Goal: Task Accomplishment & Management: Complete application form

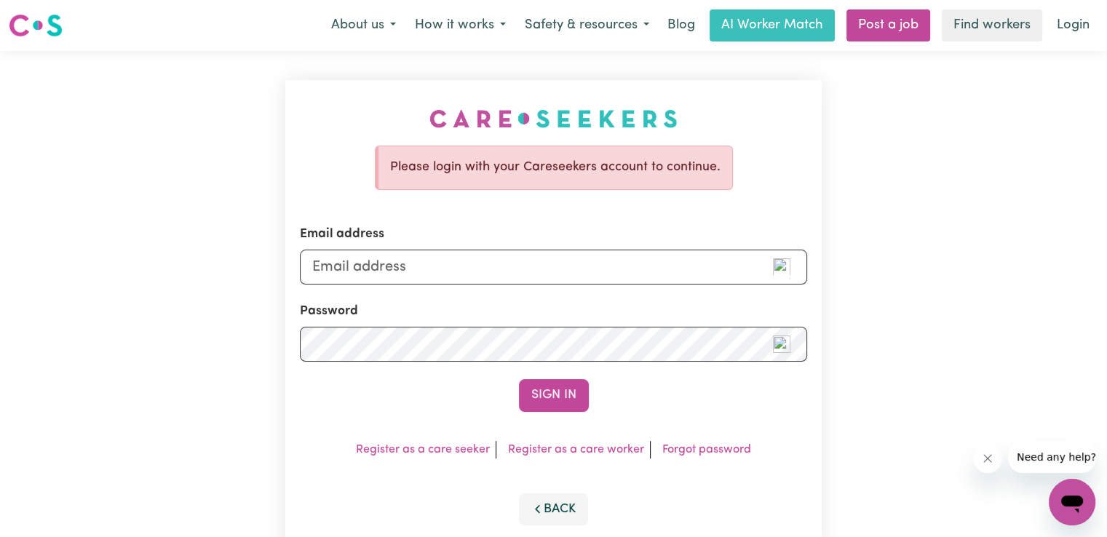
type input "[EMAIL_ADDRESS][DOMAIN_NAME]"
click at [519, 379] on button "Sign In" at bounding box center [554, 395] width 70 height 32
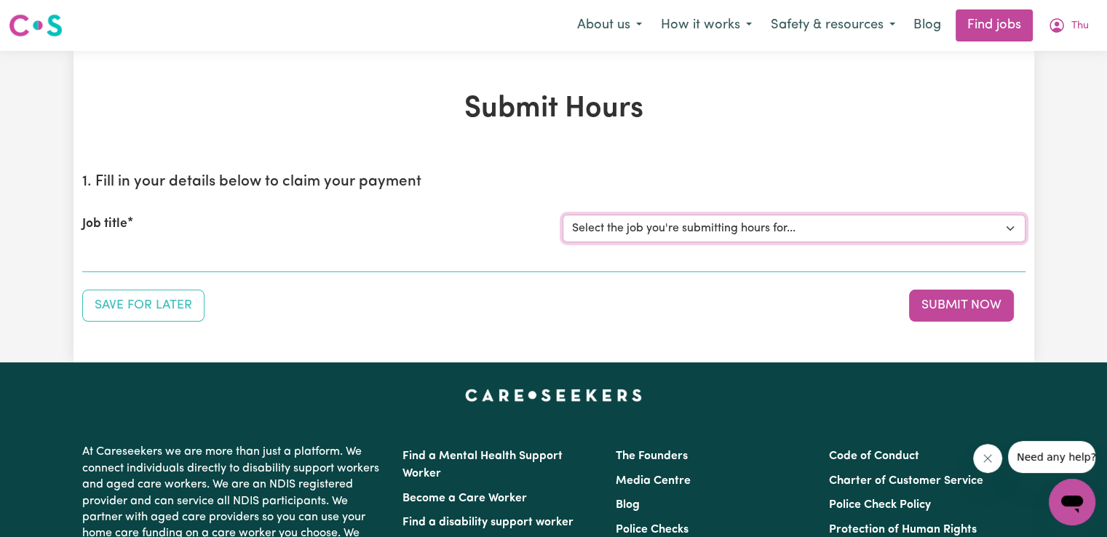
click at [777, 229] on select "Select the job you're submitting hours for... [[PERSON_NAME] (Han) Vu - NDIS Nu…" at bounding box center [794, 229] width 463 height 28
select select "2686"
click at [563, 215] on select "Select the job you're submitting hours for... [[PERSON_NAME] (Han) Vu - NDIS Nu…" at bounding box center [794, 229] width 463 height 28
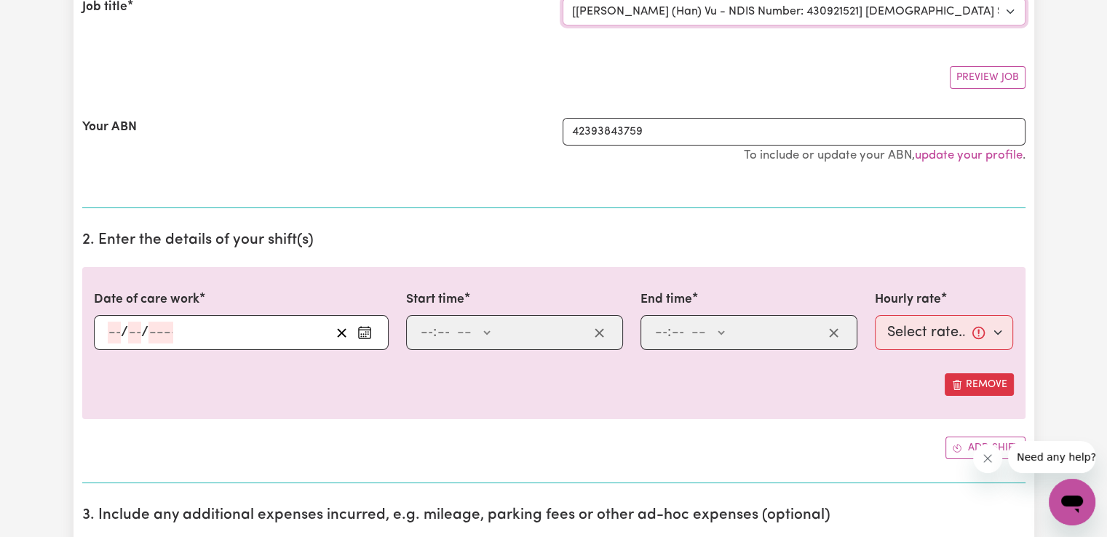
scroll to position [218, 0]
click at [368, 334] on icon "Enter the date of care work" at bounding box center [364, 331] width 15 height 15
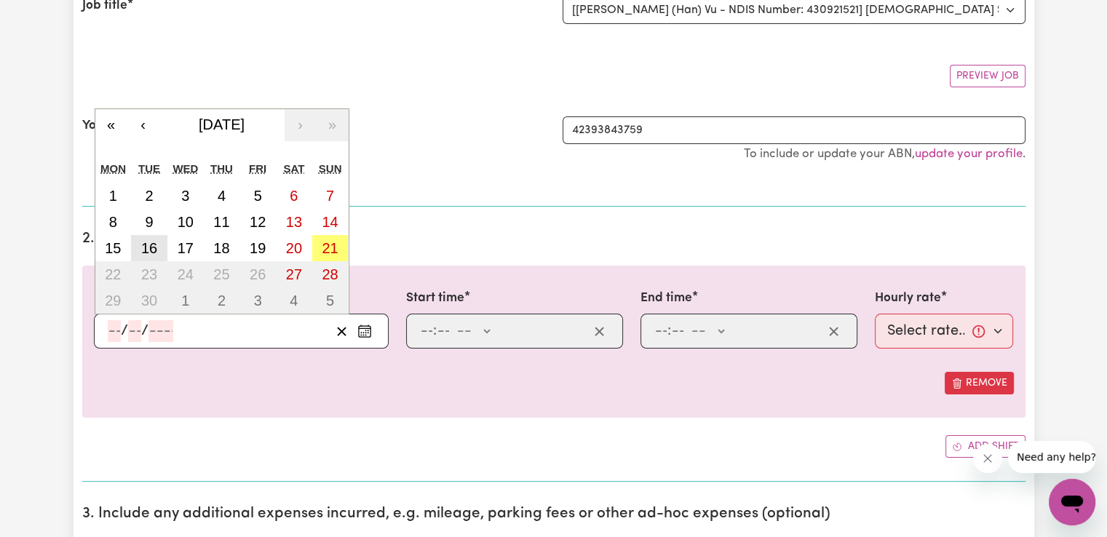
click at [146, 249] on abbr "16" at bounding box center [149, 248] width 16 height 16
type input "[DATE]"
type input "16"
type input "9"
type input "2025"
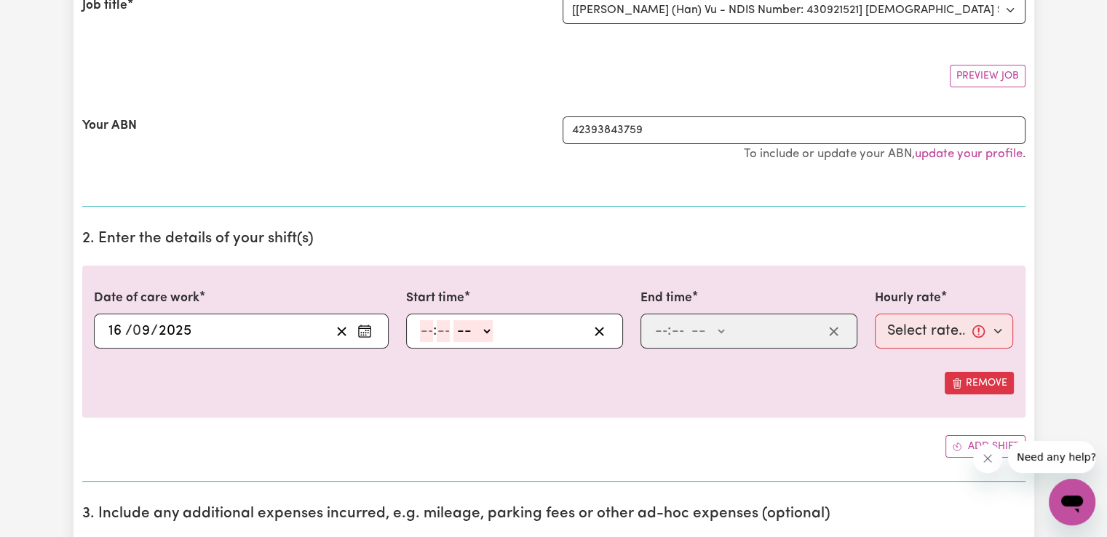
click at [428, 331] on input "number" at bounding box center [426, 331] width 13 height 22
type input "7"
type input "00"
click at [478, 330] on select "-- AM PM" at bounding box center [473, 331] width 39 height 22
select select "am"
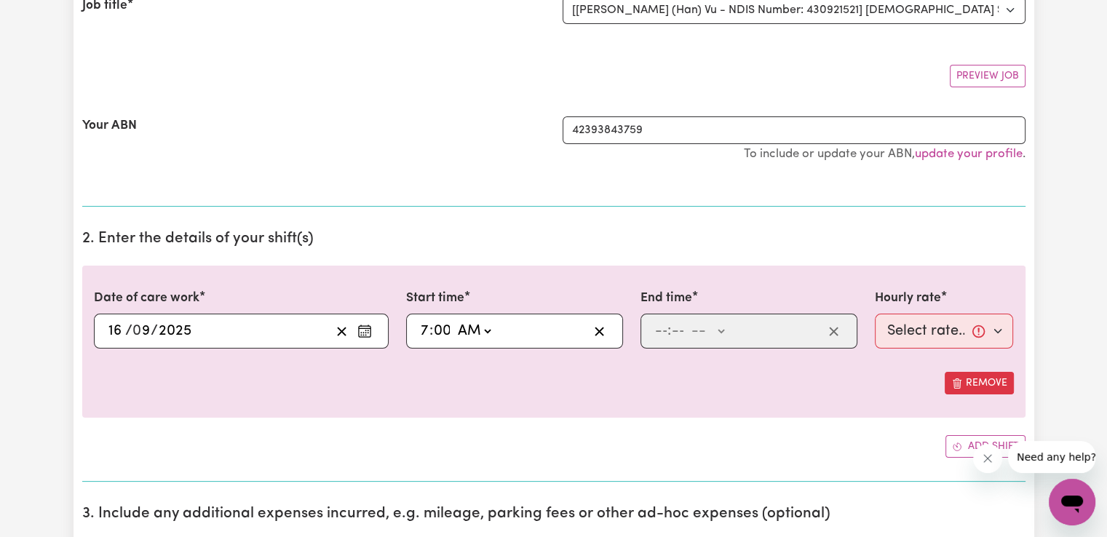
click at [454, 320] on select "-- AM PM" at bounding box center [473, 331] width 39 height 22
type input "07:00"
type input "0"
click at [657, 325] on input "number" at bounding box center [660, 331] width 13 height 22
type input "2"
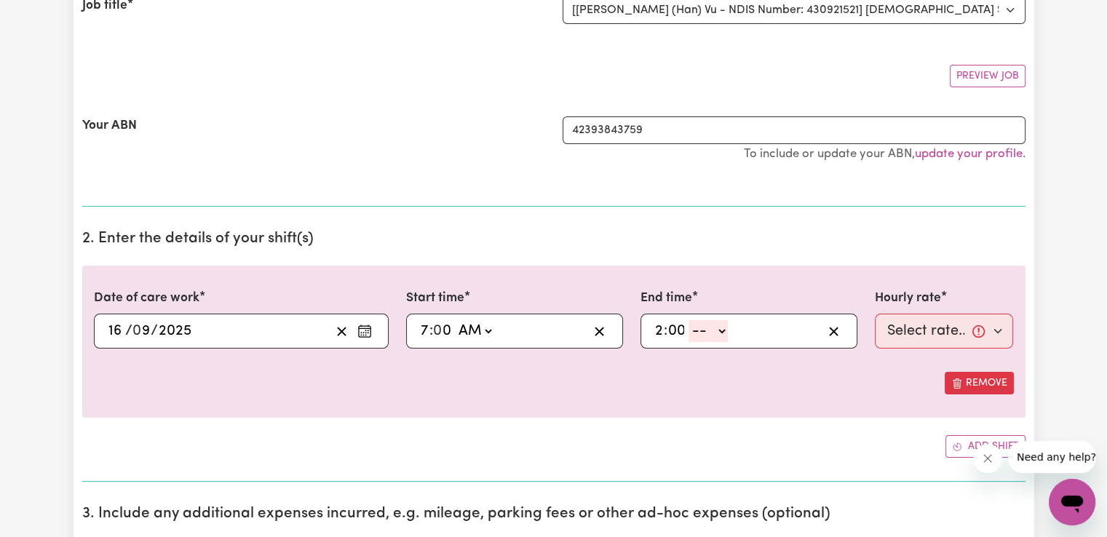
type input "00"
click at [719, 323] on select "-- AM PM" at bounding box center [708, 331] width 39 height 22
select select "pm"
click at [689, 320] on select "-- AM PM" at bounding box center [708, 331] width 39 height 22
type input "14:00"
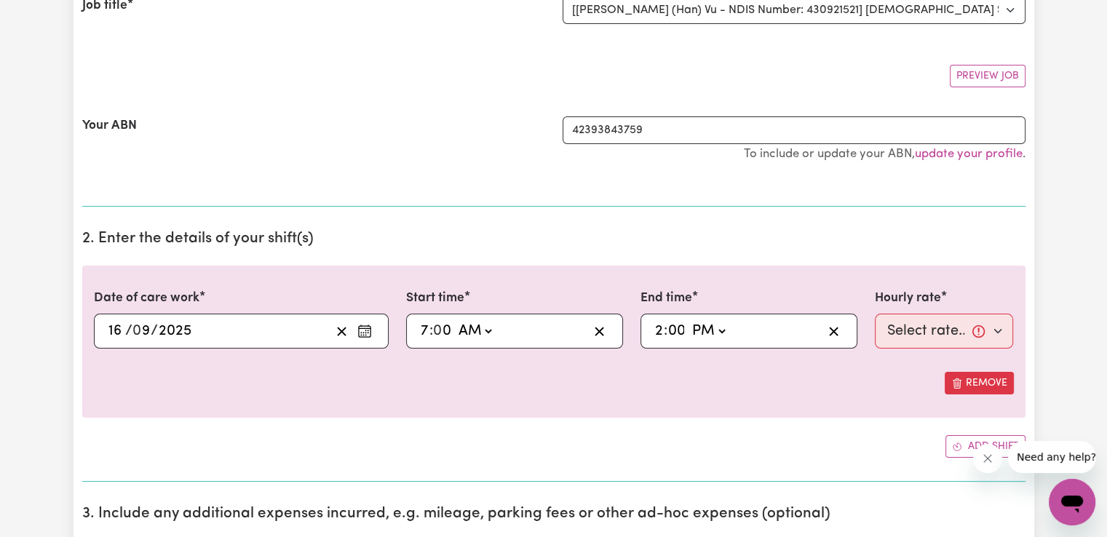
type input "0"
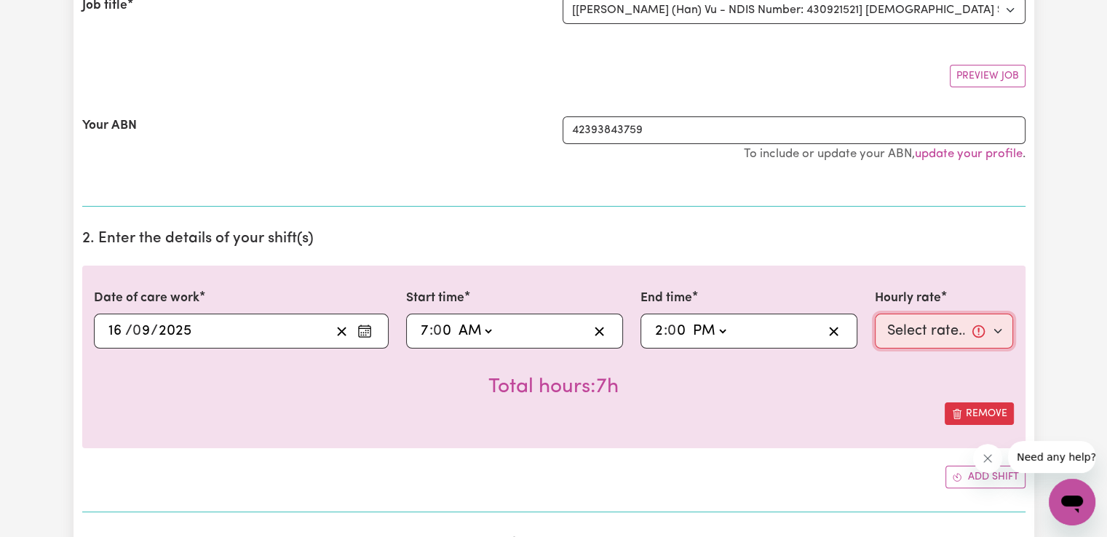
click at [908, 328] on select "Select rate... $50.05 (Weekday) $72.90 ([DATE]) $90.04 ([DATE]) $90.04 (Public …" at bounding box center [944, 331] width 139 height 35
select select "50.05-Weekday"
click at [875, 314] on select "Select rate... $50.05 (Weekday) $72.90 ([DATE]) $90.04 ([DATE]) $90.04 (Public …" at bounding box center [944, 331] width 139 height 35
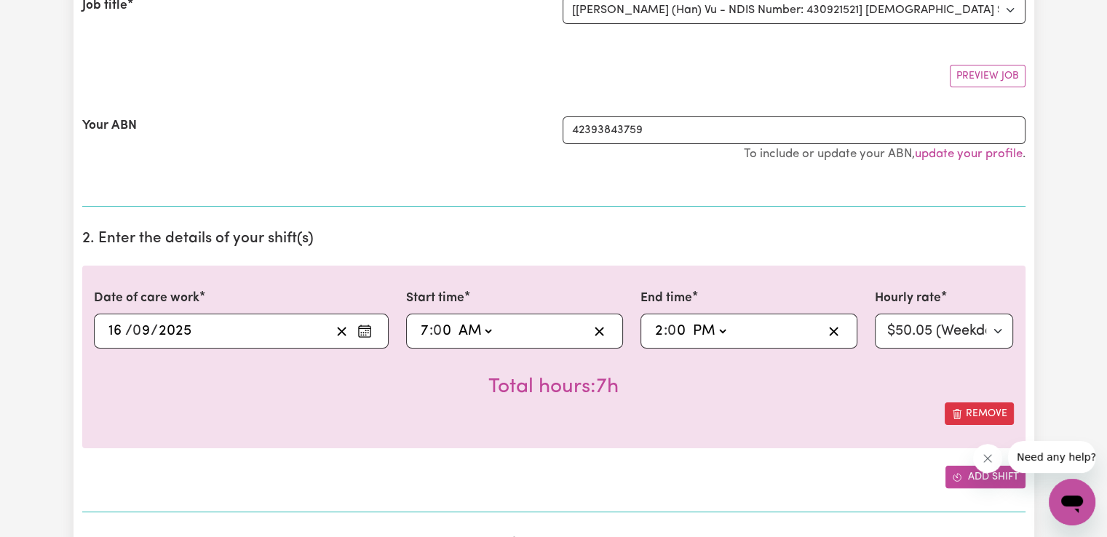
click at [959, 480] on icon "Add another shift" at bounding box center [957, 477] width 10 height 10
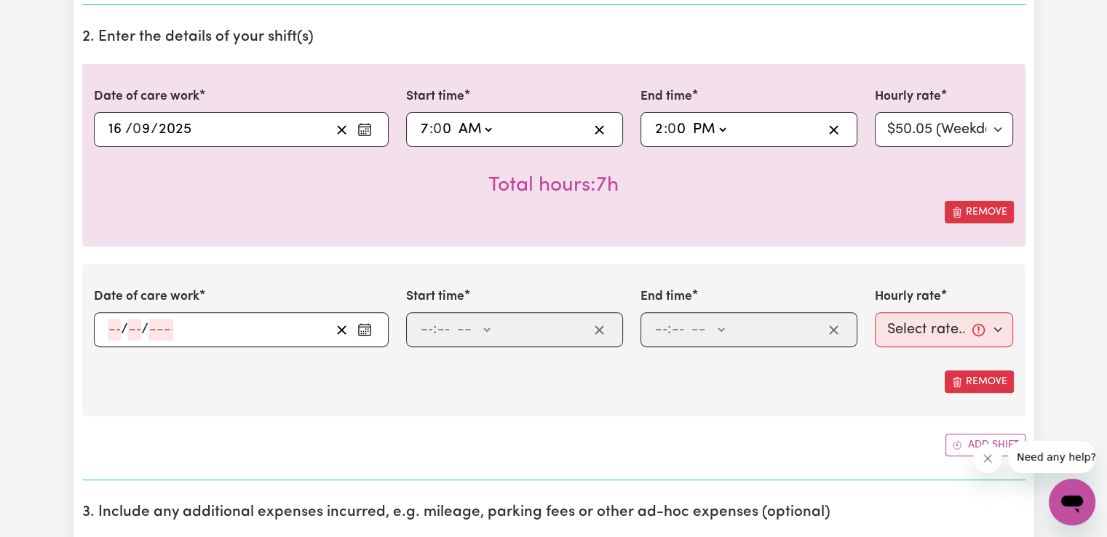
scroll to position [437, 0]
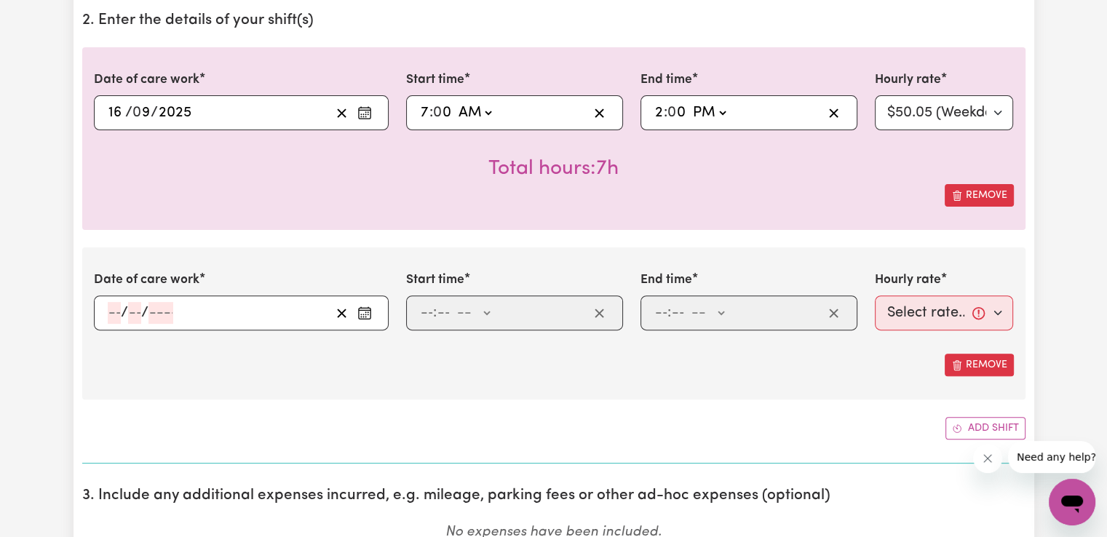
click at [368, 319] on icon "Enter the date of care work" at bounding box center [364, 313] width 15 height 15
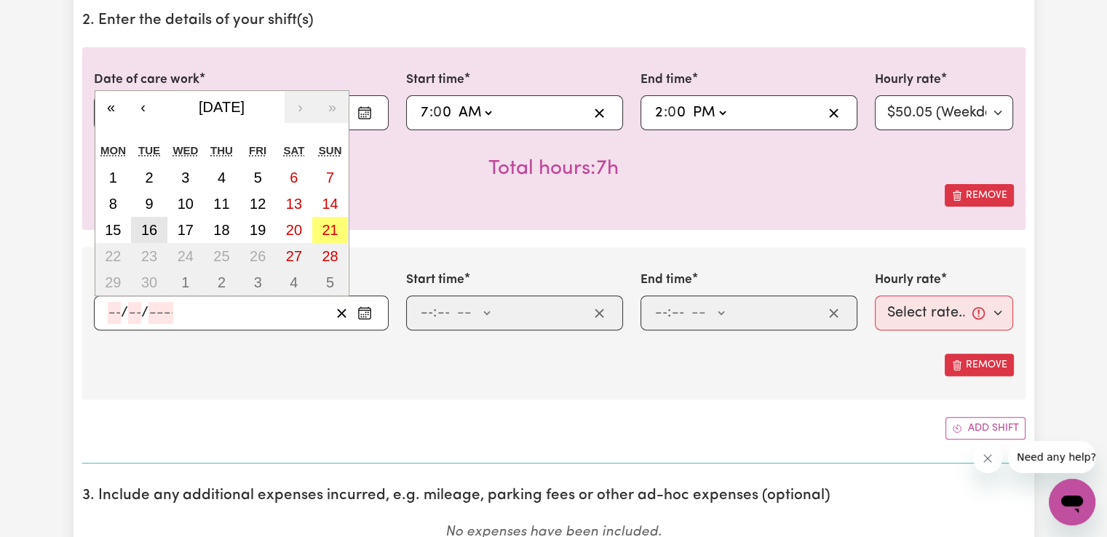
click at [162, 230] on button "16" at bounding box center [149, 230] width 36 height 26
type input "[DATE]"
type input "16"
type input "9"
type input "2025"
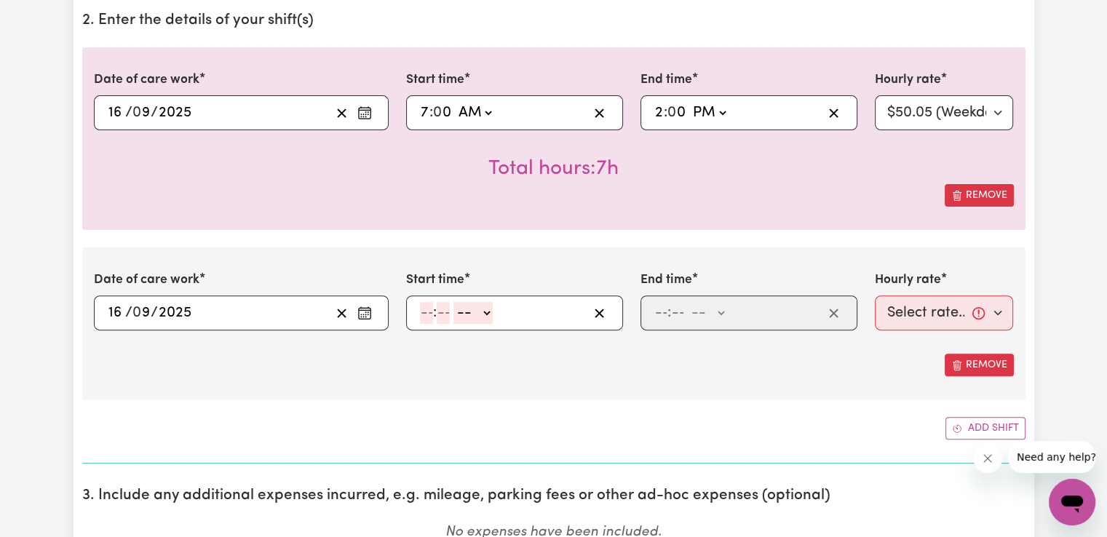
click at [427, 312] on input "number" at bounding box center [426, 313] width 13 height 22
type input "9"
type input "00"
click at [477, 320] on select "-- AM PM" at bounding box center [473, 313] width 39 height 22
select select "pm"
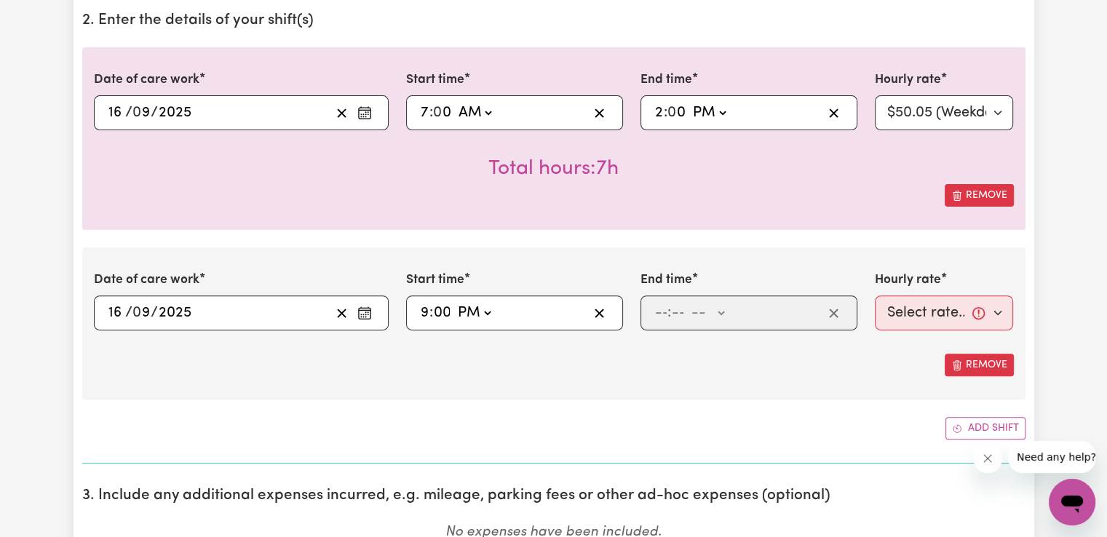
click at [454, 302] on select "-- AM PM" at bounding box center [473, 313] width 39 height 22
type input "21:00"
type input "0"
click at [659, 312] on input "number" at bounding box center [660, 313] width 13 height 22
type input "10"
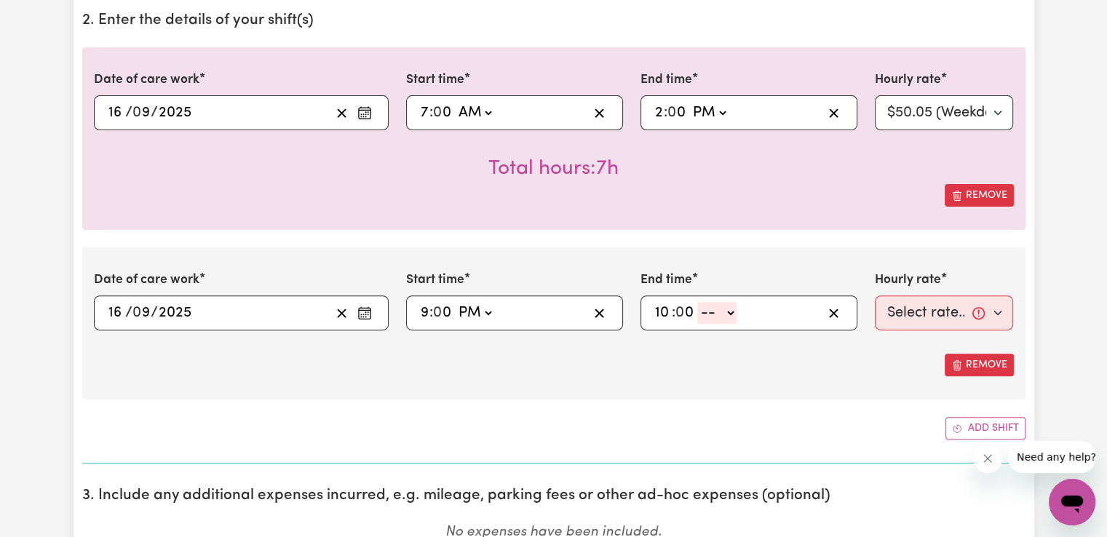
type input "0"
click at [726, 318] on select "-- AM PM" at bounding box center [716, 313] width 39 height 22
select select "pm"
click at [697, 302] on select "-- AM PM" at bounding box center [716, 313] width 39 height 22
type input "22:00"
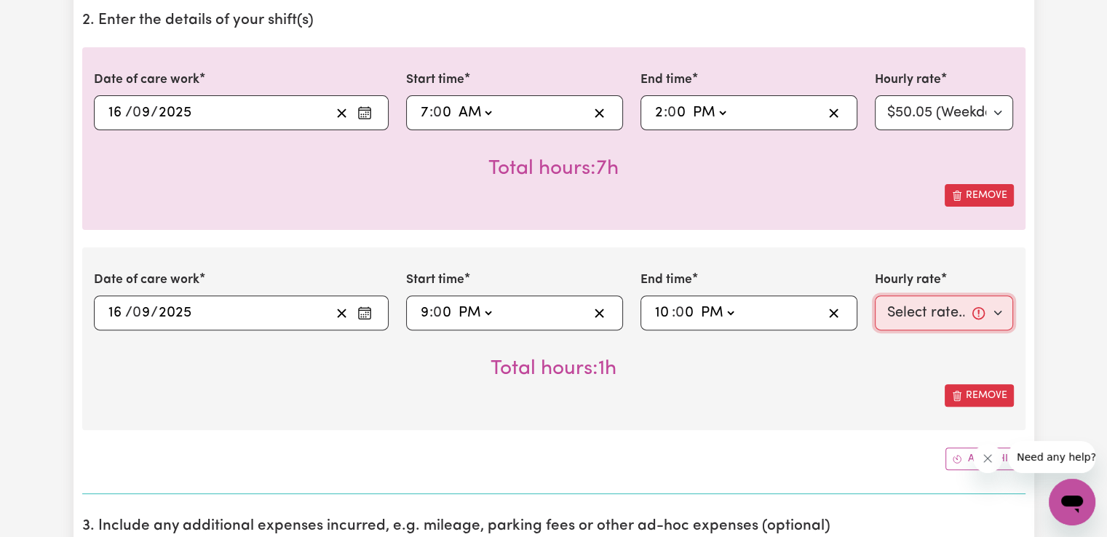
click at [913, 324] on select "Select rate... $50.05 (Weekday) $72.90 ([DATE]) $90.04 ([DATE]) $90.04 (Public …" at bounding box center [944, 313] width 139 height 35
select select "52.13-EveningCare"
click at [875, 296] on select "Select rate... $50.05 (Weekday) $72.90 ([DATE]) $90.04 ([DATE]) $90.04 (Public …" at bounding box center [944, 313] width 139 height 35
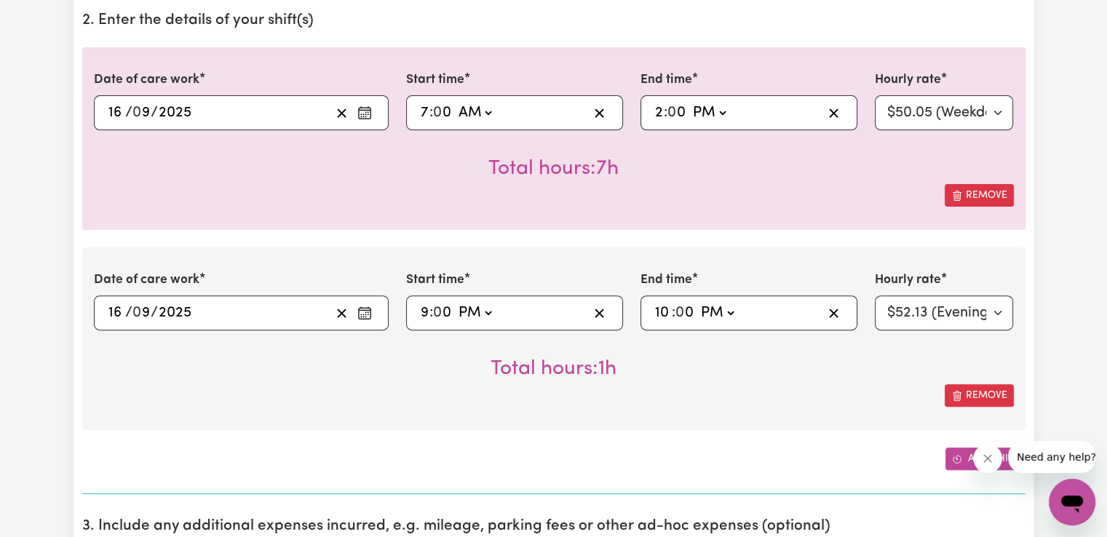
click at [956, 463] on icon "Add another shift" at bounding box center [957, 459] width 10 height 10
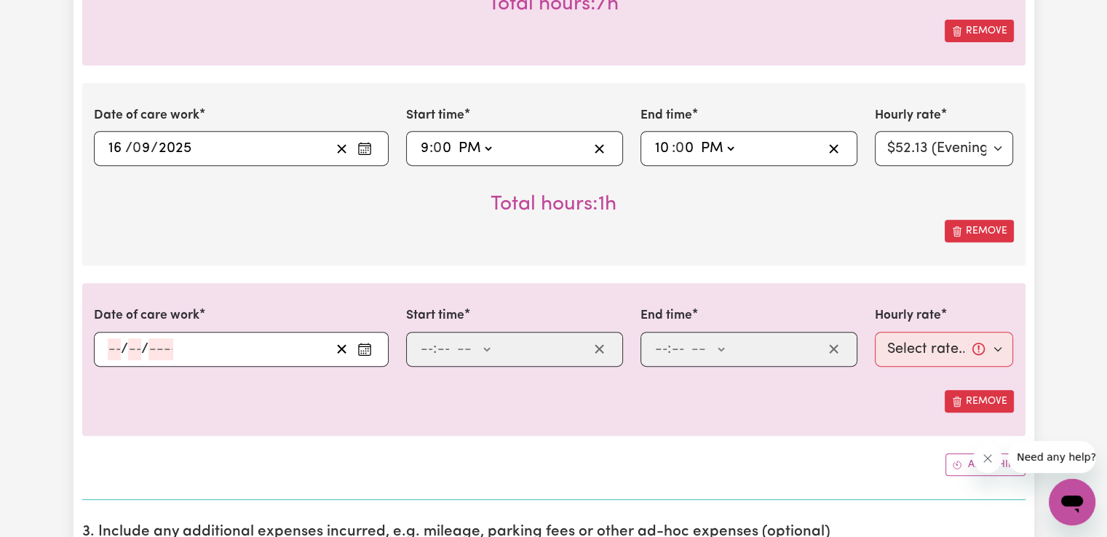
scroll to position [606, 0]
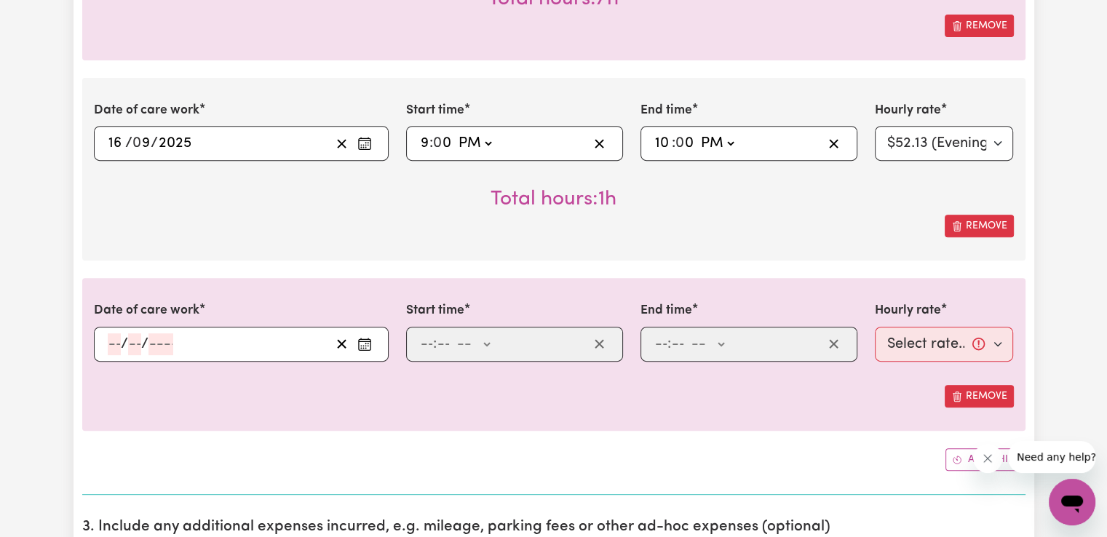
click at [366, 342] on icon "Enter the date of care work" at bounding box center [364, 344] width 15 height 15
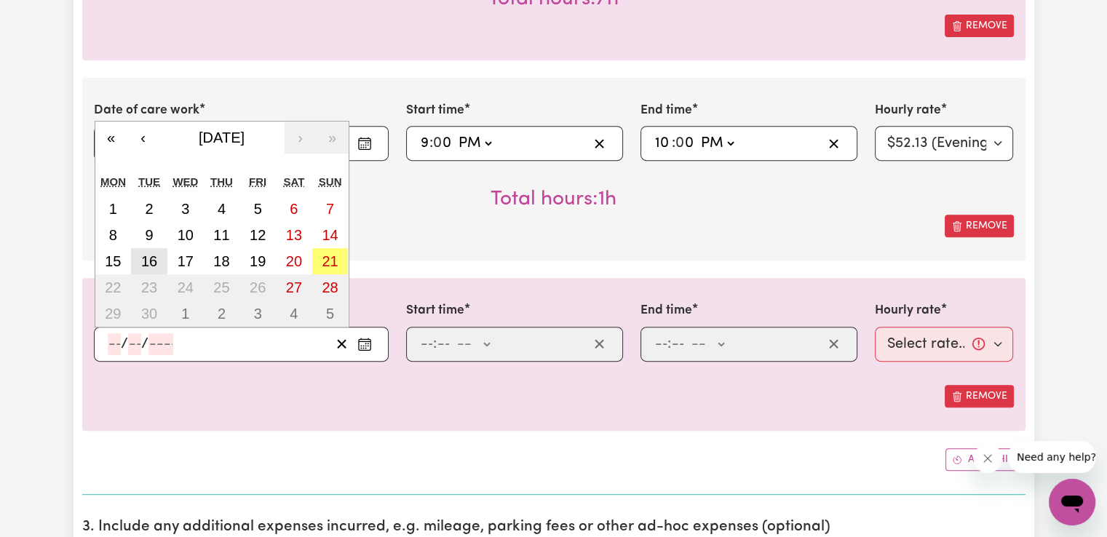
click at [162, 257] on button "16" at bounding box center [149, 261] width 36 height 26
type input "[DATE]"
type input "16"
type input "9"
type input "2025"
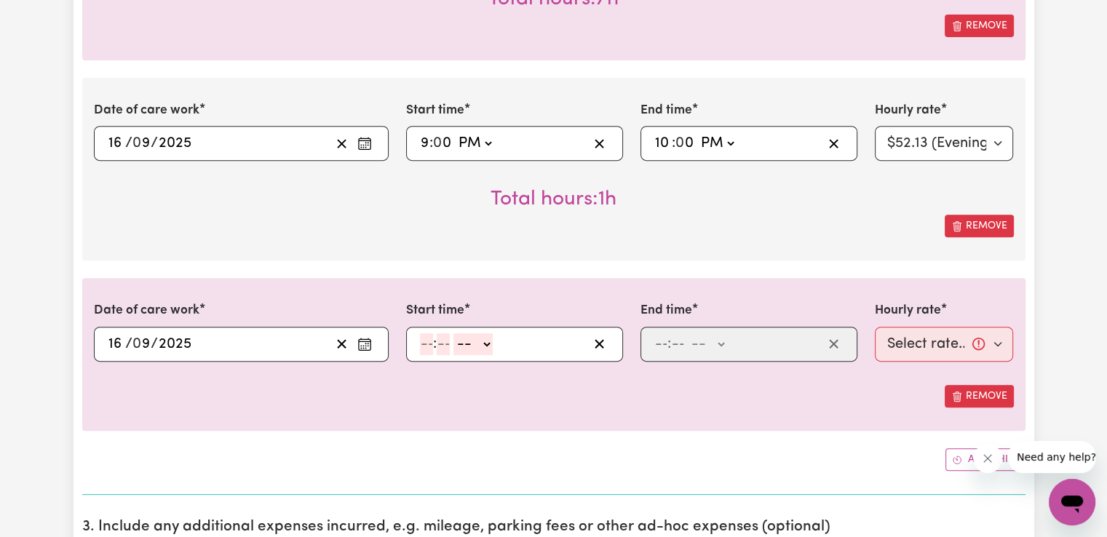
click at [428, 347] on input "number" at bounding box center [426, 344] width 13 height 22
type input "10"
type input "0"
click at [486, 347] on select "-- AM PM" at bounding box center [482, 344] width 39 height 22
select select "pm"
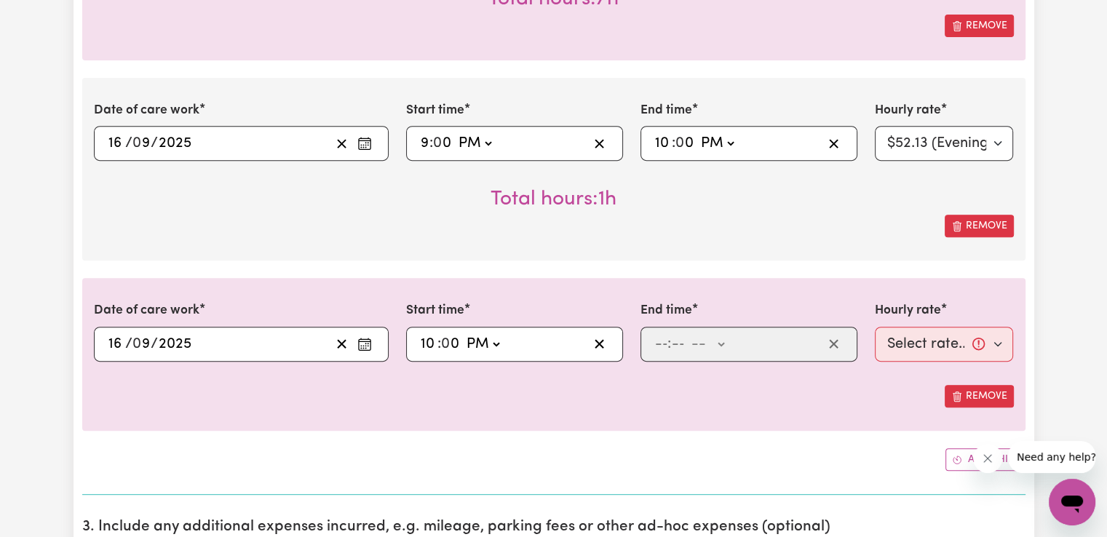
click at [463, 333] on select "-- AM PM" at bounding box center [482, 344] width 39 height 22
type input "22:00"
click at [661, 348] on input "number" at bounding box center [660, 344] width 13 height 22
type input "6"
type input "00"
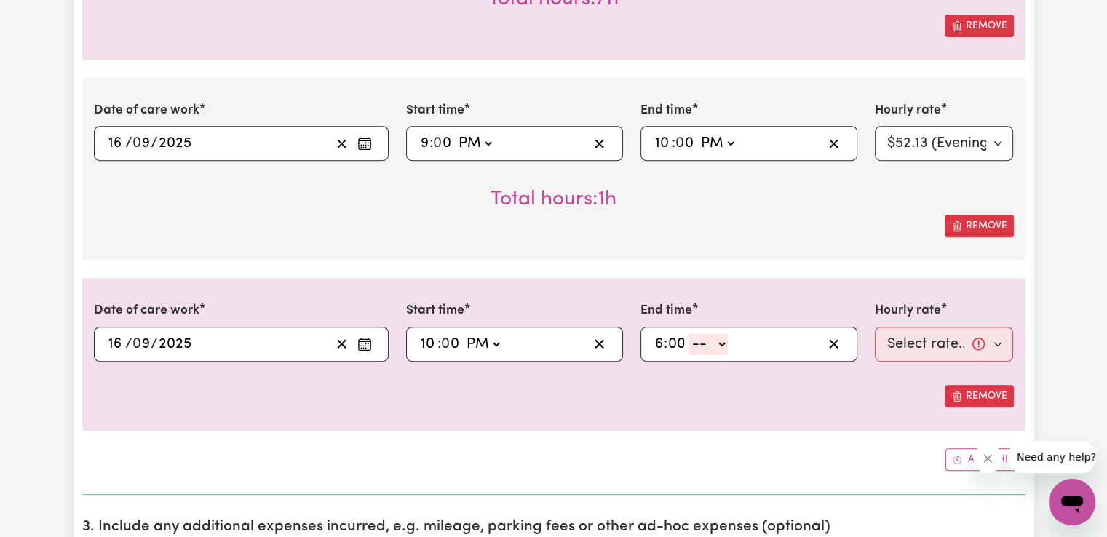
click at [708, 346] on select "-- AM PM" at bounding box center [708, 344] width 39 height 22
select select "am"
click at [689, 333] on select "-- AM PM" at bounding box center [708, 344] width 39 height 22
type input "06:00"
type input "0"
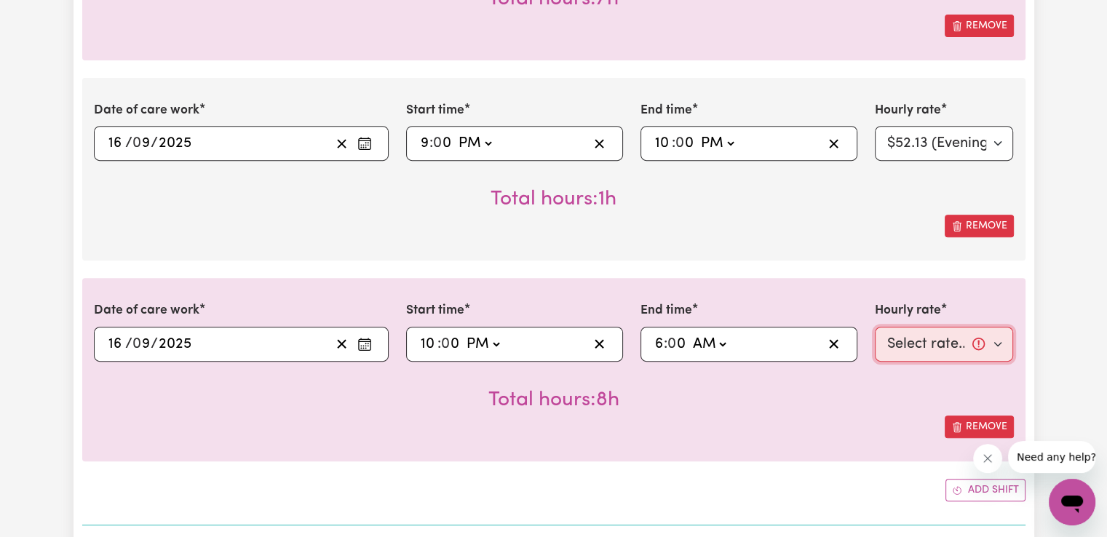
click at [903, 345] on select "Select rate... $50.05 (Weekday) $72.90 ([DATE]) $90.04 ([DATE]) $90.04 (Public …" at bounding box center [944, 344] width 139 height 35
select select "29.43-Overnight"
click at [875, 327] on select "Select rate... $50.05 (Weekday) $72.90 ([DATE]) $90.04 ([DATE]) $90.04 (Public …" at bounding box center [944, 344] width 139 height 35
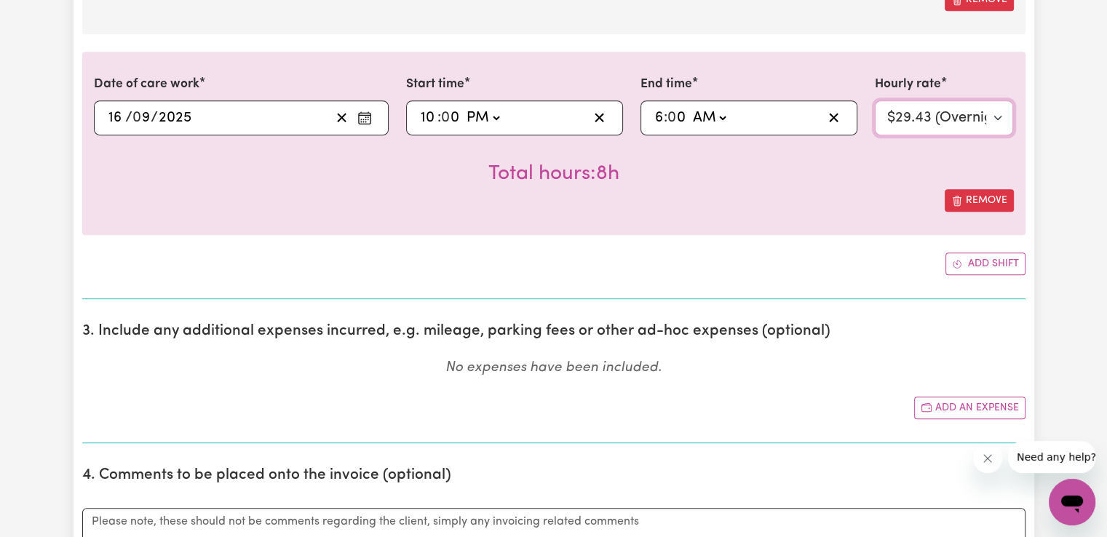
scroll to position [949, 0]
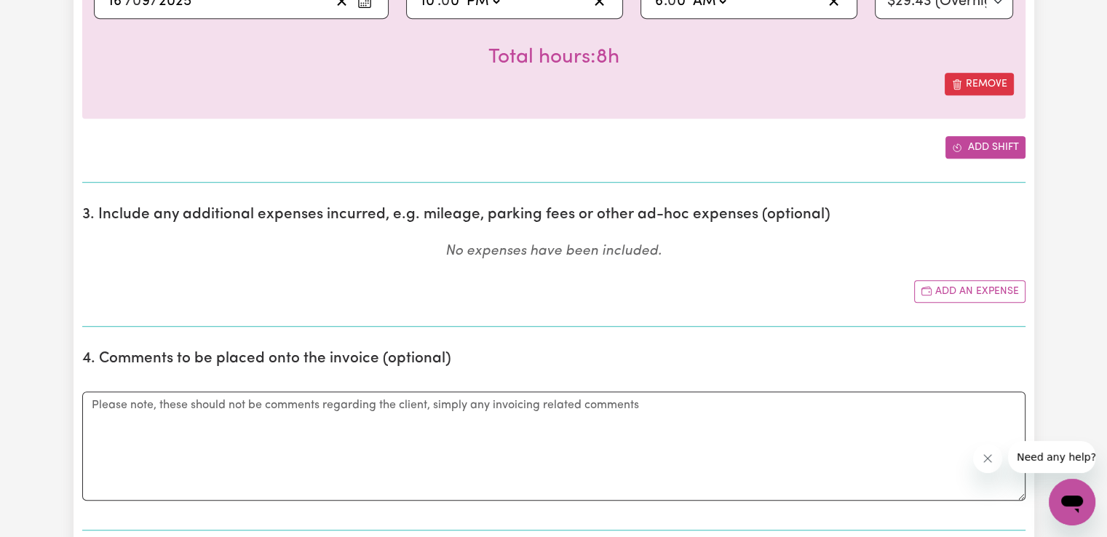
click at [1006, 144] on button "Add shift" at bounding box center [986, 147] width 80 height 23
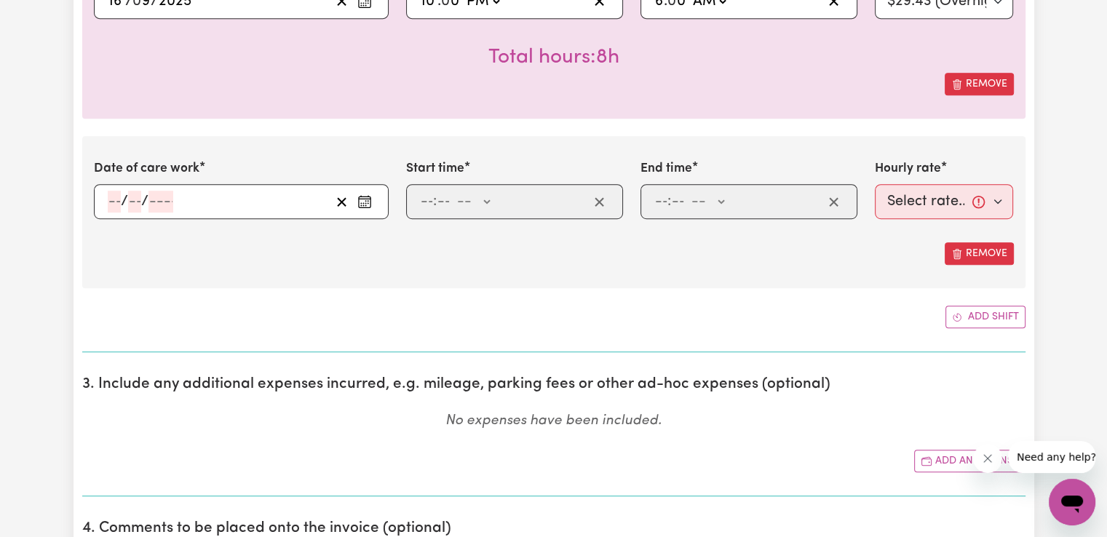
click at [355, 196] on button "Enter the date of care work" at bounding box center [364, 202] width 23 height 22
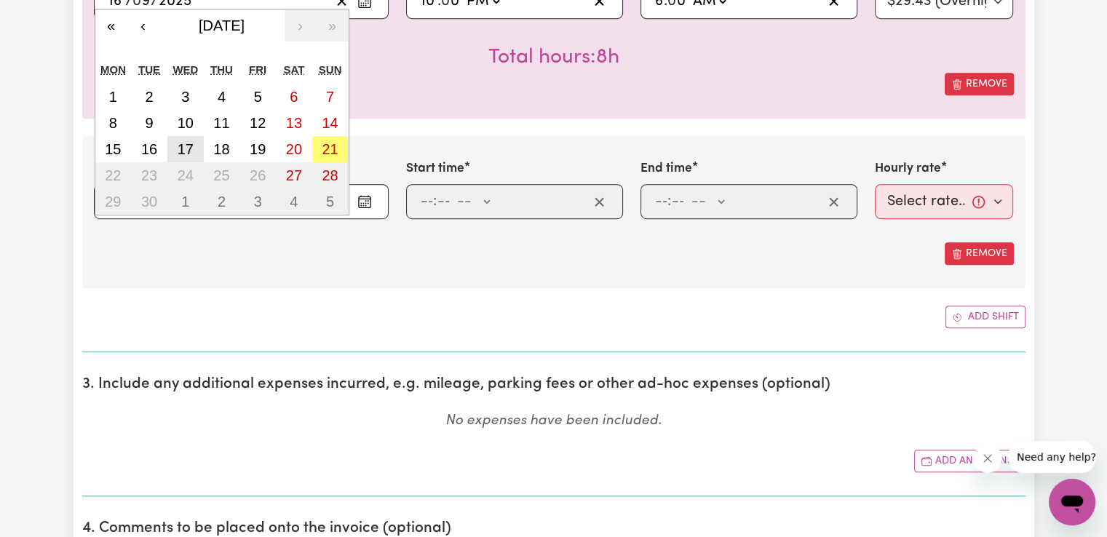
click at [186, 146] on abbr "17" at bounding box center [186, 149] width 16 height 16
type input "[DATE]"
type input "17"
type input "9"
type input "2025"
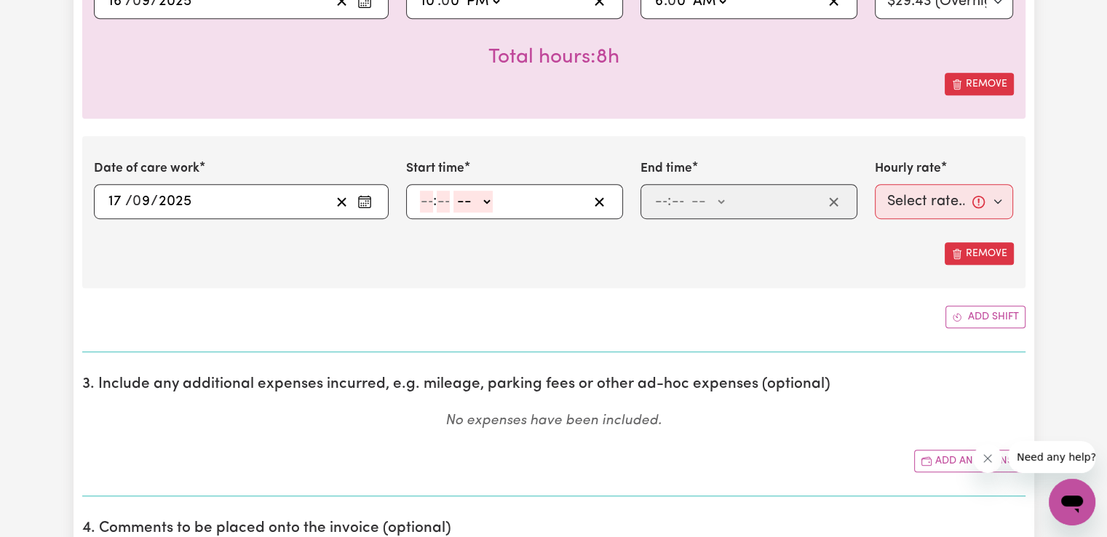
click at [431, 203] on input "number" at bounding box center [426, 202] width 13 height 22
type input "6"
type input "00"
click at [469, 205] on select "-- AM PM" at bounding box center [473, 202] width 39 height 22
select select "am"
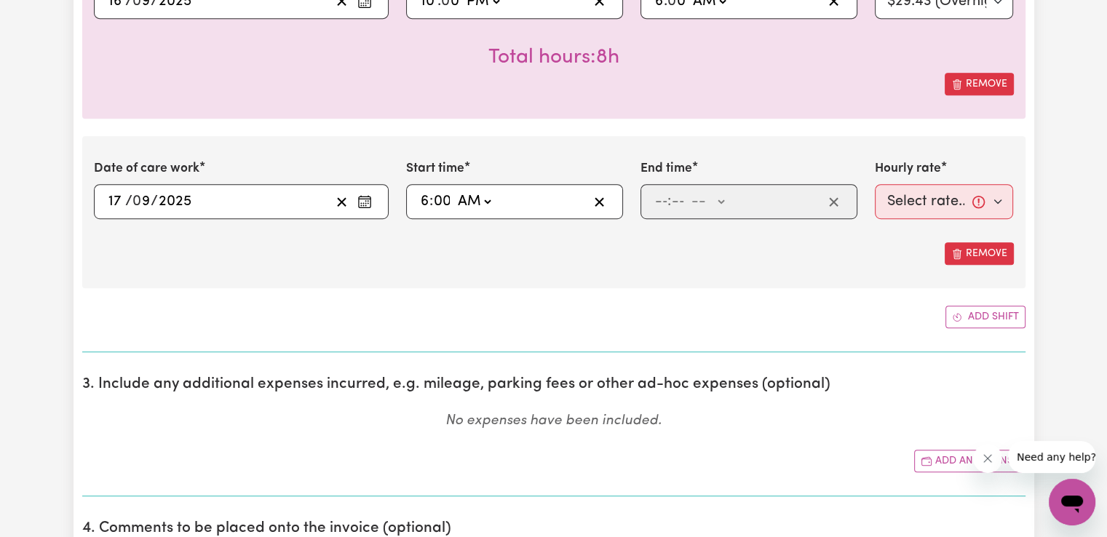
click at [454, 191] on select "-- AM PM" at bounding box center [473, 202] width 39 height 22
type input "06:00"
type input "0"
click at [658, 207] on input "number" at bounding box center [660, 202] width 13 height 22
type input "7"
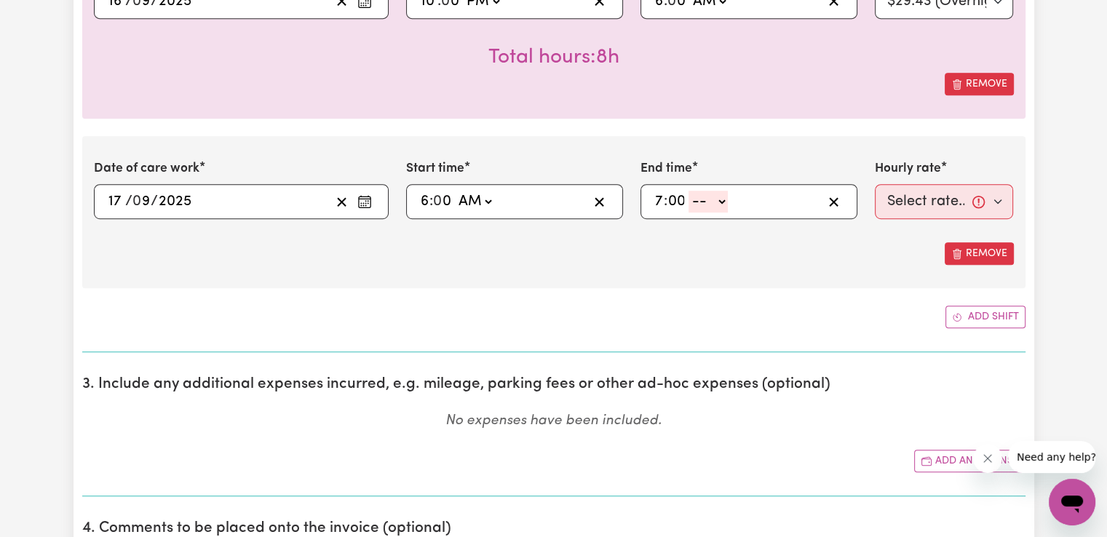
type input "00"
click at [716, 199] on select "-- AM PM" at bounding box center [708, 202] width 39 height 22
select select "am"
click at [689, 191] on select "-- AM PM" at bounding box center [708, 202] width 39 height 22
type input "07:00"
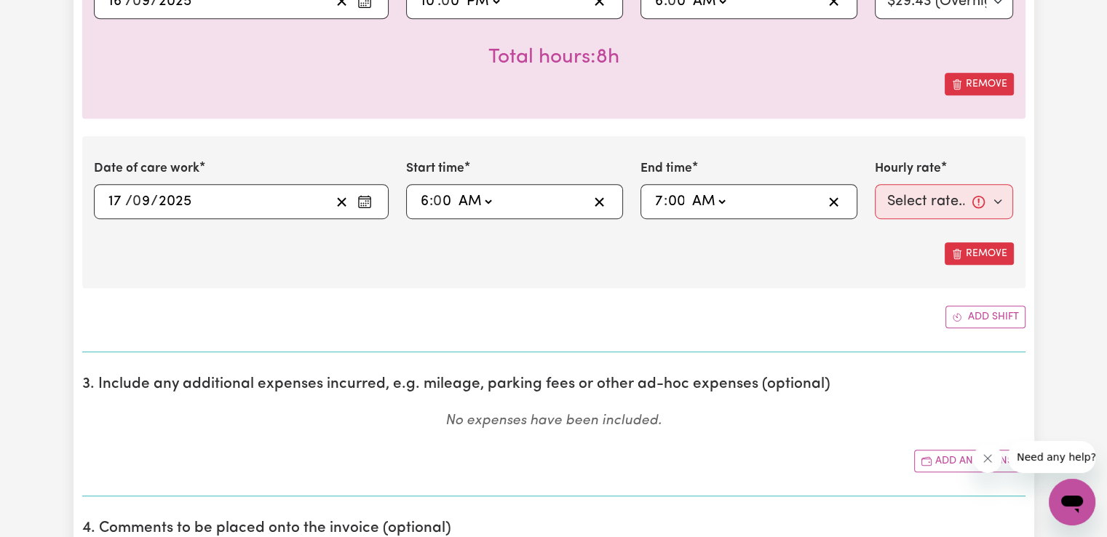
type input "0"
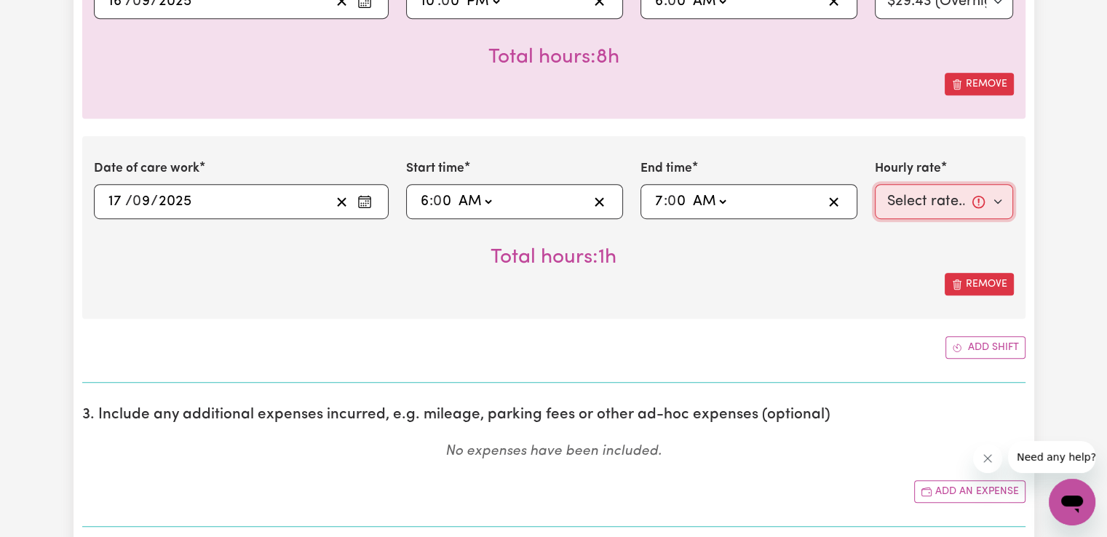
click at [970, 194] on select "Select rate... $50.05 (Weekday) $72.90 ([DATE]) $90.04 ([DATE]) $90.04 (Public …" at bounding box center [944, 201] width 139 height 35
select select "50.05-Weekday"
click at [875, 184] on select "Select rate... $50.05 (Weekday) $72.90 ([DATE]) $90.04 ([DATE]) $90.04 (Public …" at bounding box center [944, 201] width 139 height 35
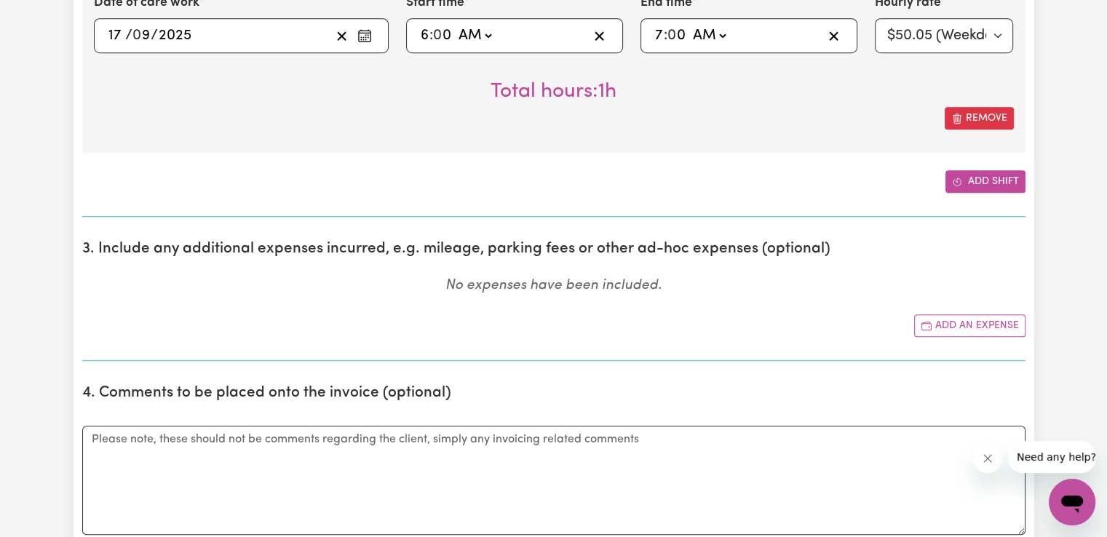
click at [1008, 183] on button "Add shift" at bounding box center [986, 181] width 80 height 23
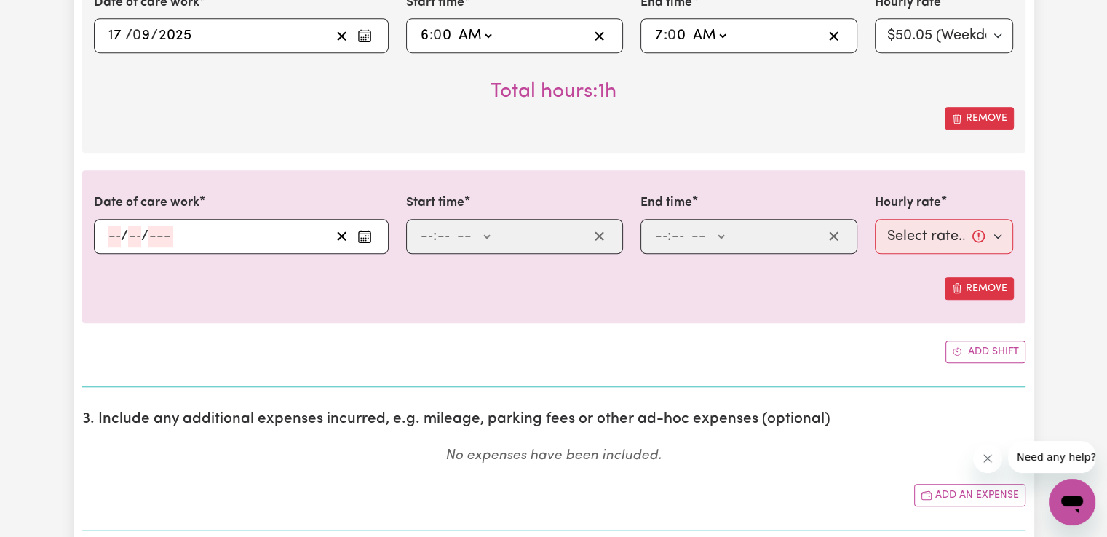
click at [363, 234] on icon "Enter the date of care work" at bounding box center [364, 236] width 15 height 15
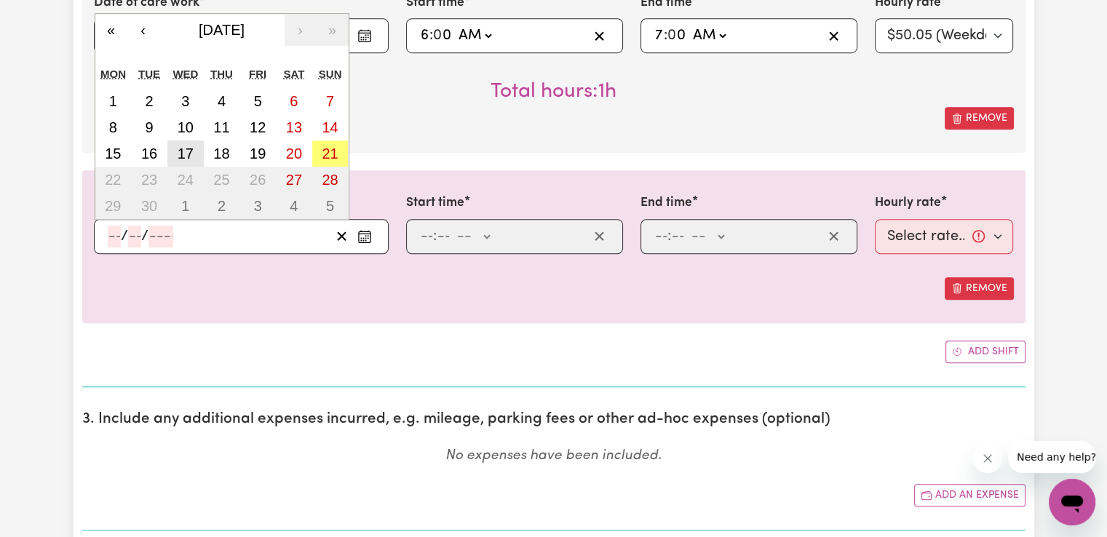
click at [193, 154] on button "17" at bounding box center [185, 153] width 36 height 26
type input "[DATE]"
type input "17"
type input "9"
type input "2025"
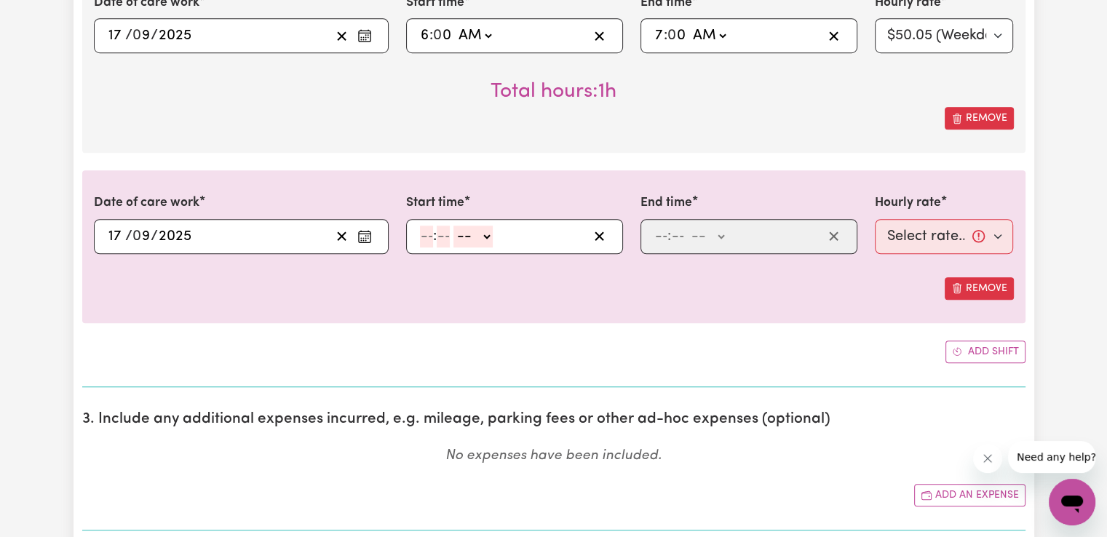
click at [425, 237] on input "number" at bounding box center [426, 237] width 13 height 22
type input "2"
type input "00"
click at [478, 239] on select "-- AM PM" at bounding box center [473, 237] width 39 height 22
select select "pm"
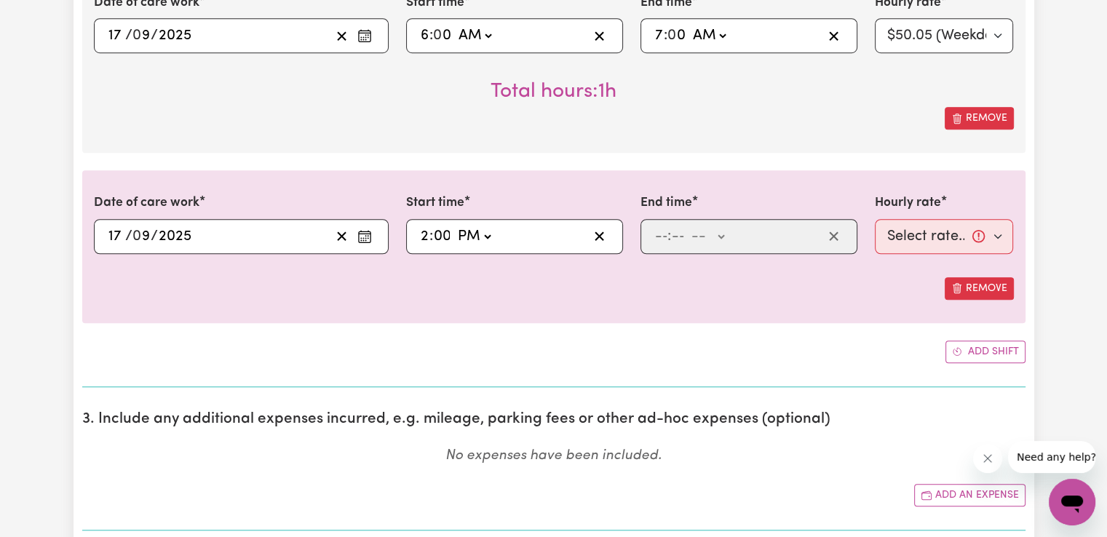
click at [454, 226] on select "-- AM PM" at bounding box center [473, 237] width 39 height 22
type input "14:00"
type input "0"
click at [661, 235] on input "number" at bounding box center [660, 237] width 13 height 22
type input "8"
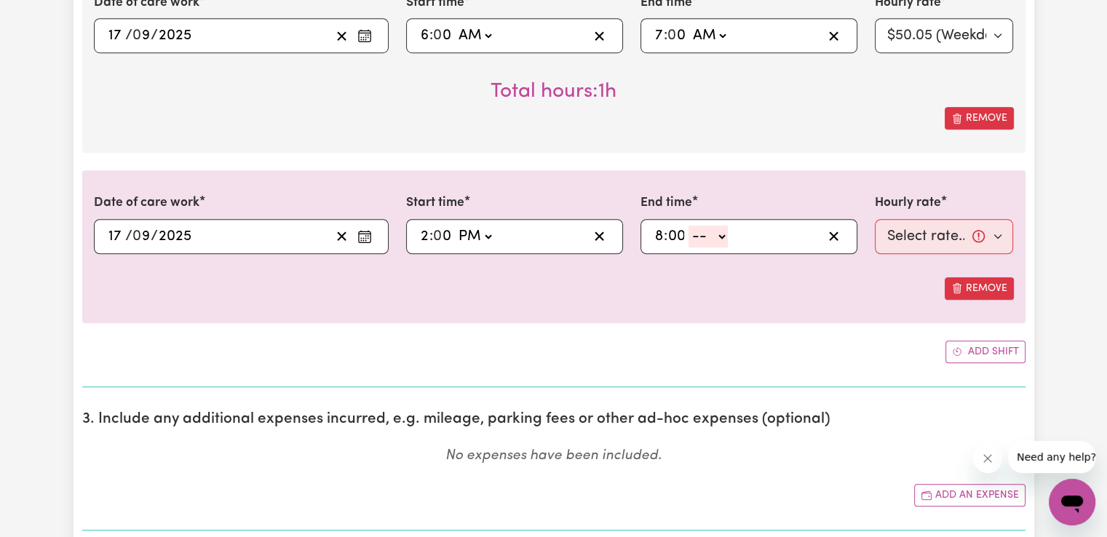
type input "00"
click at [705, 234] on select "-- AM PM" at bounding box center [708, 237] width 39 height 22
select select "pm"
click at [689, 226] on select "-- AM PM" at bounding box center [708, 237] width 39 height 22
type input "20:00"
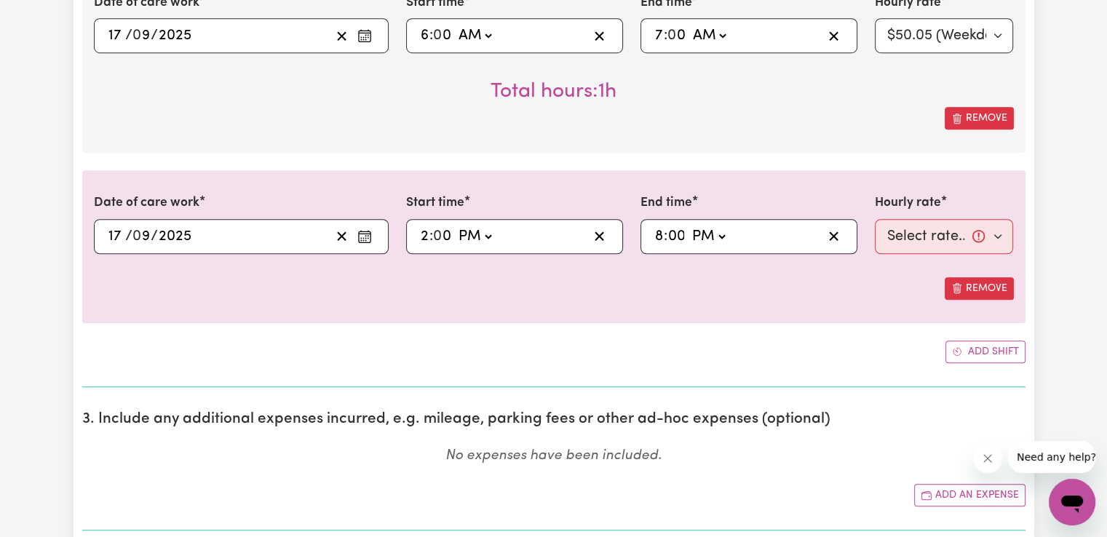
type input "0"
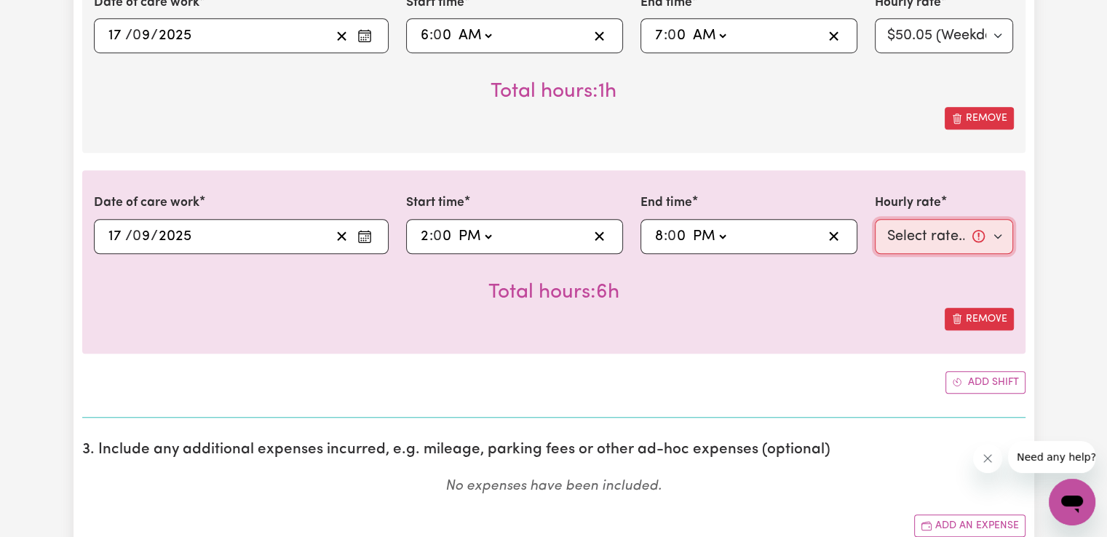
click at [916, 233] on select "Select rate... $50.05 (Weekday) $72.90 ([DATE]) $90.04 ([DATE]) $90.04 (Public …" at bounding box center [944, 236] width 139 height 35
select select "50.05-Weekday"
click at [875, 219] on select "Select rate... $50.05 (Weekday) $72.90 ([DATE]) $90.04 ([DATE]) $90.04 (Public …" at bounding box center [944, 236] width 139 height 35
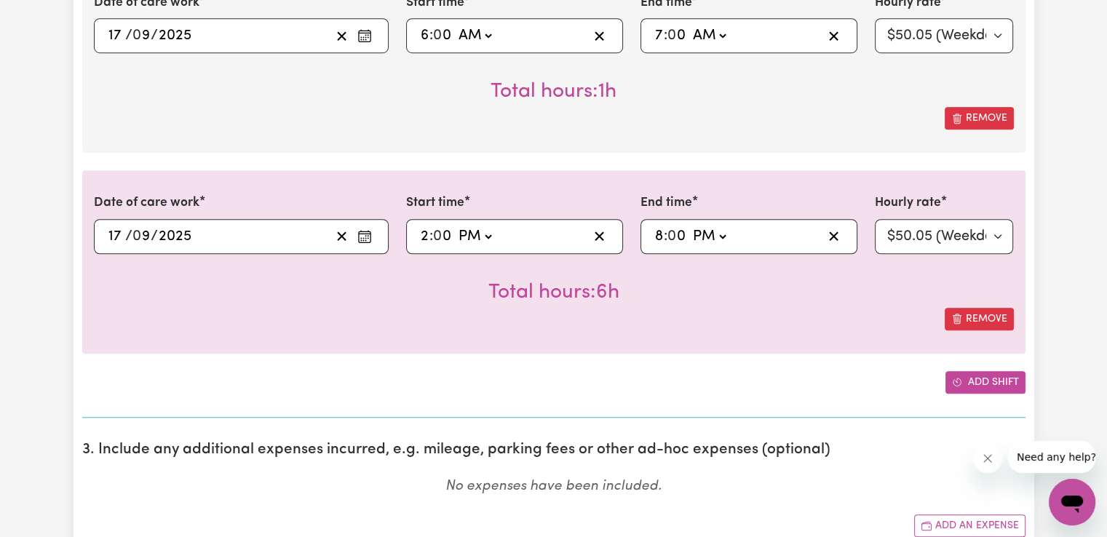
click at [977, 378] on button "Add shift" at bounding box center [986, 382] width 80 height 23
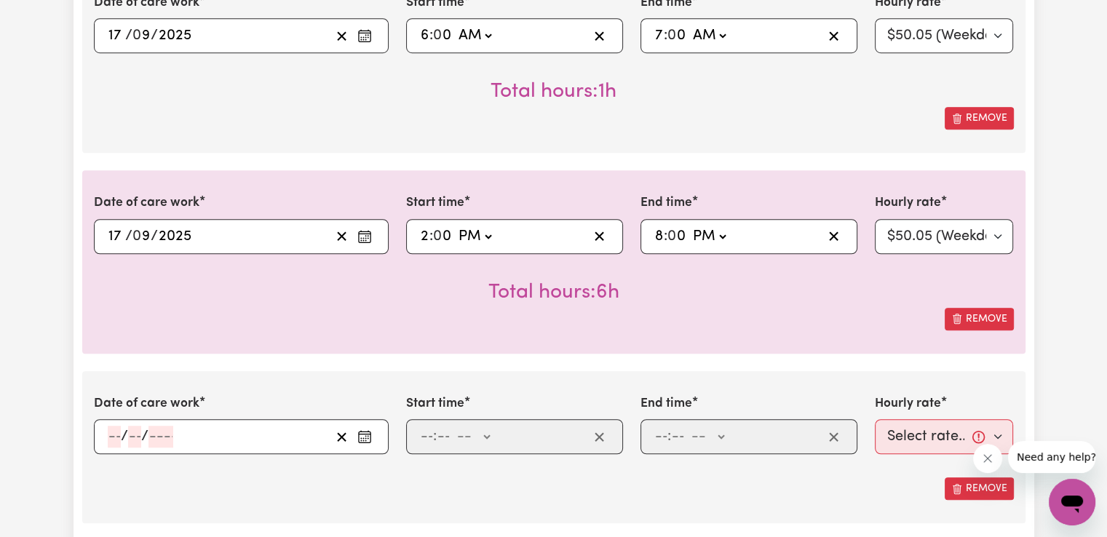
click at [362, 435] on icon "Enter the date of care work" at bounding box center [364, 436] width 15 height 15
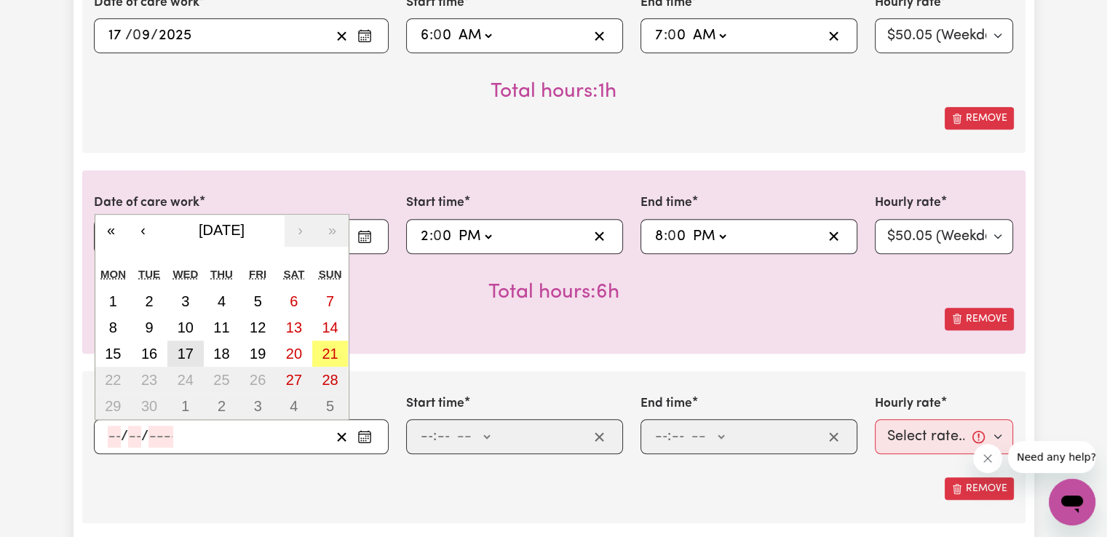
click at [194, 348] on button "17" at bounding box center [185, 354] width 36 height 26
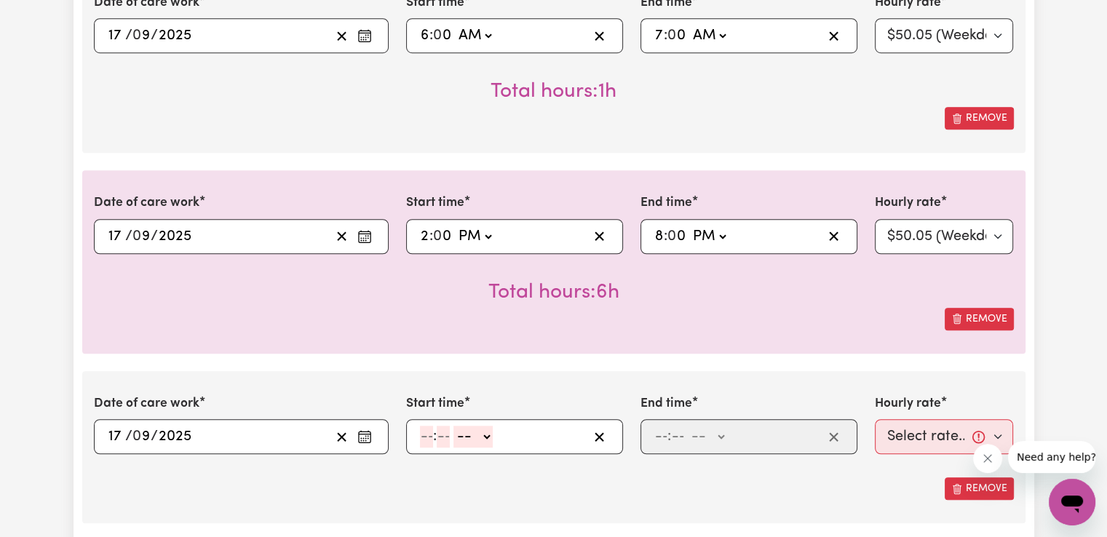
type input "[DATE]"
type input "17"
type input "9"
type input "2025"
click at [422, 426] on input "number" at bounding box center [426, 437] width 13 height 22
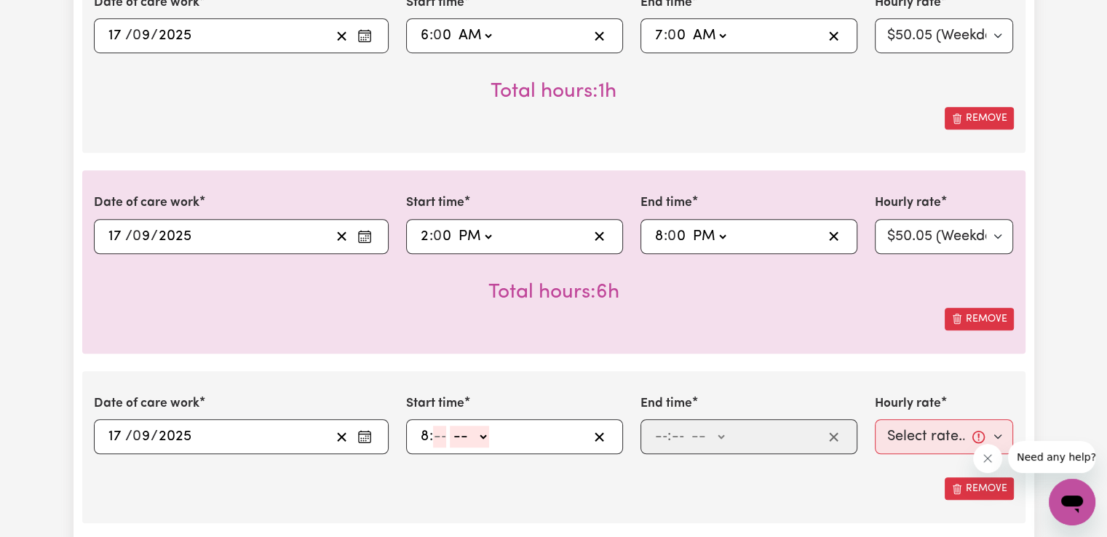
type input "8"
type input "00"
click at [475, 429] on select "-- AM PM" at bounding box center [473, 437] width 39 height 22
select select "pm"
click at [454, 426] on select "-- AM PM" at bounding box center [473, 437] width 39 height 22
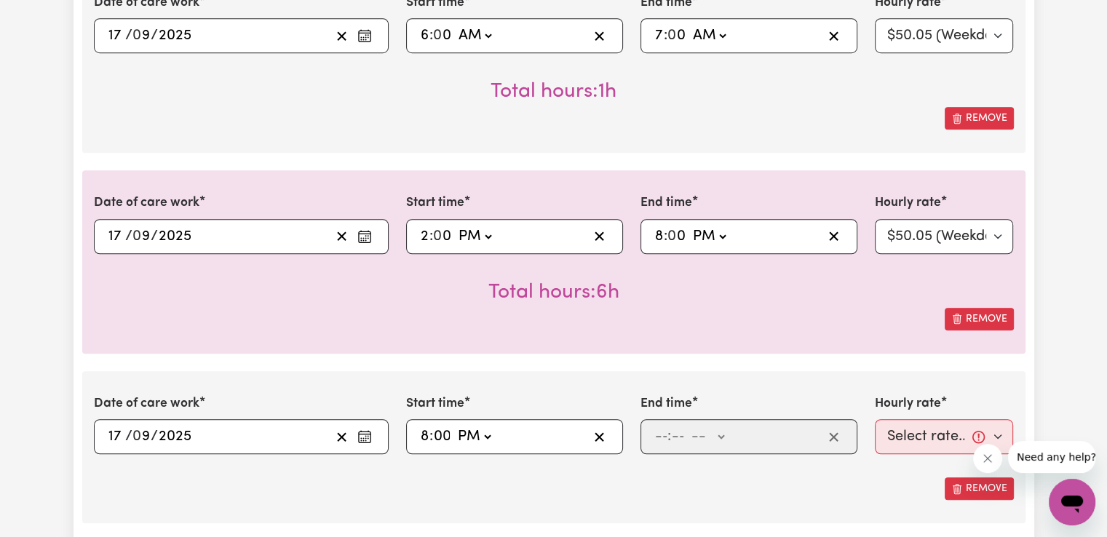
type input "20:00"
type input "0"
click at [659, 438] on input "number" at bounding box center [660, 437] width 13 height 22
type input "10"
type input "0"
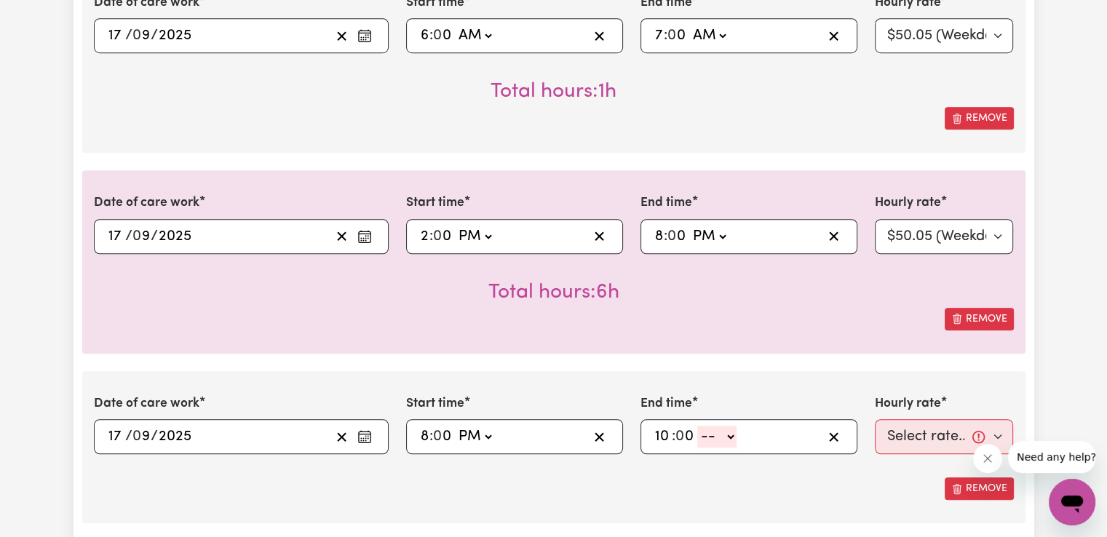
click at [714, 435] on select "-- AM PM" at bounding box center [716, 437] width 39 height 22
select select "pm"
click at [697, 426] on select "-- AM PM" at bounding box center [716, 437] width 39 height 22
type input "22:00"
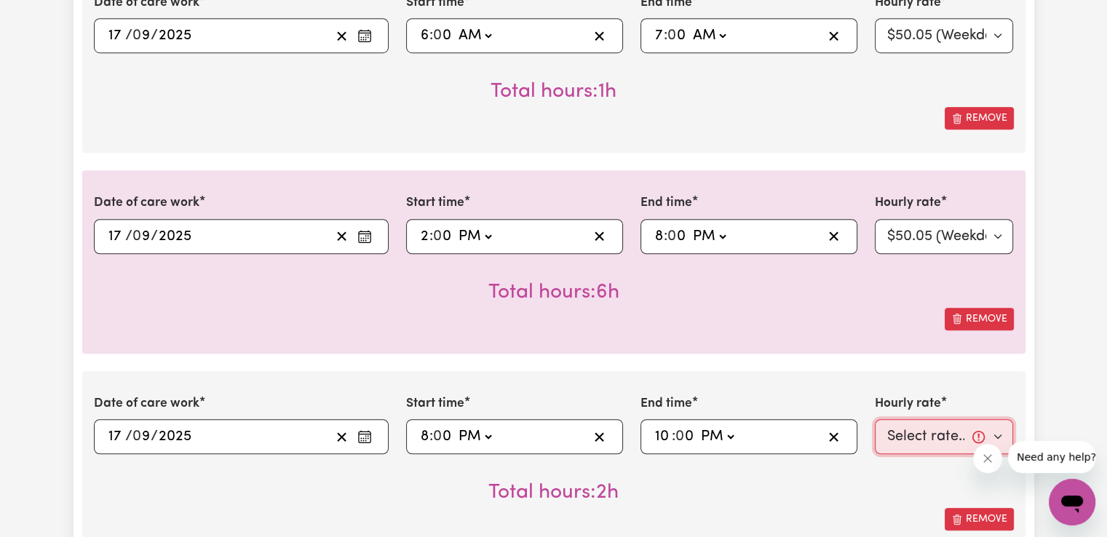
click at [909, 437] on select "Select rate... $50.05 (Weekday) $72.90 ([DATE]) $90.04 ([DATE]) $90.04 (Public …" at bounding box center [944, 436] width 139 height 35
select select "52.13-EveningCare"
click at [875, 419] on select "Select rate... $50.05 (Weekday) $72.90 ([DATE]) $90.04 ([DATE]) $90.04 (Public …" at bounding box center [944, 436] width 139 height 35
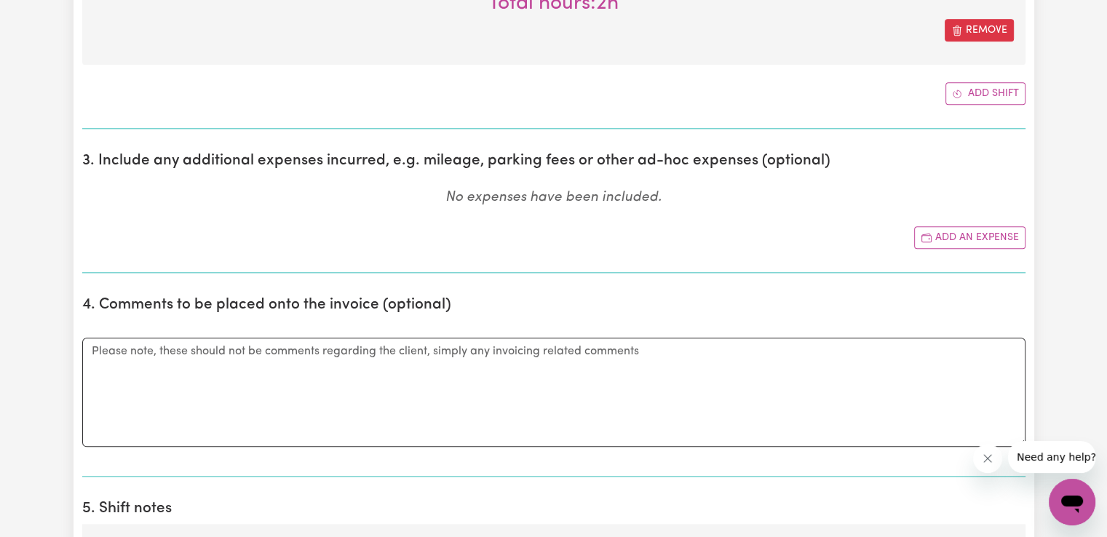
scroll to position [1494, 0]
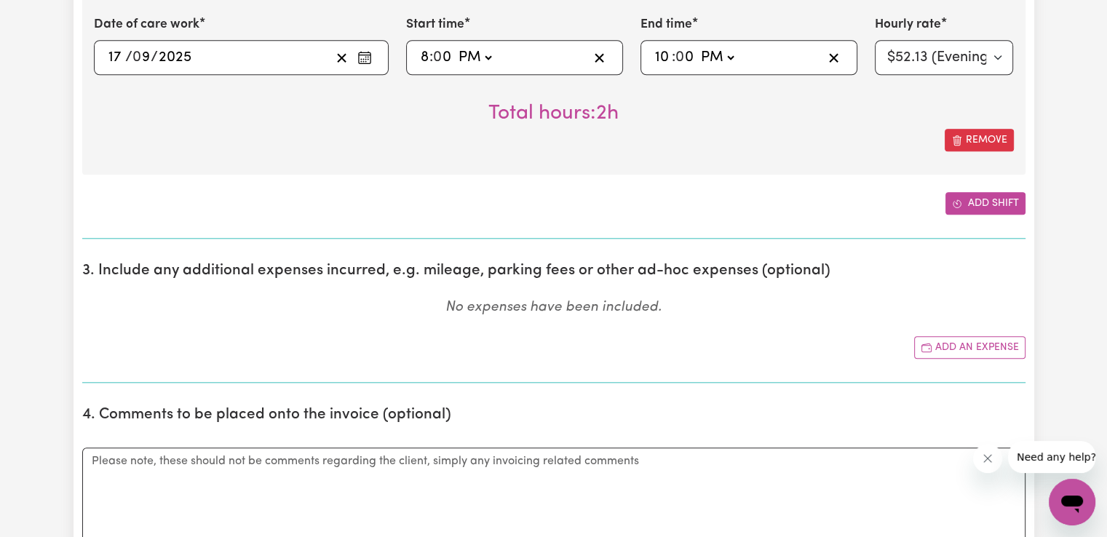
click at [1000, 206] on button "Add shift" at bounding box center [986, 203] width 80 height 23
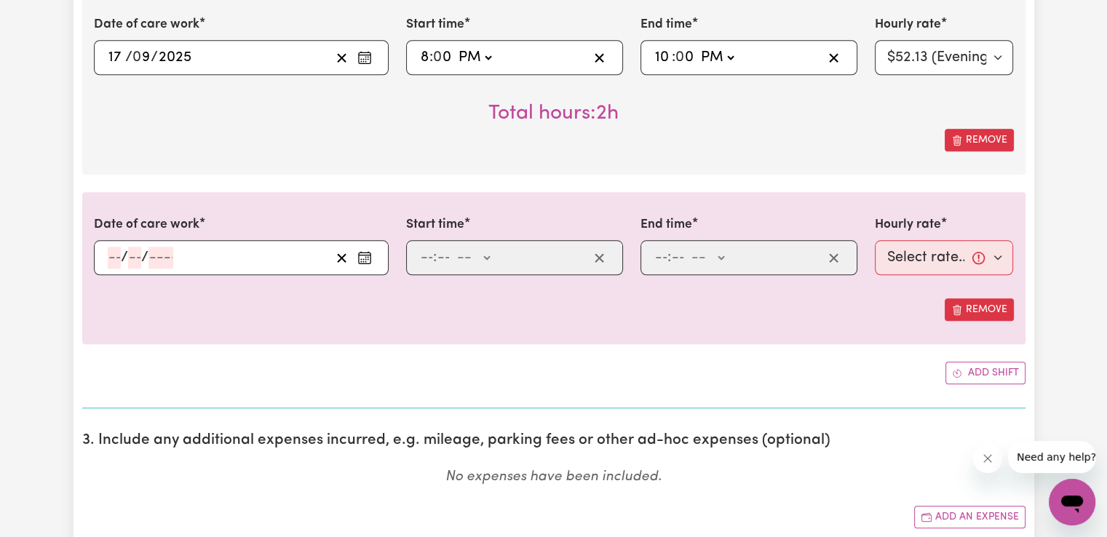
click at [364, 258] on icon "Enter the date of care work" at bounding box center [364, 257] width 15 height 15
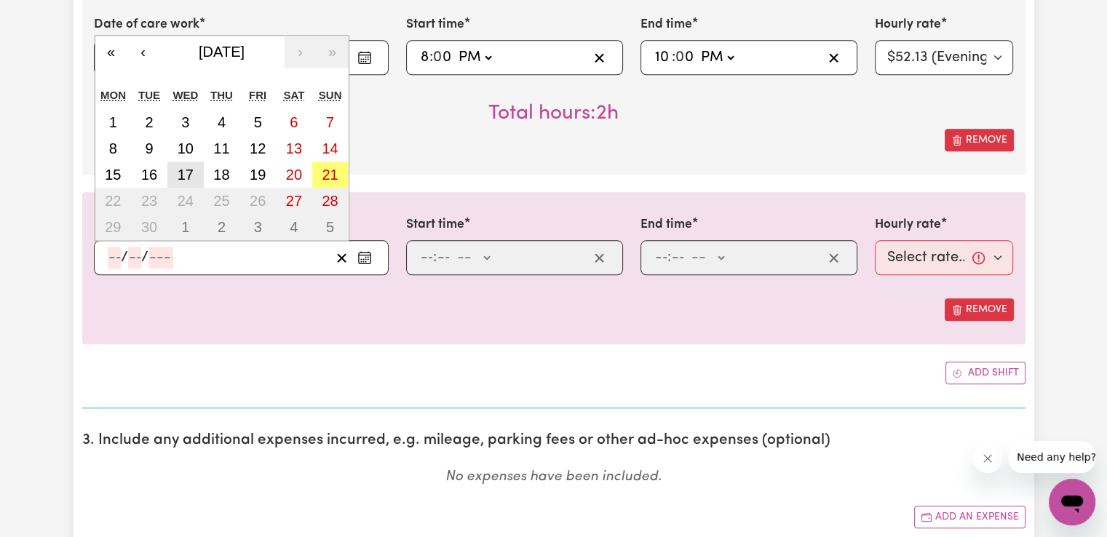
click at [195, 175] on button "17" at bounding box center [185, 175] width 36 height 26
type input "[DATE]"
type input "17"
type input "9"
type input "2025"
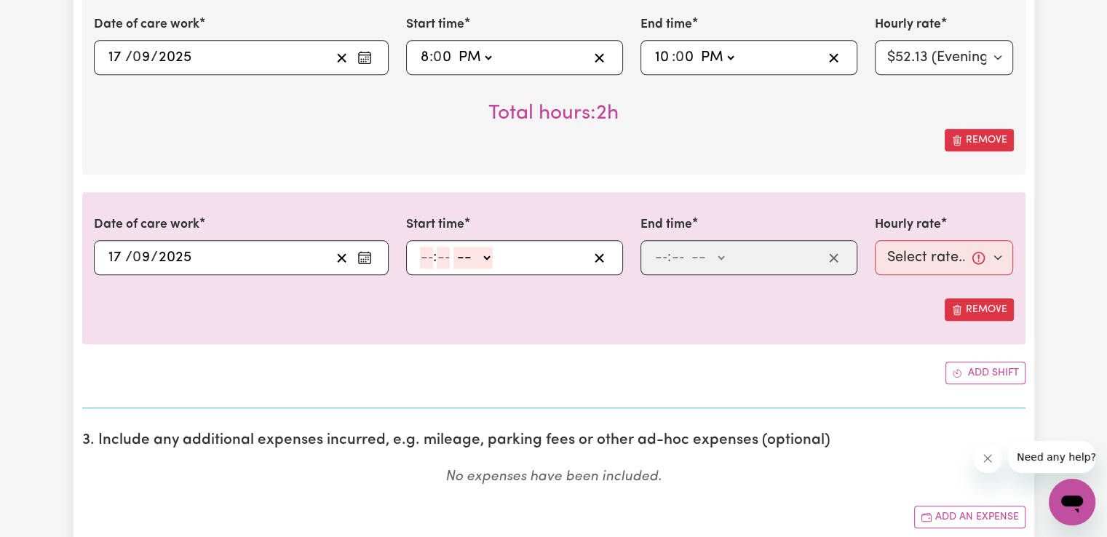
click at [428, 257] on input "number" at bounding box center [426, 258] width 13 height 22
type input "10"
type input "0"
click at [495, 253] on select "-- AM PM" at bounding box center [482, 258] width 39 height 22
select select "pm"
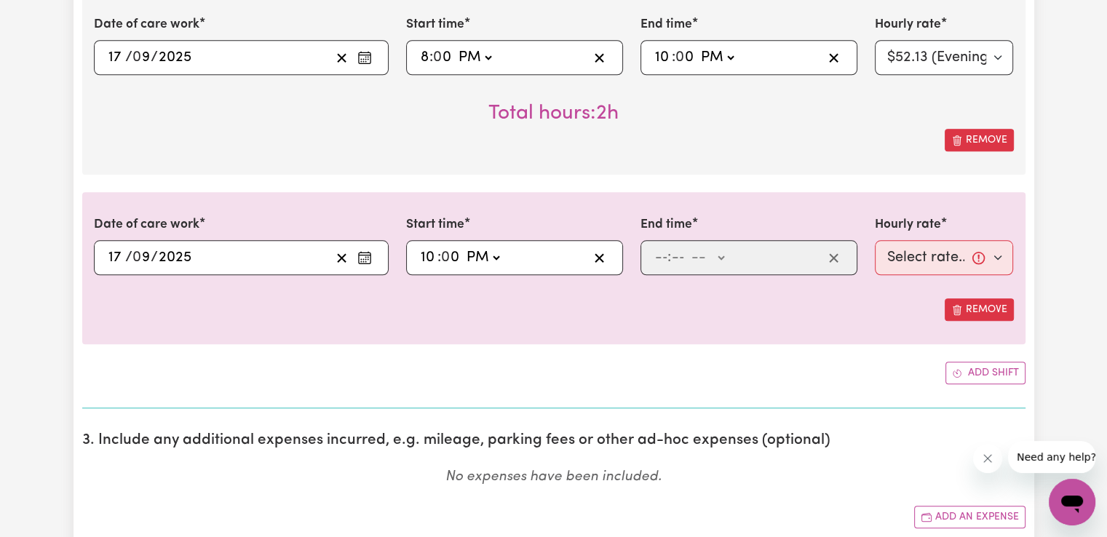
click at [463, 247] on select "-- AM PM" at bounding box center [482, 258] width 39 height 22
type input "22:00"
click at [657, 252] on input "number" at bounding box center [660, 258] width 13 height 22
type input "6"
type input "00"
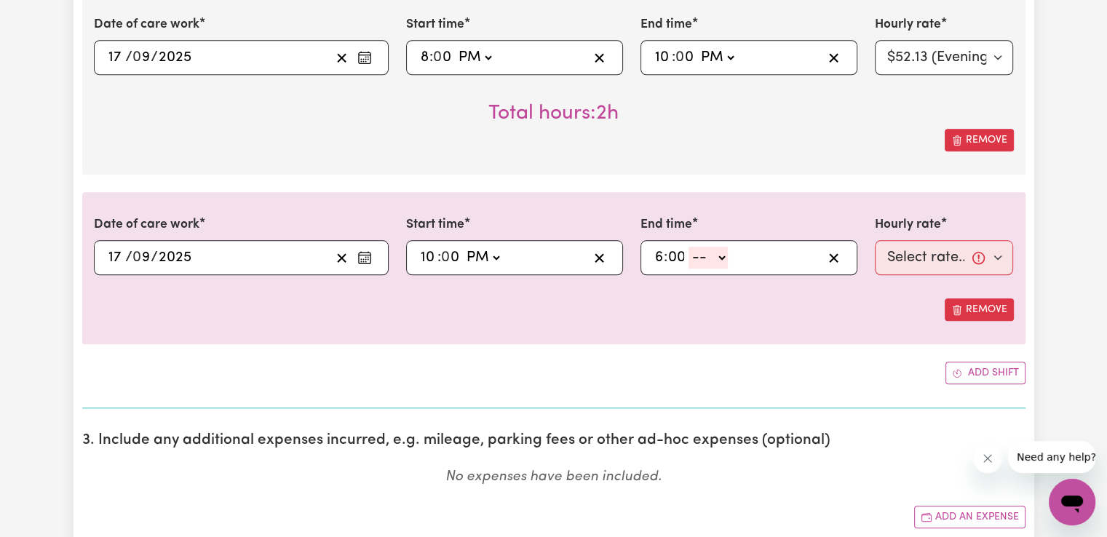
click at [713, 257] on select "-- AM PM" at bounding box center [708, 258] width 39 height 22
select select "am"
click at [689, 247] on select "-- AM PM" at bounding box center [708, 258] width 39 height 22
type input "06:00"
type input "0"
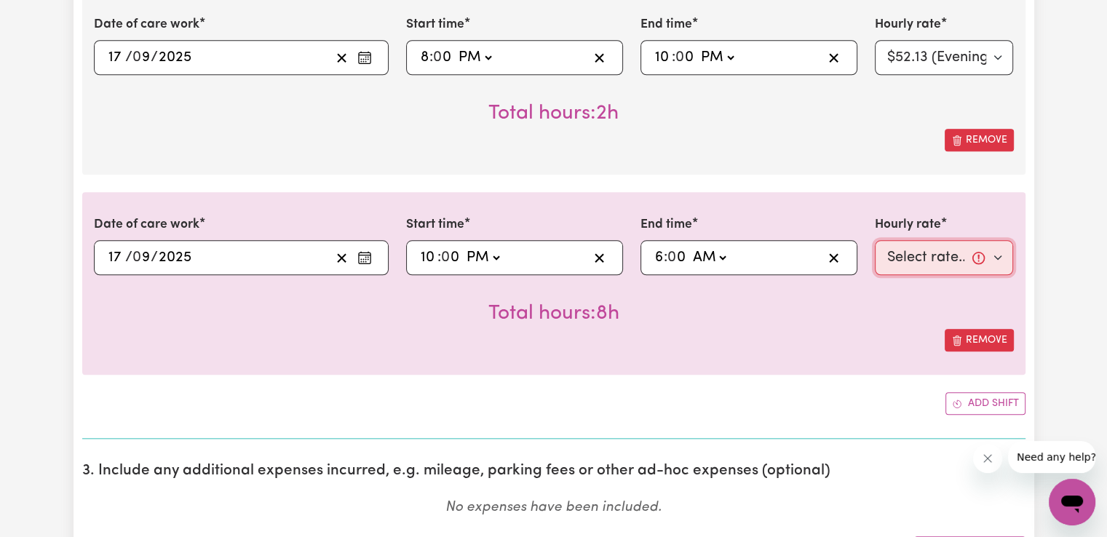
click at [910, 261] on select "Select rate... $50.05 (Weekday) $72.90 ([DATE]) $90.04 ([DATE]) $90.04 (Public …" at bounding box center [944, 257] width 139 height 35
select select "29.43-Overnight"
click at [875, 240] on select "Select rate... $50.05 (Weekday) $72.90 ([DATE]) $90.04 ([DATE]) $90.04 (Public …" at bounding box center [944, 257] width 139 height 35
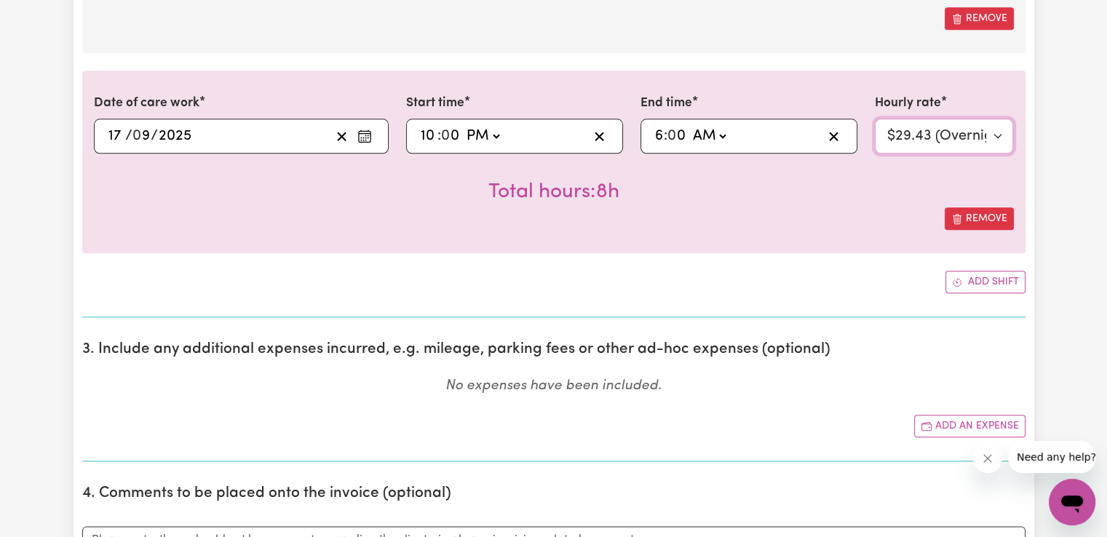
scroll to position [1616, 0]
click at [1007, 279] on button "Add shift" at bounding box center [986, 282] width 80 height 23
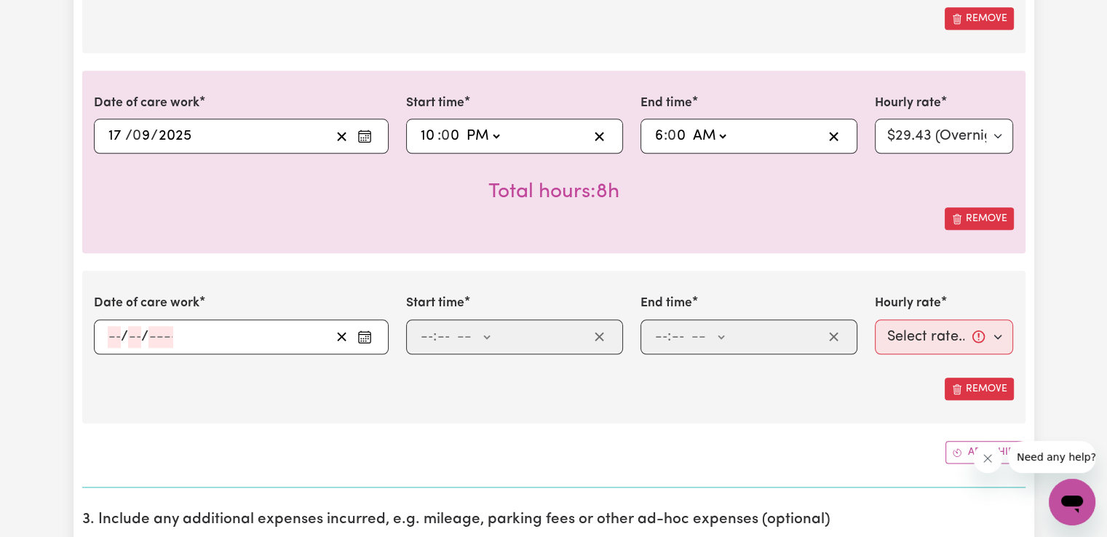
click at [361, 334] on icon "Enter the date of care work" at bounding box center [365, 334] width 12 height 0
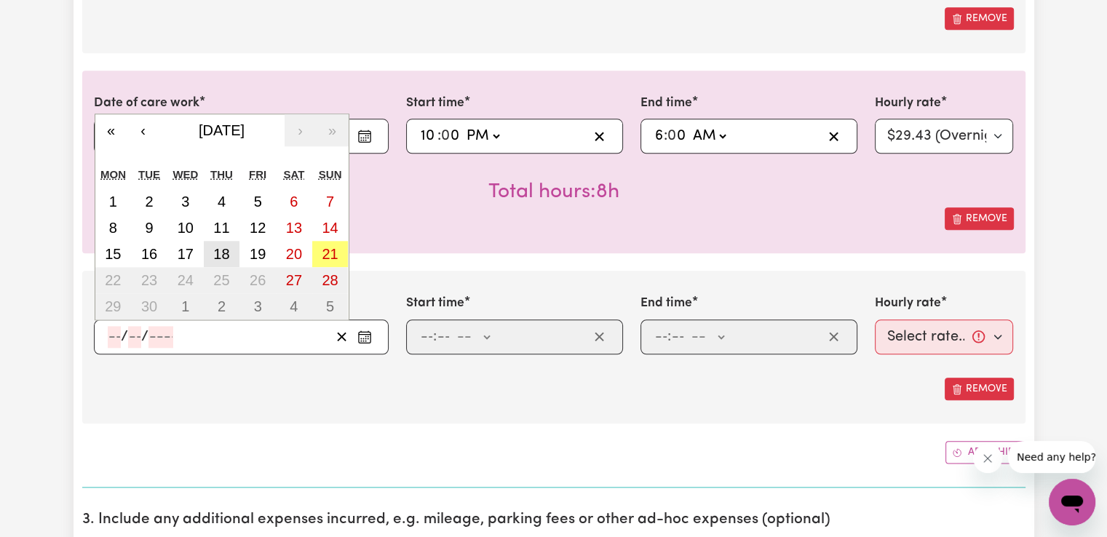
click at [223, 247] on abbr "18" at bounding box center [221, 254] width 16 height 16
type input "[DATE]"
type input "18"
type input "9"
type input "2025"
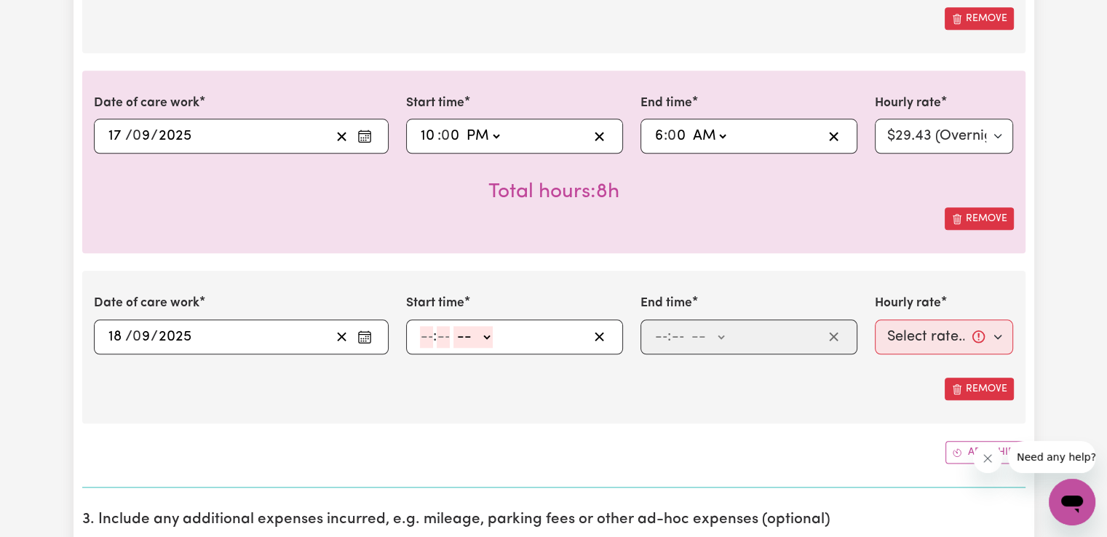
click at [422, 336] on input "number" at bounding box center [426, 337] width 13 height 22
type input "6"
type input "00"
drag, startPoint x: 466, startPoint y: 330, endPoint x: 466, endPoint y: 340, distance: 9.5
click at [466, 330] on select "-- AM PM" at bounding box center [473, 337] width 39 height 22
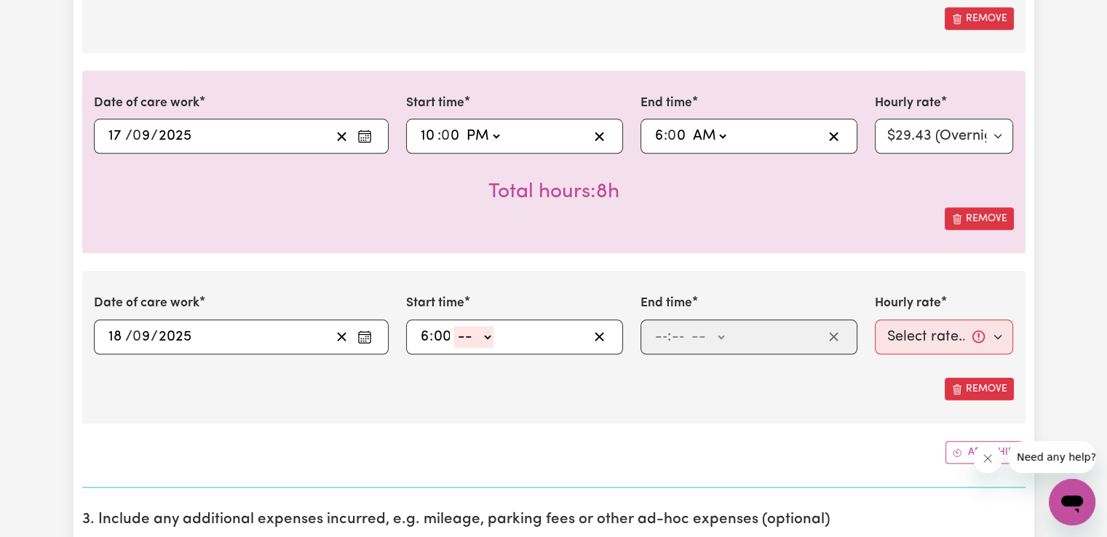
select select "am"
click at [454, 326] on select "-- AM PM" at bounding box center [473, 337] width 39 height 22
type input "06:00"
type input "0"
click at [663, 336] on input "number" at bounding box center [660, 337] width 13 height 22
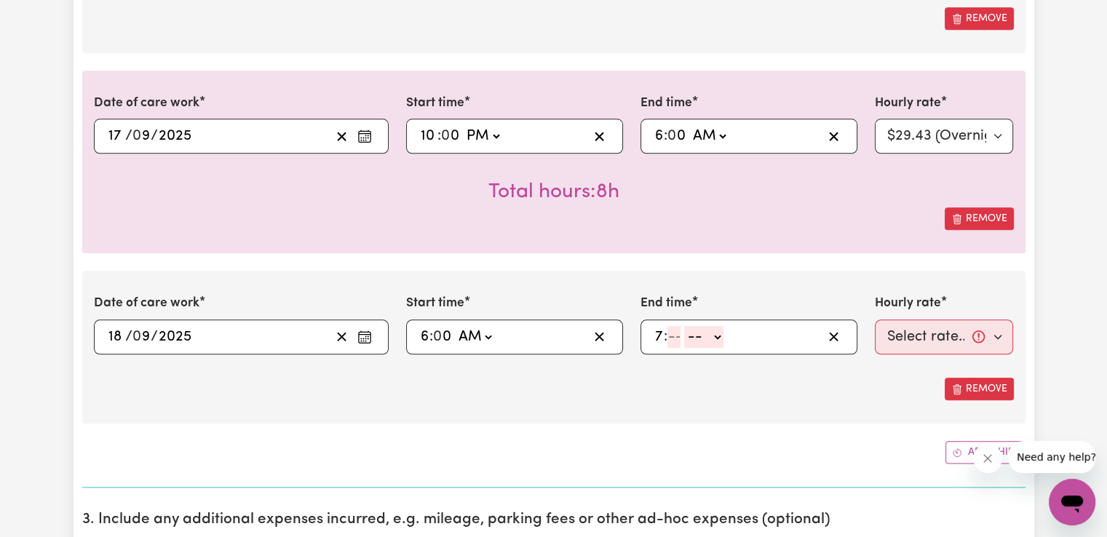
type input "7"
type input "00"
click at [698, 340] on select "-- AM PM" at bounding box center [708, 337] width 39 height 22
select select "am"
click at [689, 326] on select "-- AM PM" at bounding box center [708, 337] width 39 height 22
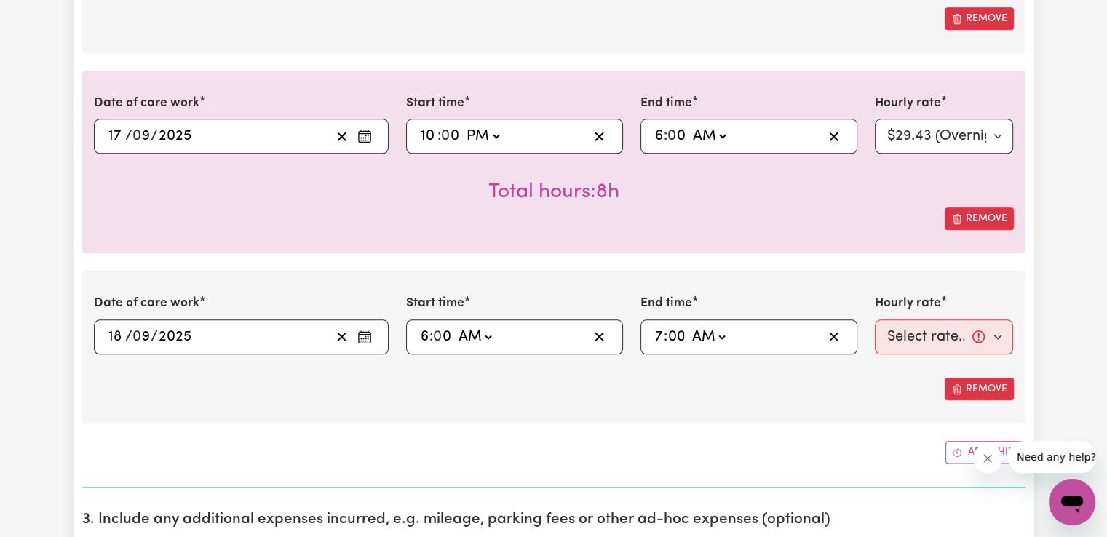
type input "07:00"
type input "0"
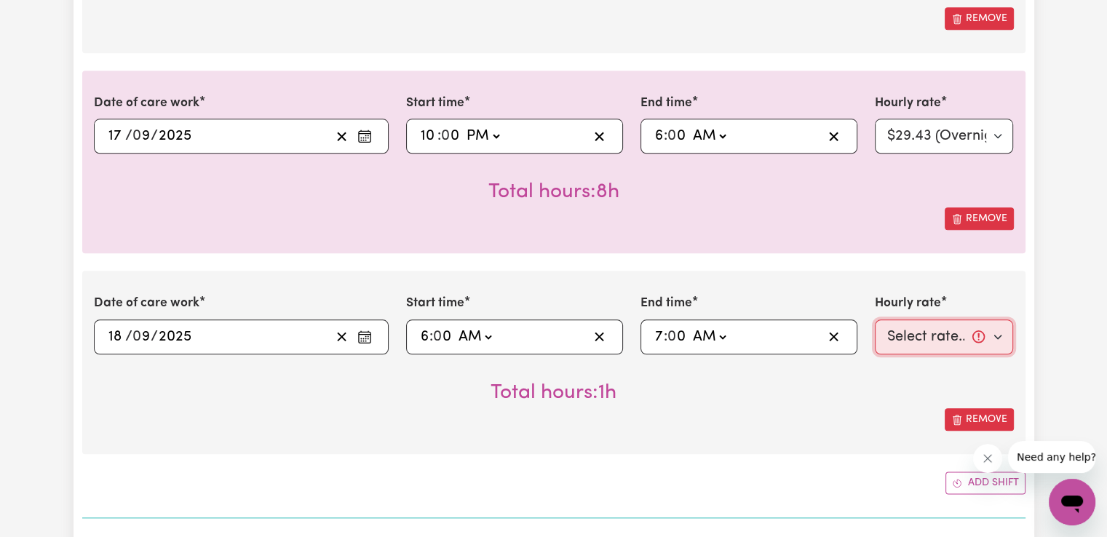
click at [911, 329] on select "Select rate... $50.05 (Weekday) $72.90 ([DATE]) $90.04 ([DATE]) $90.04 (Public …" at bounding box center [944, 337] width 139 height 35
select select "50.05-Weekday"
click at [875, 320] on select "Select rate... $50.05 (Weekday) $72.90 ([DATE]) $90.04 ([DATE]) $90.04 (Public …" at bounding box center [944, 337] width 139 height 35
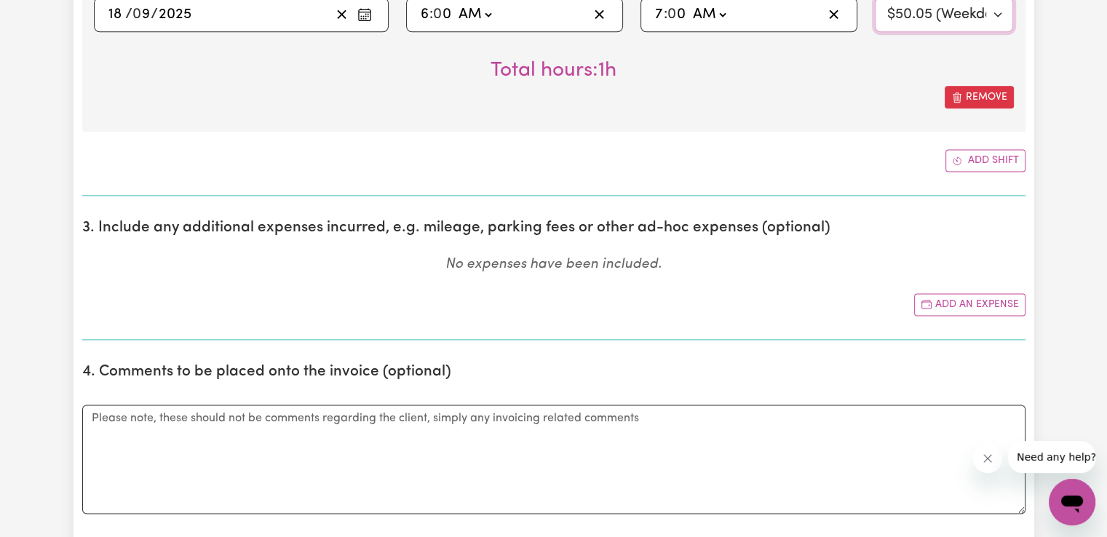
scroll to position [1967, 0]
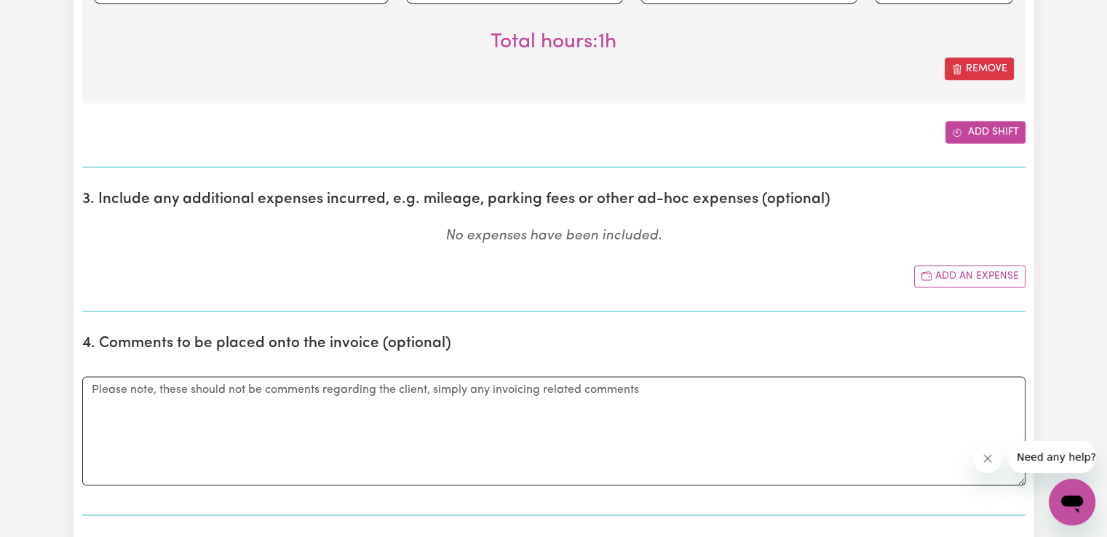
click at [998, 132] on button "Add shift" at bounding box center [986, 132] width 80 height 23
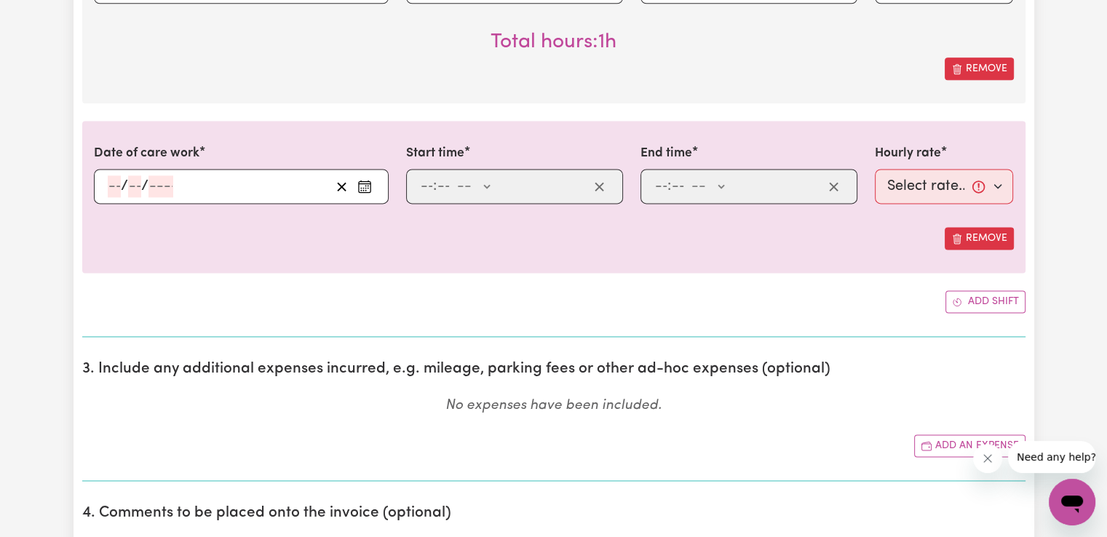
click at [359, 182] on icon "Enter the date of care work" at bounding box center [364, 186] width 15 height 15
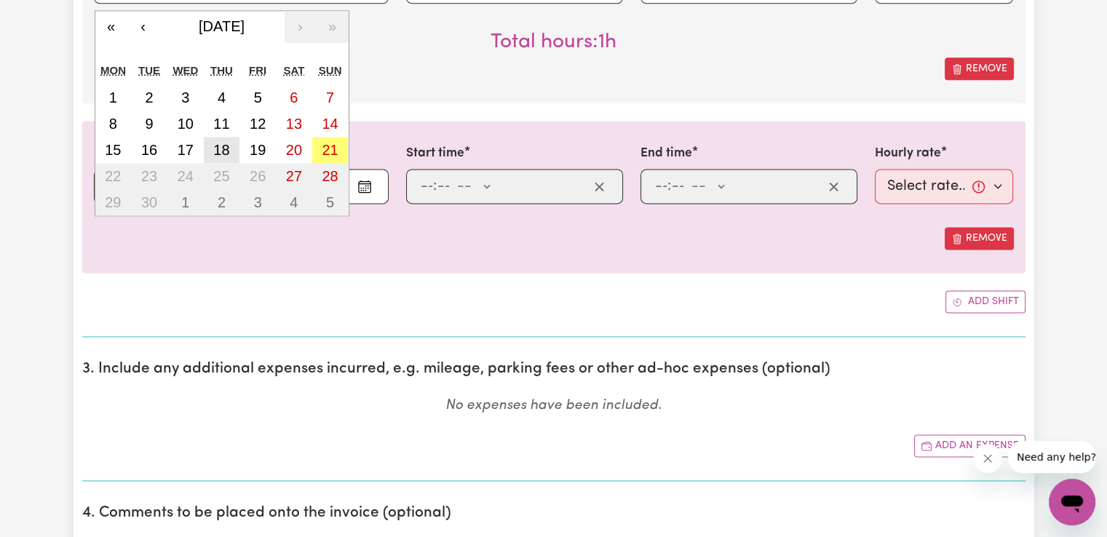
click at [229, 143] on abbr "18" at bounding box center [221, 150] width 16 height 16
type input "[DATE]"
type input "18"
type input "9"
type input "2025"
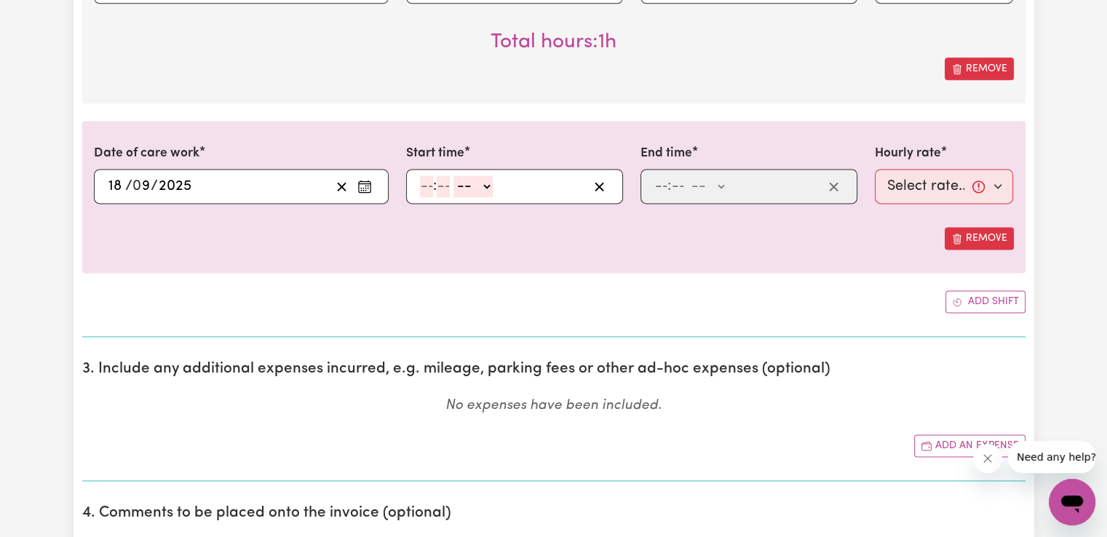
click at [420, 186] on input "number" at bounding box center [426, 186] width 13 height 22
type input "2"
type input "00"
click at [469, 192] on select "-- AM PM" at bounding box center [473, 186] width 39 height 22
select select "pm"
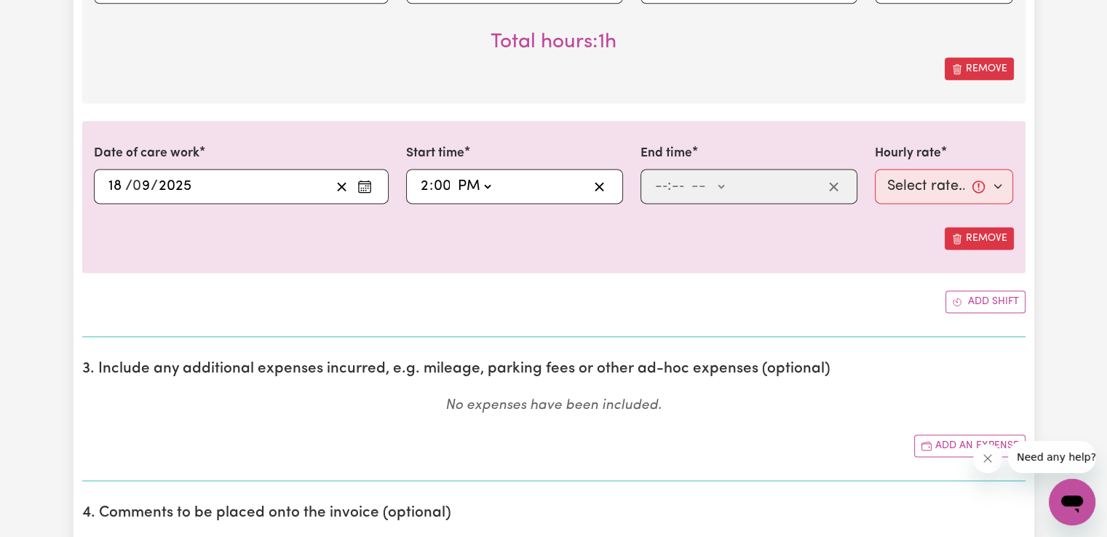
click at [454, 175] on select "-- AM PM" at bounding box center [473, 186] width 39 height 22
type input "14:00"
type input "0"
click at [661, 183] on input "number" at bounding box center [660, 186] width 13 height 22
type input "6"
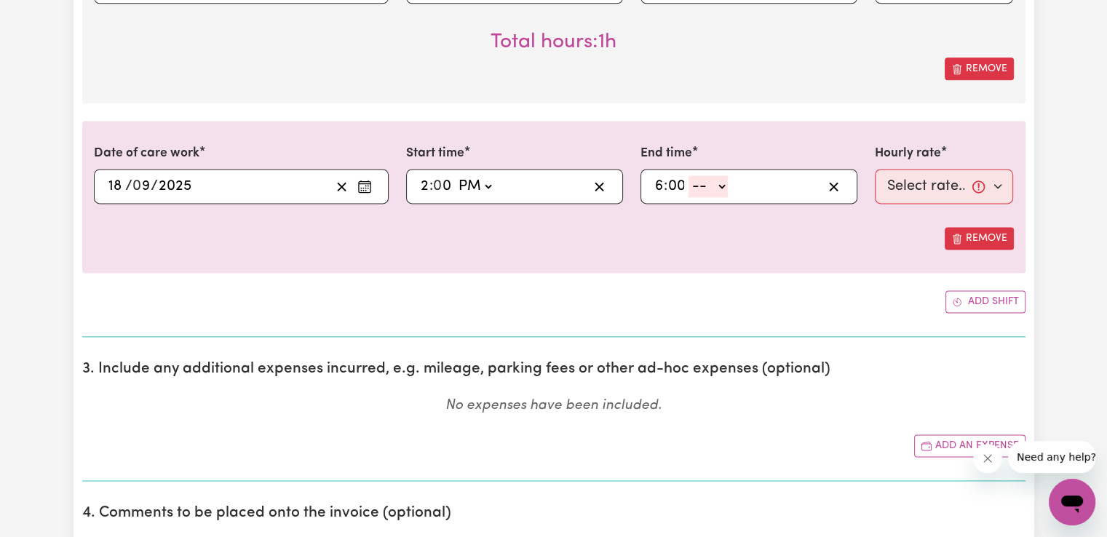
type input "00"
drag, startPoint x: 719, startPoint y: 179, endPoint x: 719, endPoint y: 192, distance: 13.1
click at [719, 179] on select "-- AM PM" at bounding box center [708, 186] width 39 height 22
select select "pm"
click at [689, 175] on select "-- AM PM" at bounding box center [708, 186] width 39 height 22
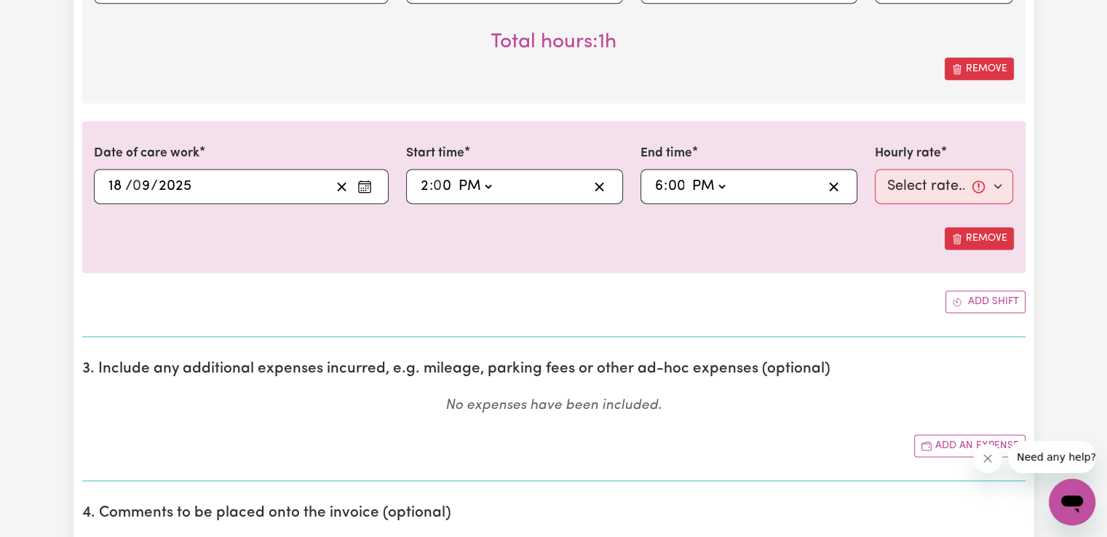
type input "18:00"
type input "0"
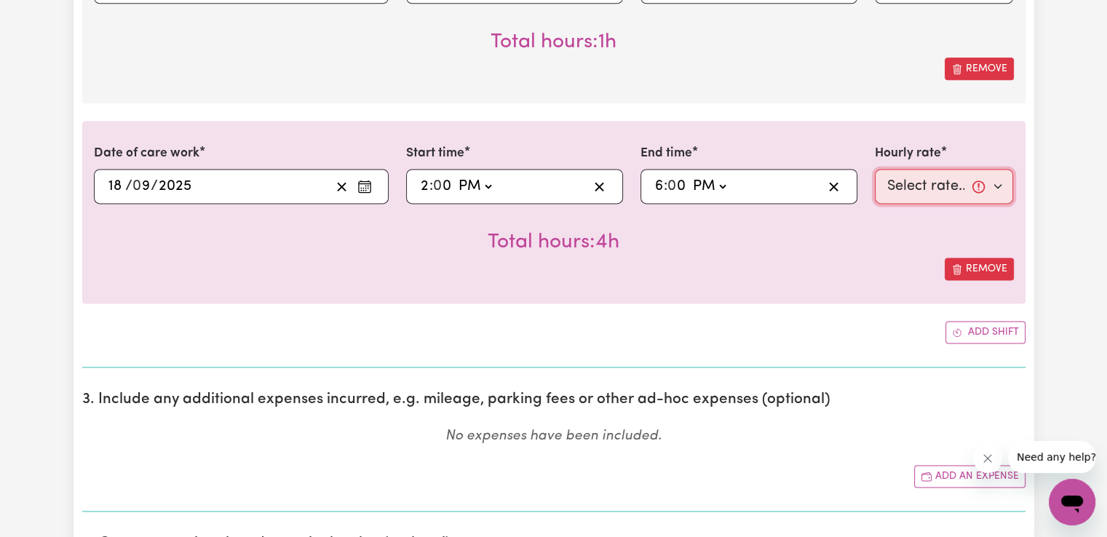
click at [914, 185] on select "Select rate... $50.05 (Weekday) $72.90 ([DATE]) $90.04 ([DATE]) $90.04 (Public …" at bounding box center [944, 186] width 139 height 35
select select "50.05-Weekday"
click at [875, 169] on select "Select rate... $50.05 (Weekday) $72.90 ([DATE]) $90.04 ([DATE]) $90.04 (Public …" at bounding box center [944, 186] width 139 height 35
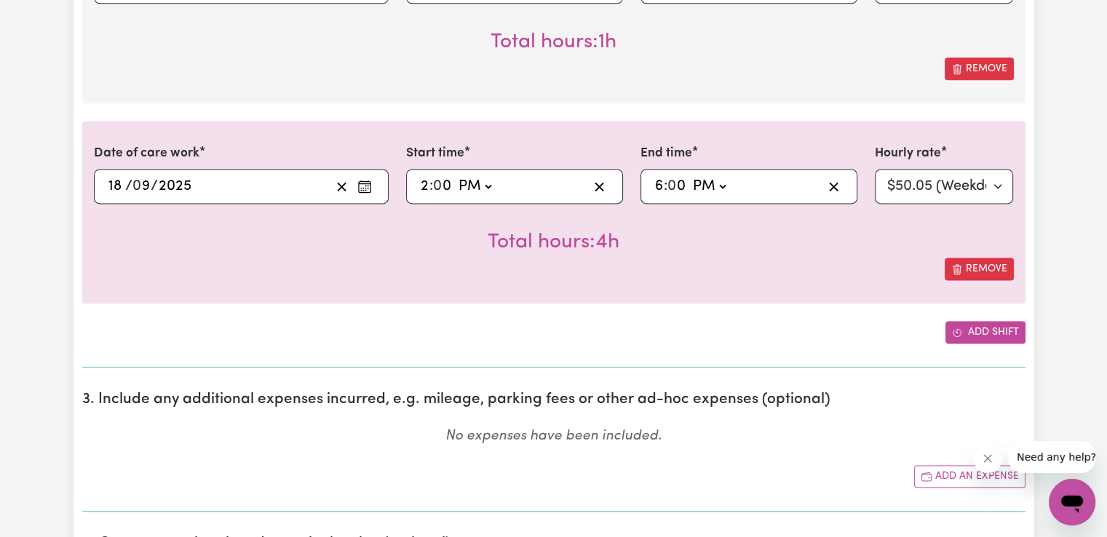
click at [956, 328] on icon "Add another shift" at bounding box center [957, 333] width 10 height 10
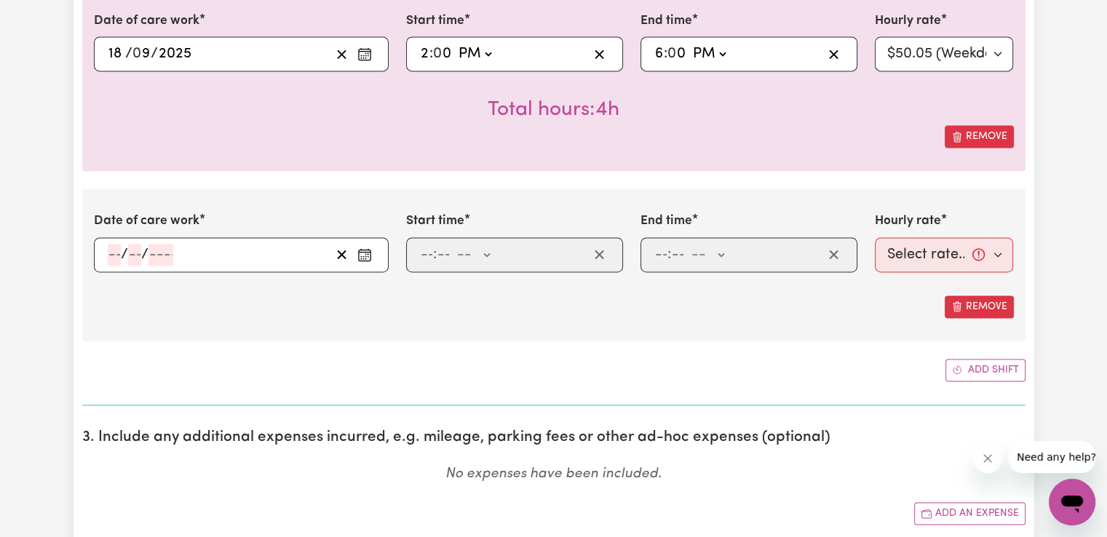
scroll to position [2112, 0]
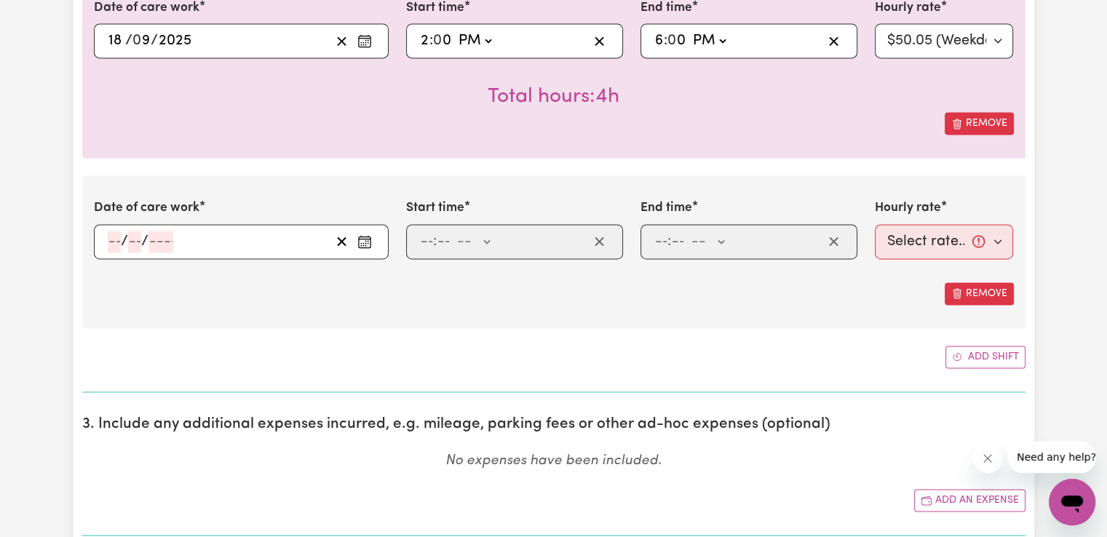
click at [369, 239] on icon "Enter the date of care work" at bounding box center [364, 241] width 15 height 15
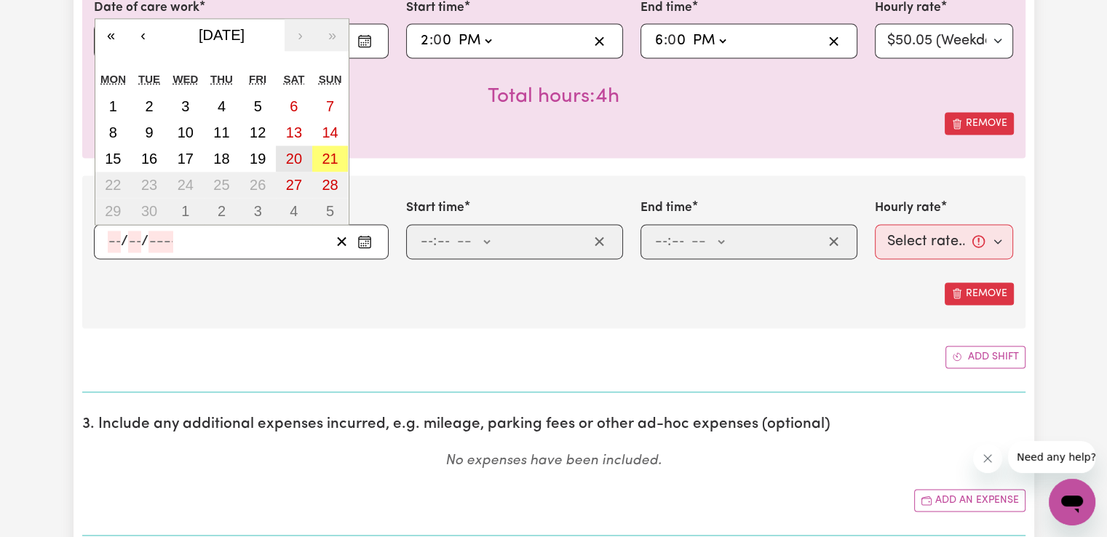
click at [293, 152] on abbr "20" at bounding box center [294, 159] width 16 height 16
type input "[DATE]"
type input "20"
type input "9"
type input "2025"
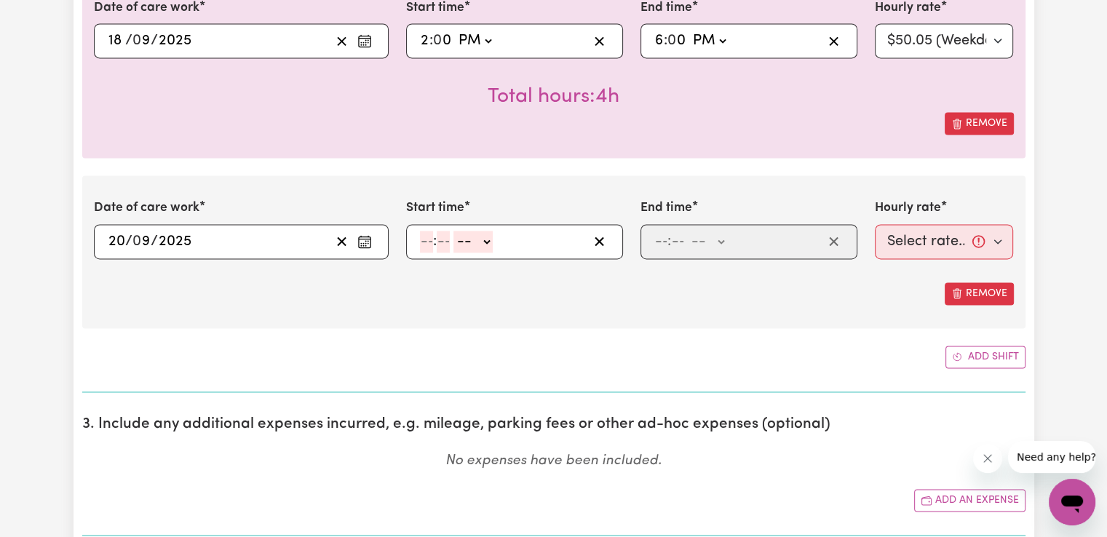
click at [425, 238] on input "number" at bounding box center [426, 242] width 13 height 22
type input "2"
type input "00"
click at [475, 244] on select "-- AM PM" at bounding box center [473, 242] width 39 height 22
select select "pm"
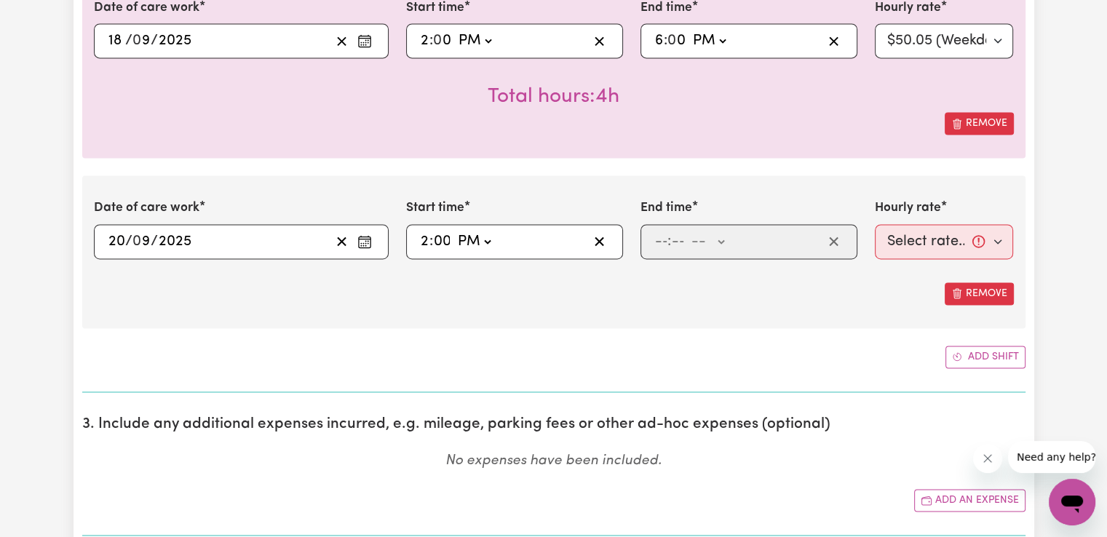
click at [454, 231] on select "-- AM PM" at bounding box center [473, 242] width 39 height 22
type input "14:00"
type input "0"
click at [663, 240] on input "number" at bounding box center [660, 242] width 13 height 22
type input "6"
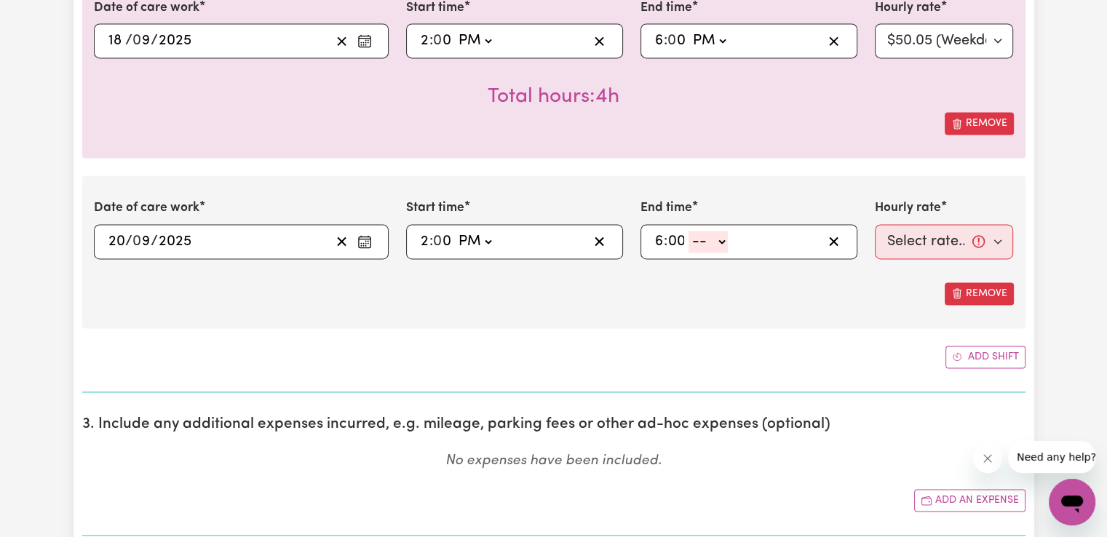
type input "00"
click at [702, 232] on select "-- AM PM" at bounding box center [708, 242] width 39 height 22
select select "pm"
click at [689, 231] on select "-- AM PM" at bounding box center [708, 242] width 39 height 22
type input "18:00"
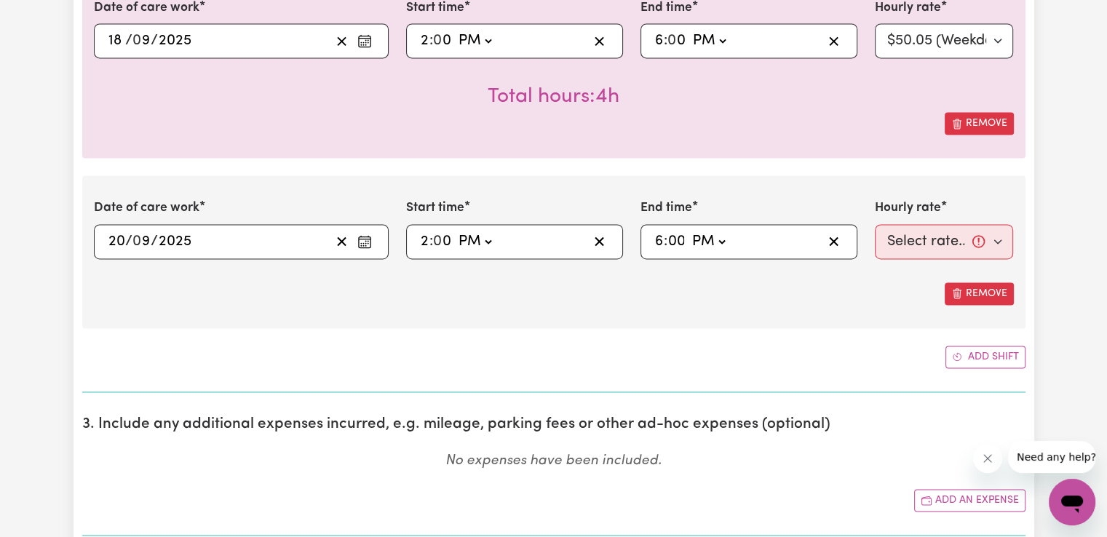
type input "0"
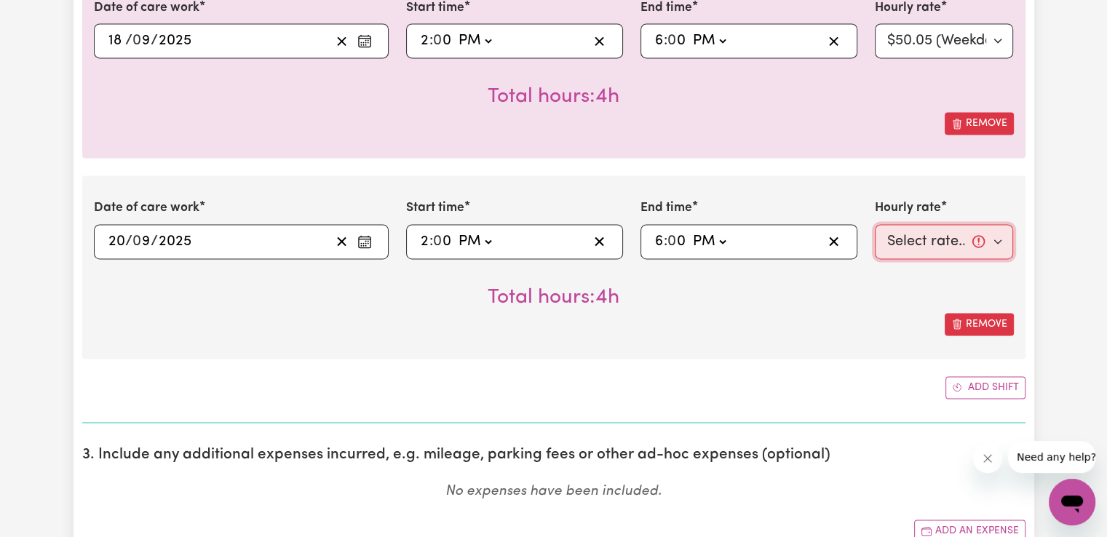
click at [906, 245] on select "Select rate... $50.05 (Weekday) $72.90 ([DATE]) $90.04 ([DATE]) $90.04 (Public …" at bounding box center [944, 241] width 139 height 35
select select "72.9-[DATE]"
click at [875, 224] on select "Select rate... $50.05 (Weekday) $72.90 ([DATE]) $90.04 ([DATE]) $90.04 (Public …" at bounding box center [944, 241] width 139 height 35
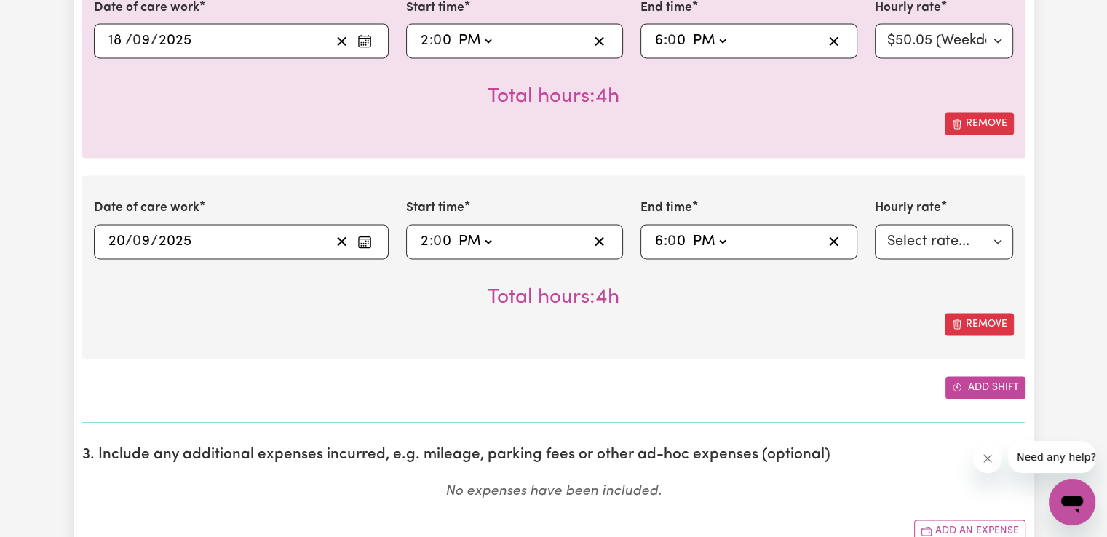
click at [990, 381] on button "Add shift" at bounding box center [986, 387] width 80 height 23
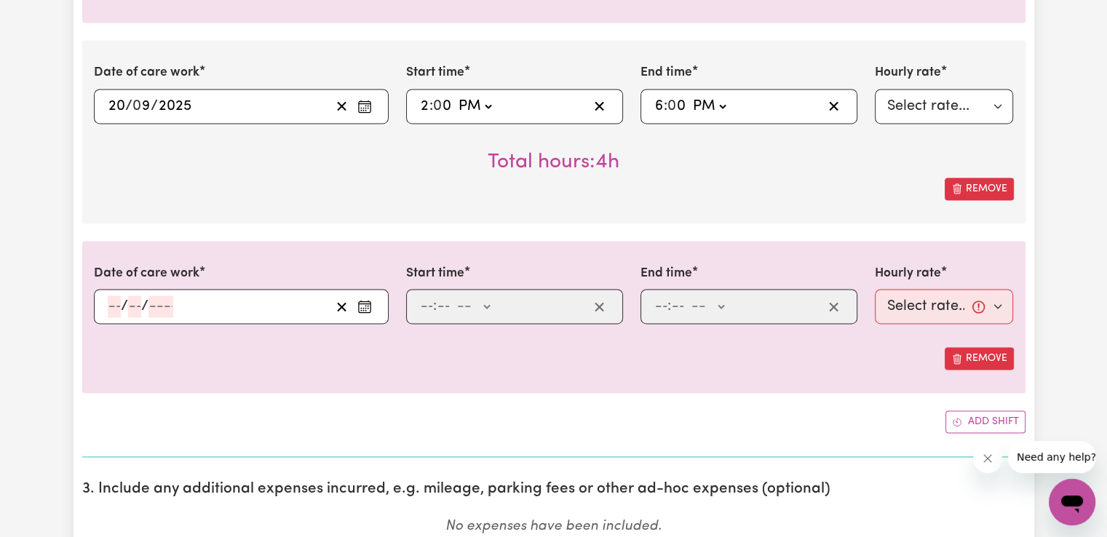
scroll to position [2258, 0]
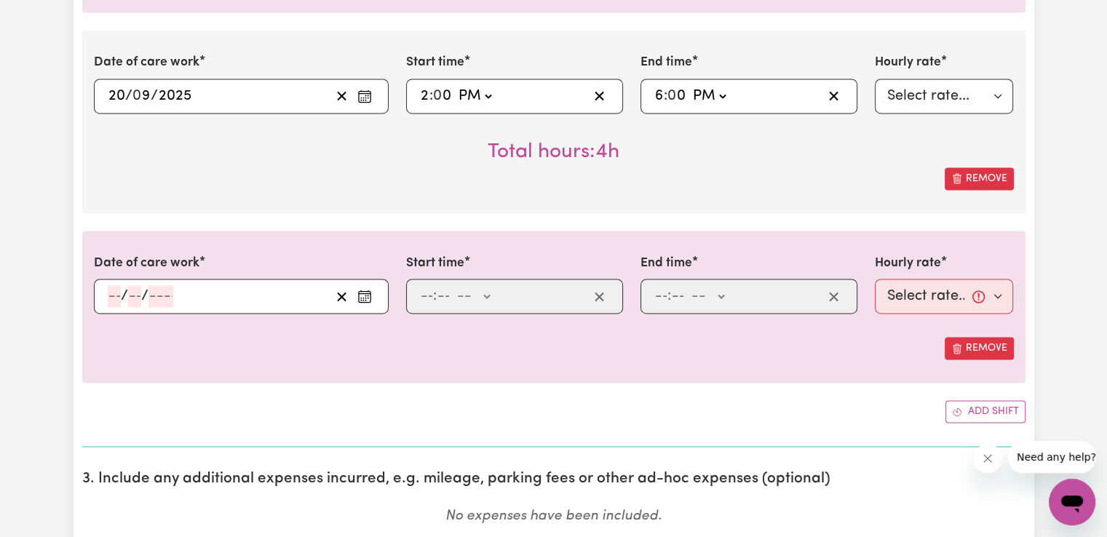
click at [367, 298] on icon "Enter the date of care work" at bounding box center [364, 296] width 15 height 15
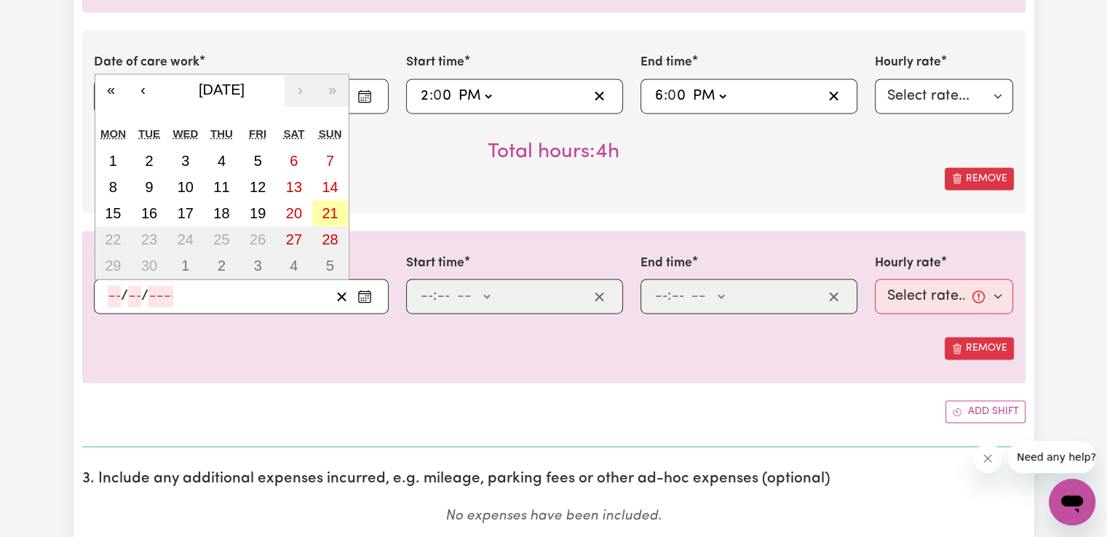
click at [333, 214] on abbr "21" at bounding box center [330, 213] width 16 height 16
type input "[DATE]"
type input "21"
type input "9"
type input "2025"
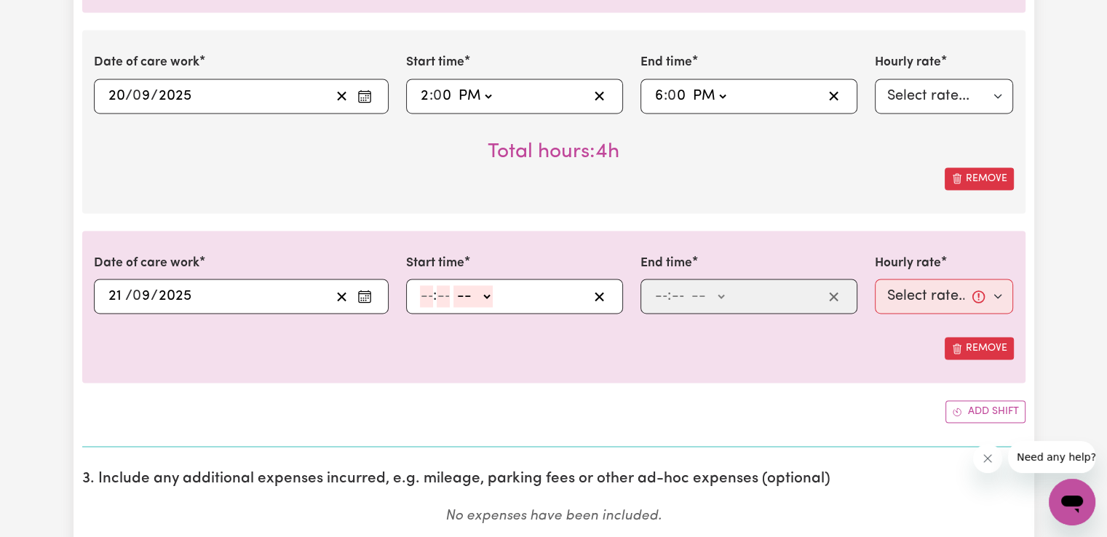
click at [428, 293] on input "number" at bounding box center [426, 296] width 13 height 22
type input "8"
type input "00"
click at [475, 299] on select "-- AM PM" at bounding box center [473, 296] width 39 height 22
select select "am"
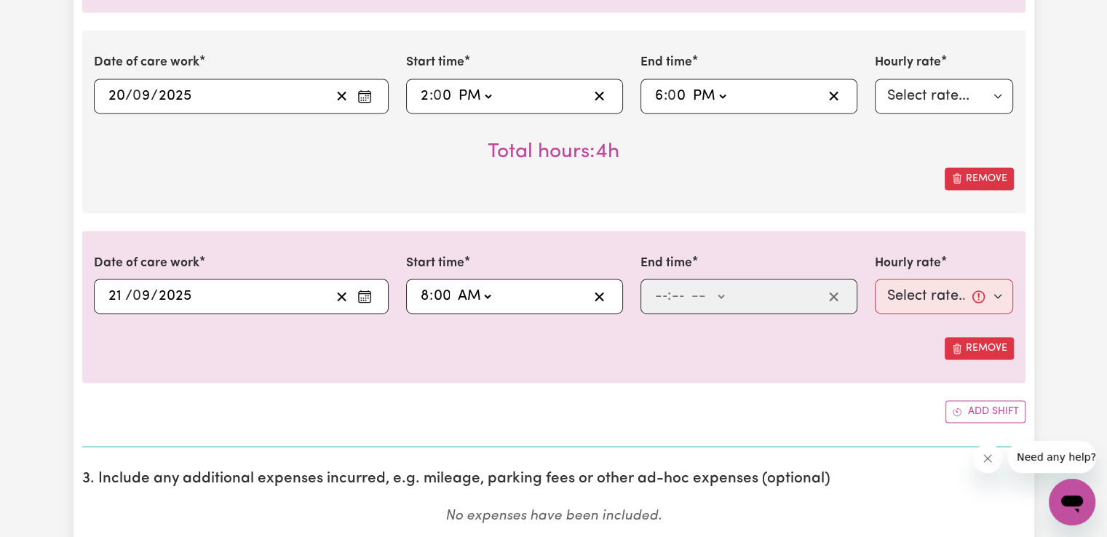
click at [454, 285] on select "-- AM PM" at bounding box center [473, 296] width 39 height 22
type input "08:00"
type input "0"
click at [662, 293] on input "number" at bounding box center [660, 296] width 13 height 22
type input "2"
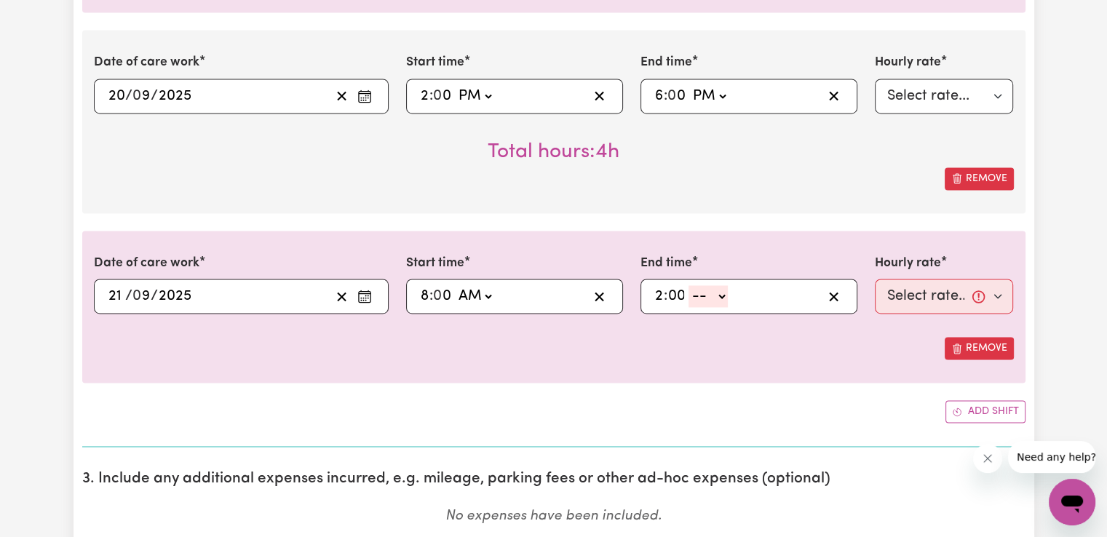
type input "00"
click at [716, 289] on select "-- AM PM" at bounding box center [708, 296] width 39 height 22
select select "pm"
click at [689, 285] on select "-- AM PM" at bounding box center [708, 296] width 39 height 22
type input "14:00"
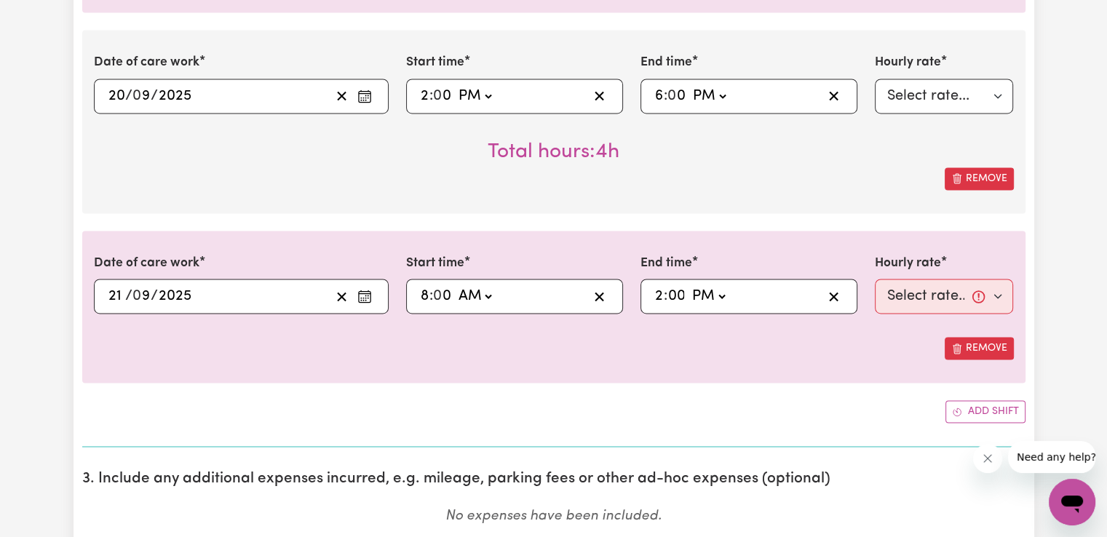
type input "0"
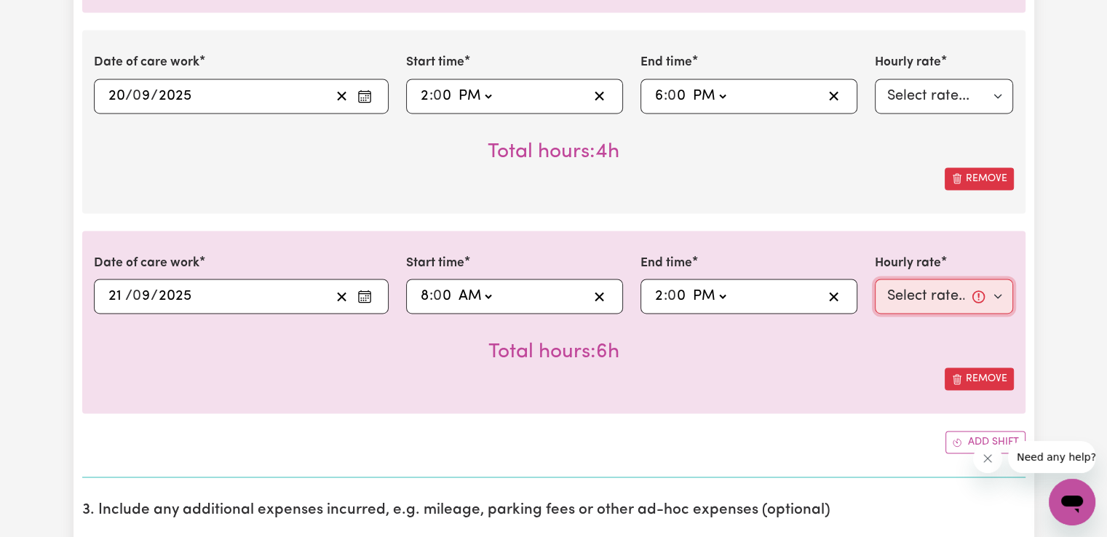
click at [903, 295] on select "Select rate... $50.05 (Weekday) $72.90 ([DATE]) $90.04 ([DATE]) $90.04 (Public …" at bounding box center [944, 296] width 139 height 35
select select "90.04-[DATE]"
click at [875, 279] on select "Select rate... $50.05 (Weekday) $72.90 ([DATE]) $90.04 ([DATE]) $90.04 (Public …" at bounding box center [944, 296] width 139 height 35
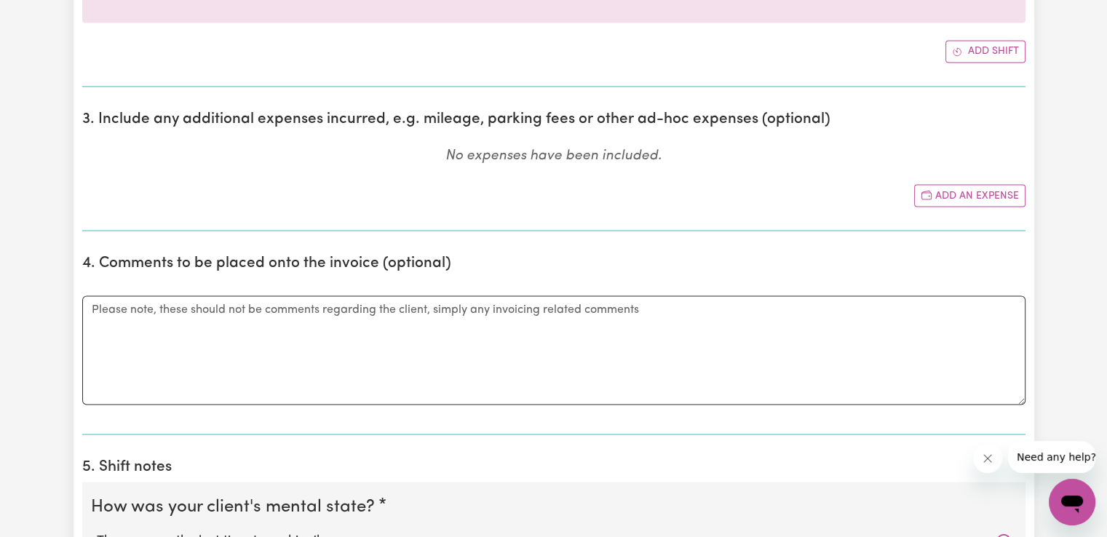
scroll to position [2655, 0]
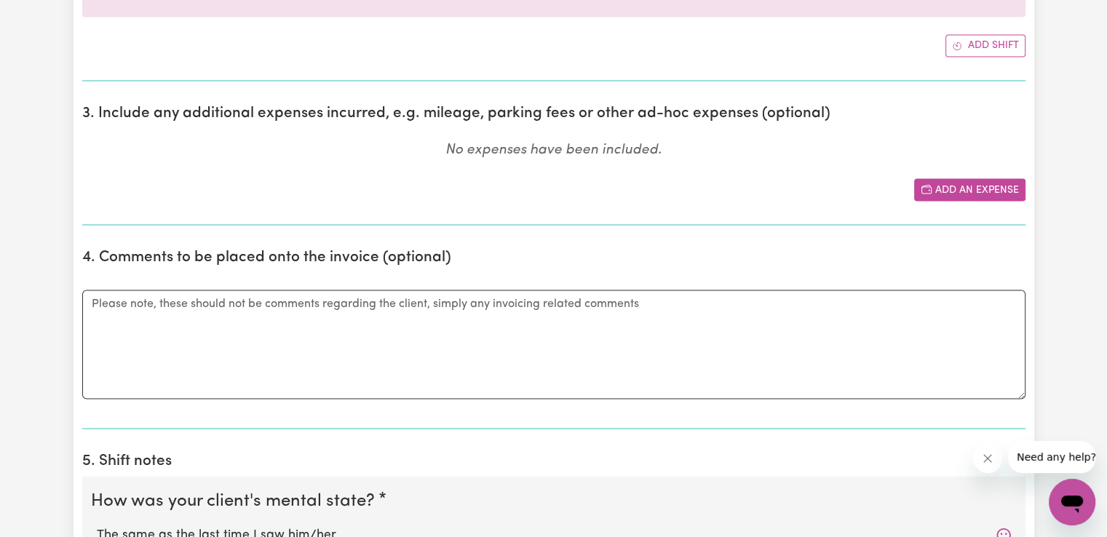
click at [988, 181] on button "Add an expense" at bounding box center [969, 189] width 111 height 23
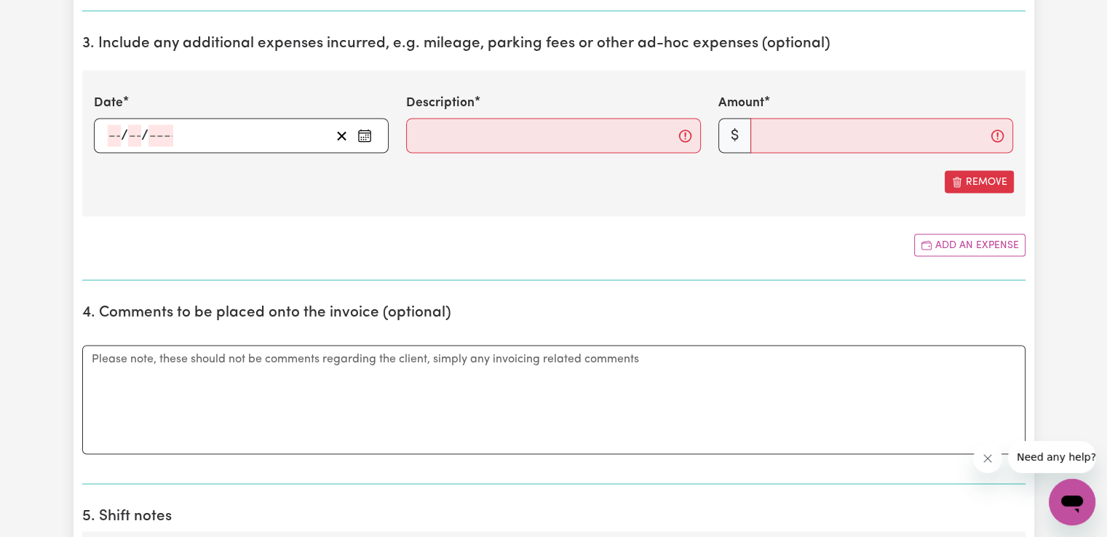
scroll to position [2735, 0]
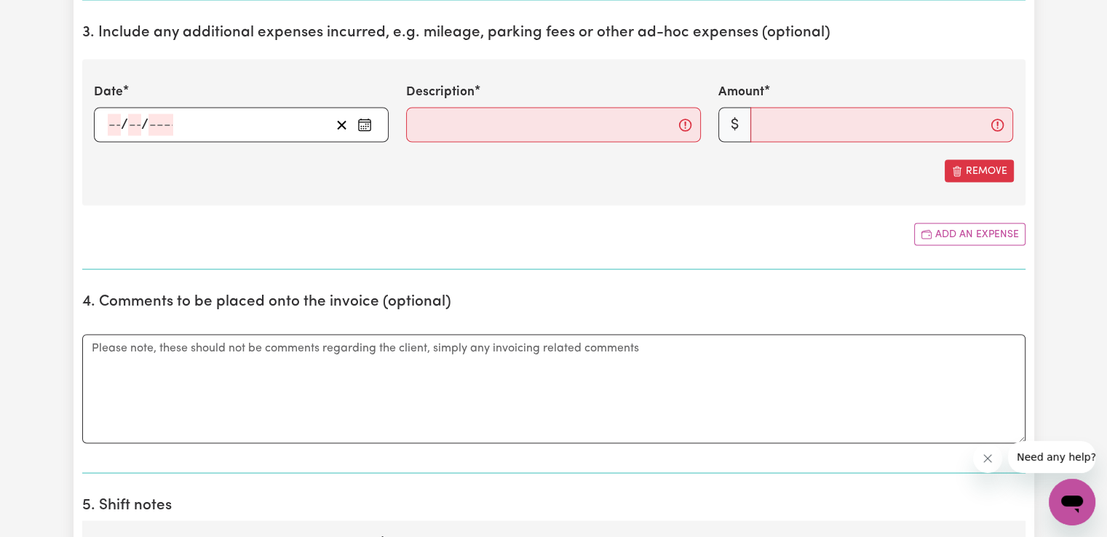
click at [368, 124] on icon "Enter the date of expense" at bounding box center [364, 124] width 15 height 15
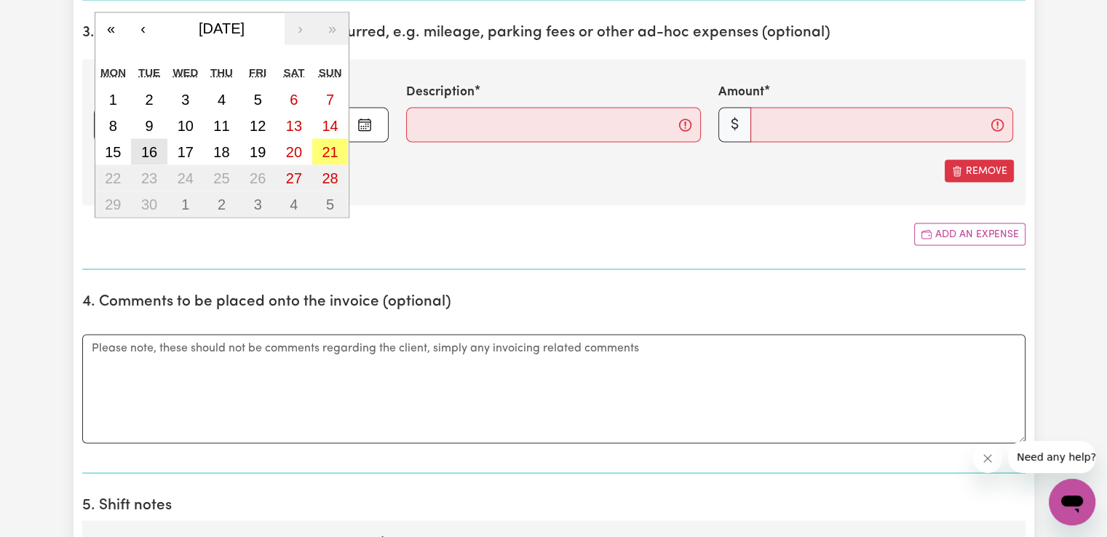
click at [155, 146] on abbr "16" at bounding box center [149, 151] width 16 height 16
type input "[DATE]"
type input "16"
type input "9"
type input "2025"
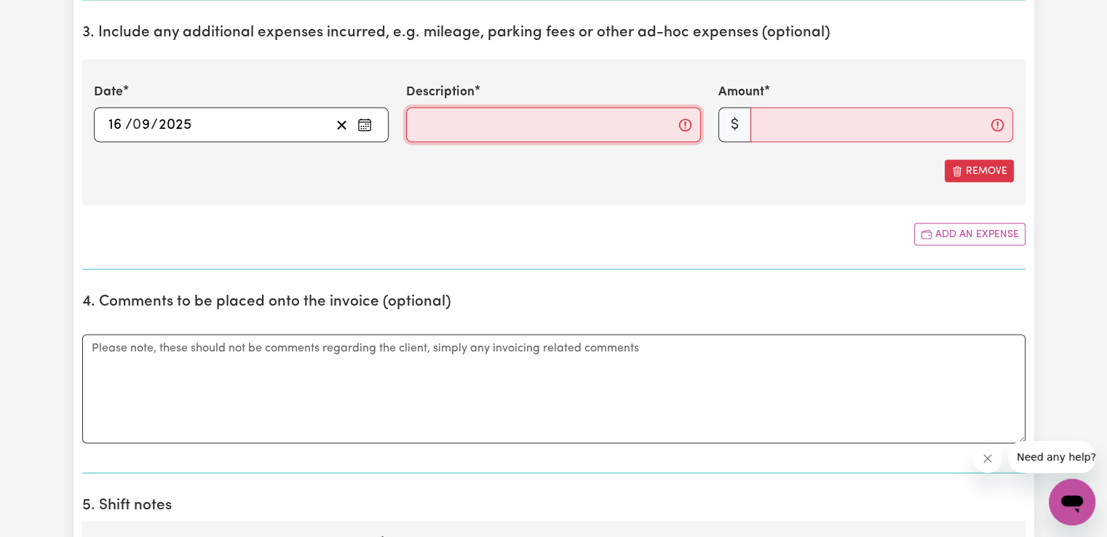
click at [510, 124] on input "Description" at bounding box center [553, 124] width 295 height 35
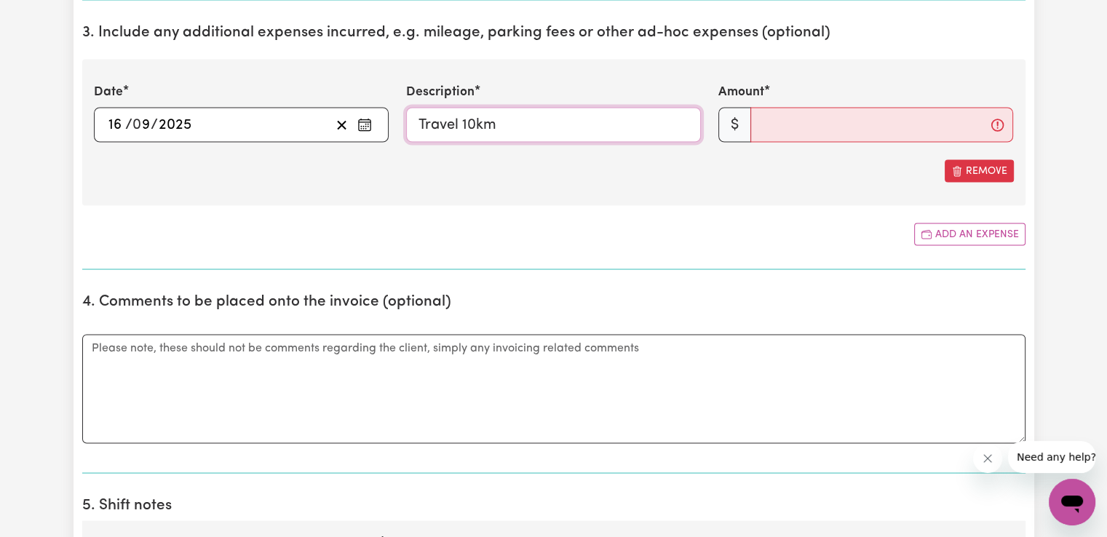
drag, startPoint x: 461, startPoint y: 120, endPoint x: 472, endPoint y: 120, distance: 10.9
click at [472, 120] on input "Travel 10km" at bounding box center [553, 124] width 295 height 35
type input "Travel 28km"
click at [611, 124] on input "Travel 28km" at bounding box center [553, 124] width 295 height 35
click at [778, 120] on input "Amount" at bounding box center [881, 124] width 263 height 35
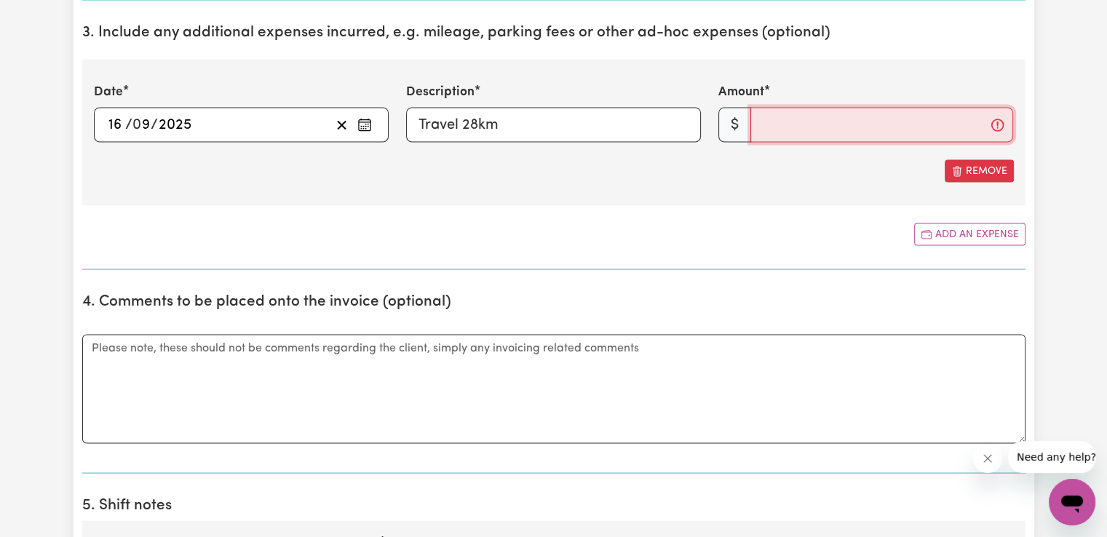
type input "1"
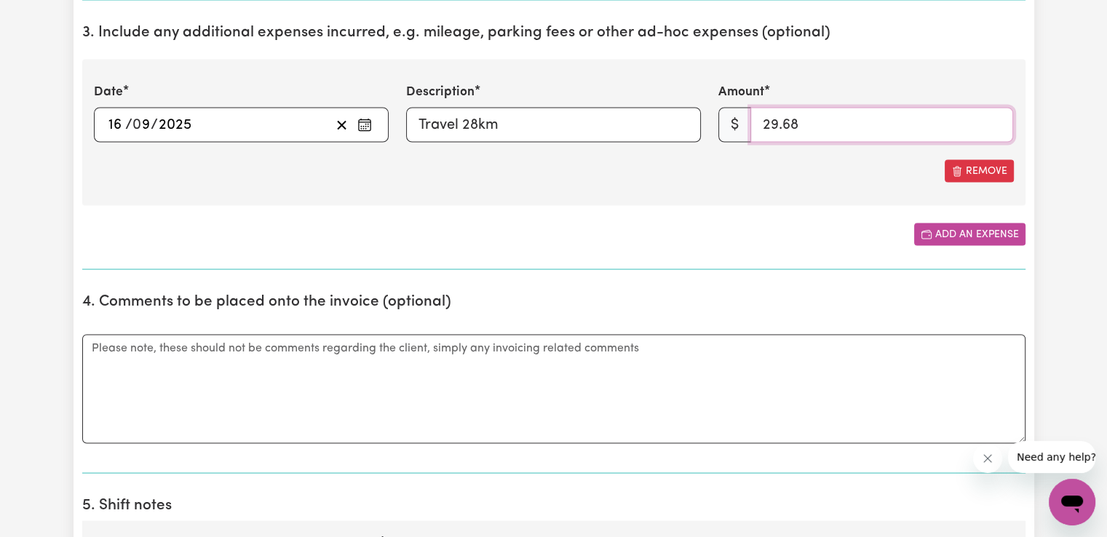
type input "29.68"
click at [1009, 233] on button "Add an expense" at bounding box center [969, 234] width 111 height 23
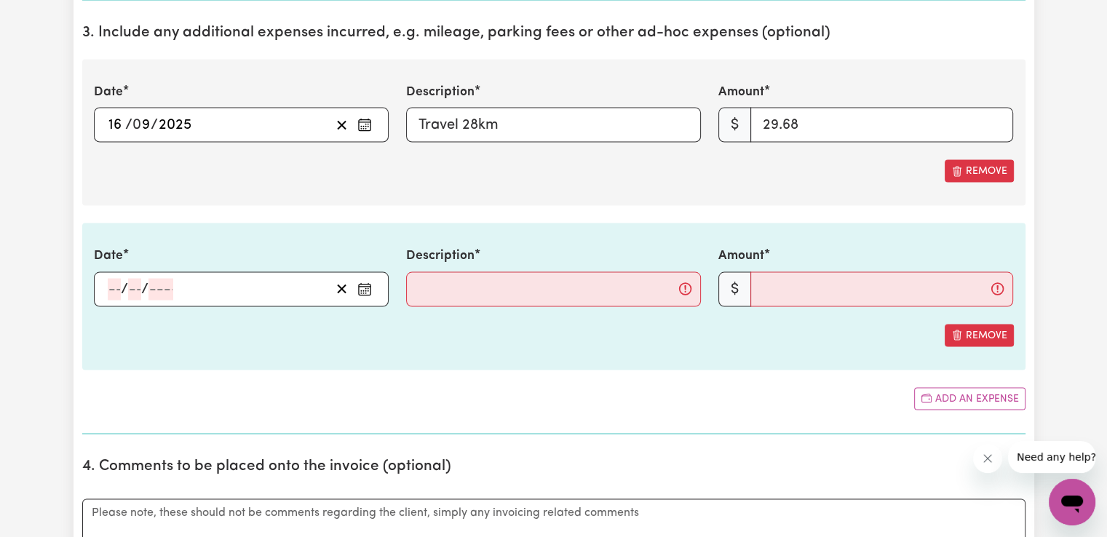
click at [364, 286] on icon "Enter the date of expense" at bounding box center [364, 289] width 15 height 15
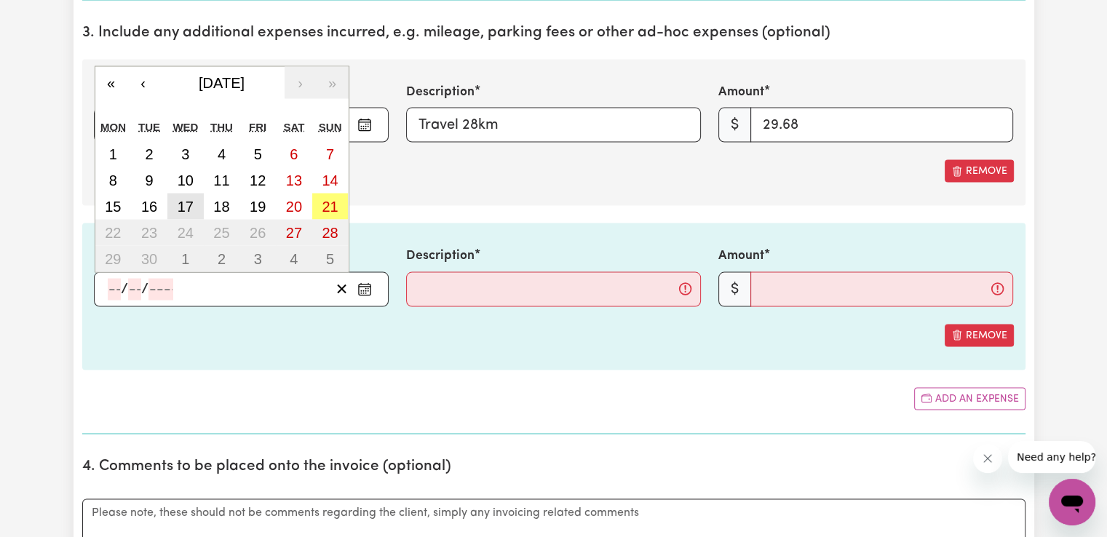
click at [181, 205] on abbr "17" at bounding box center [186, 206] width 16 height 16
type input "[DATE]"
type input "17"
type input "9"
type input "2025"
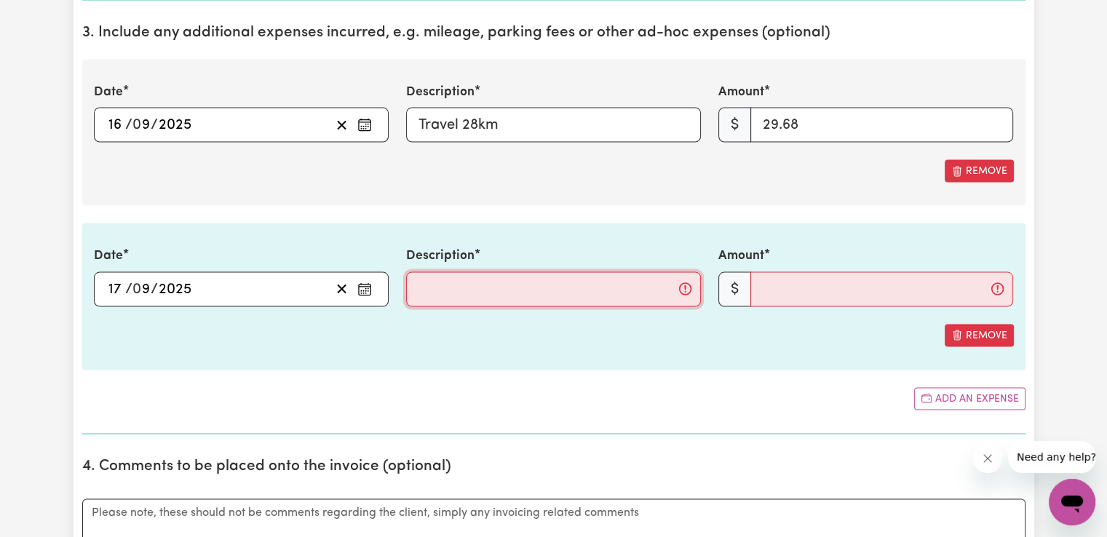
click at [498, 298] on input "Description" at bounding box center [553, 289] width 295 height 35
type input "Travel 10km"
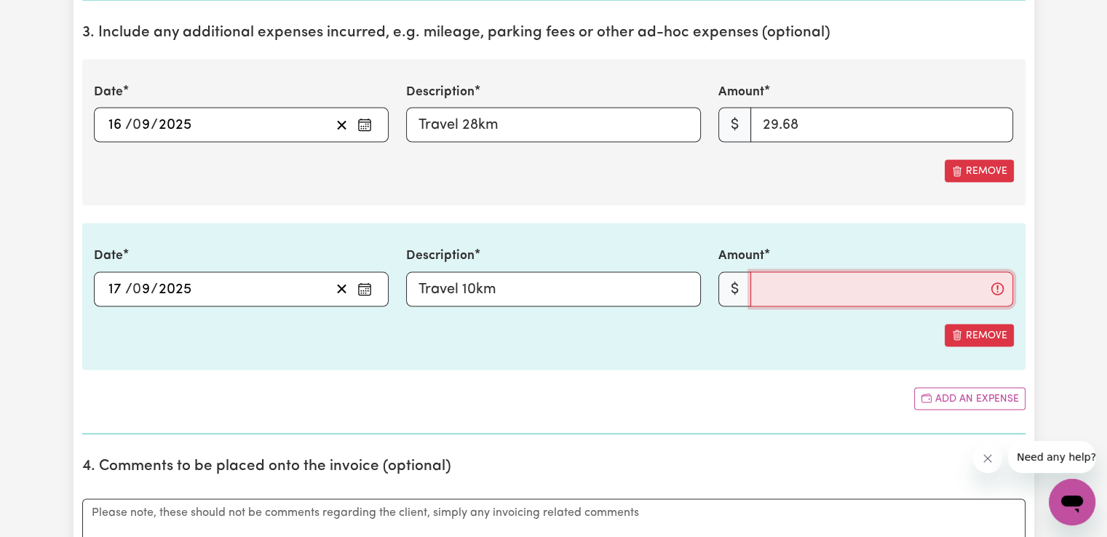
click at [810, 278] on input "Amount" at bounding box center [881, 289] width 263 height 35
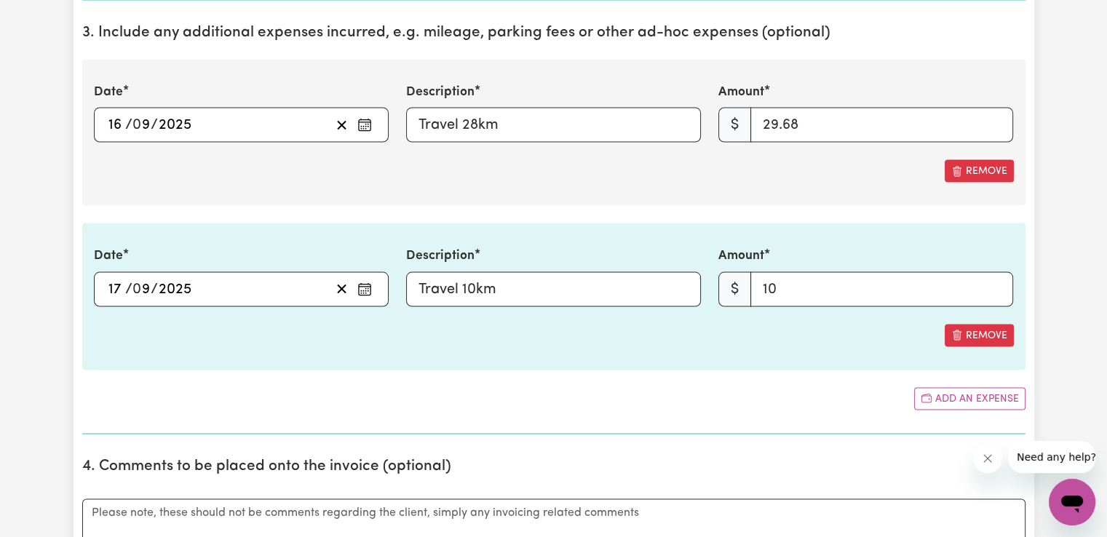
click at [594, 324] on div "Remove" at bounding box center [554, 335] width 920 height 23
click at [818, 292] on input "10" at bounding box center [881, 289] width 263 height 35
type input "10.60"
click at [959, 388] on button "Add an expense" at bounding box center [969, 398] width 111 height 23
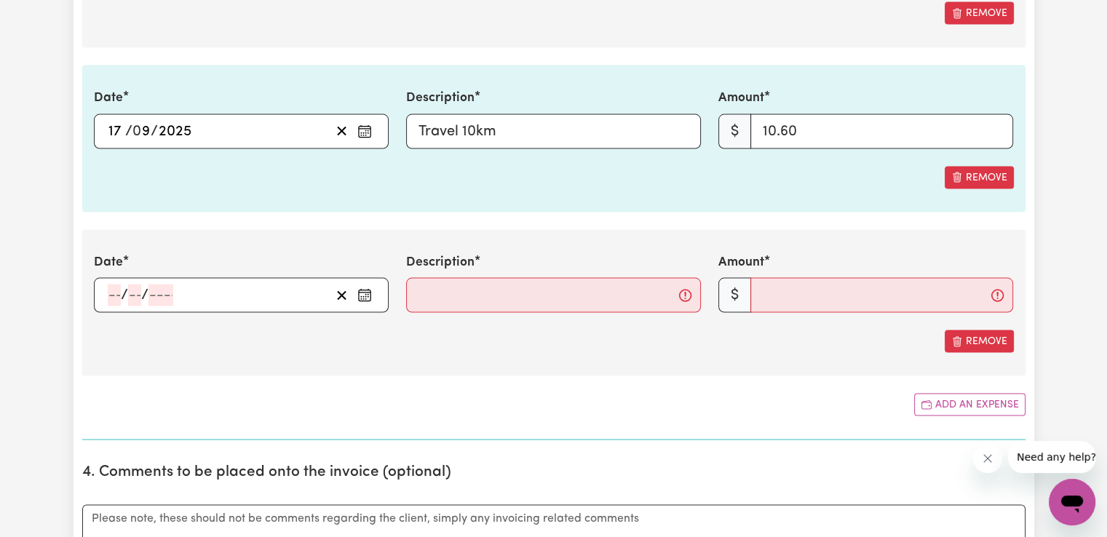
scroll to position [2906, 0]
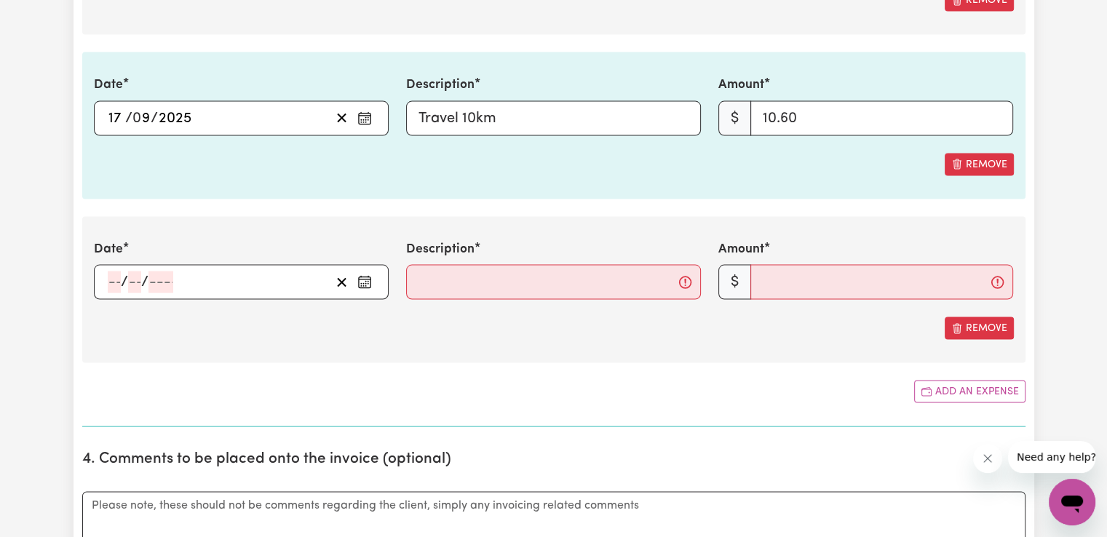
click at [364, 275] on icon "Enter the date of expense" at bounding box center [364, 282] width 15 height 15
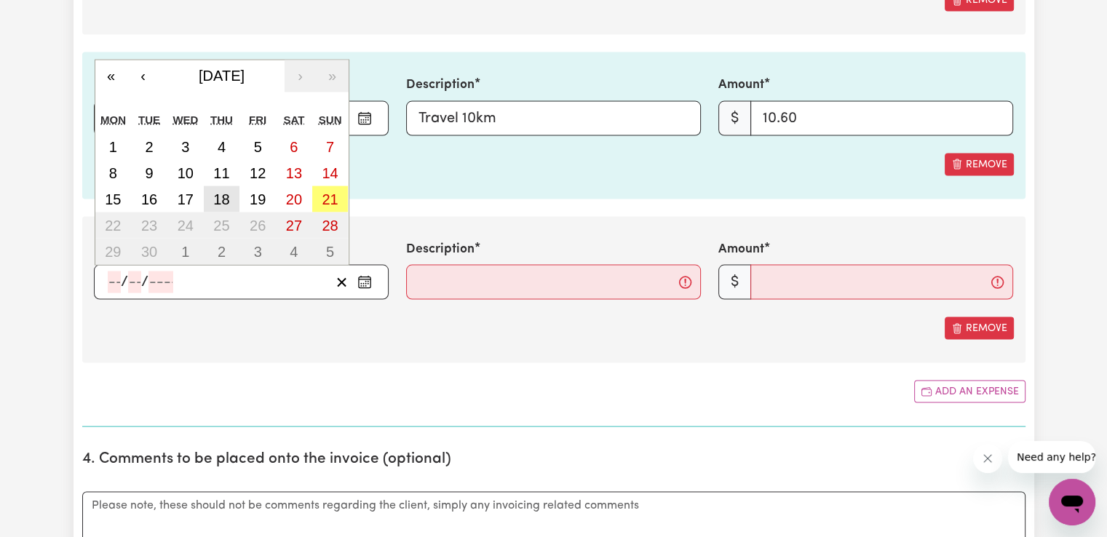
click at [217, 201] on abbr "18" at bounding box center [221, 199] width 16 height 16
type input "[DATE]"
type input "18"
type input "9"
type input "2025"
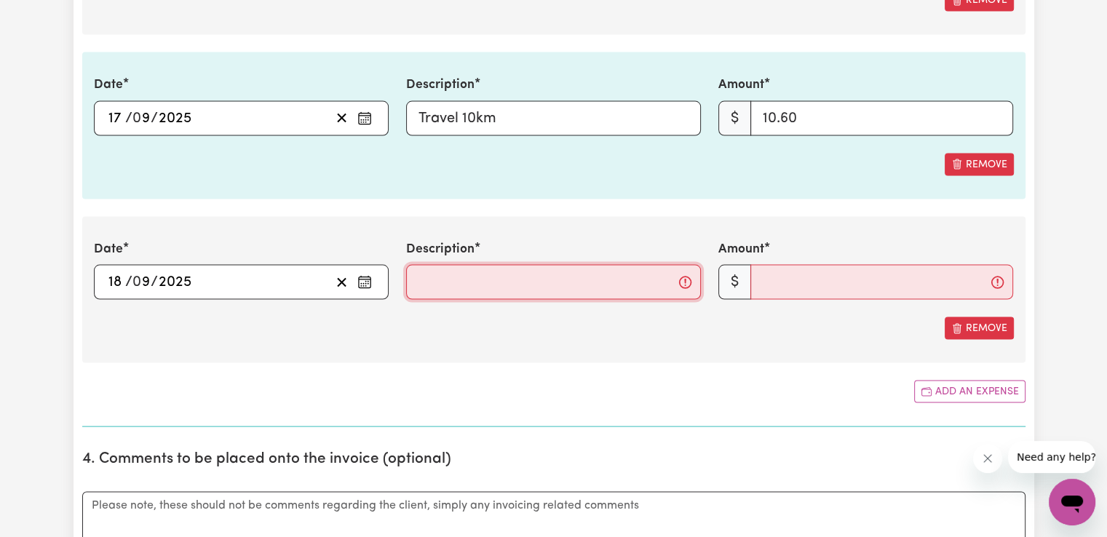
click at [520, 280] on input "Description" at bounding box center [553, 282] width 295 height 35
type input "Travel 10km"
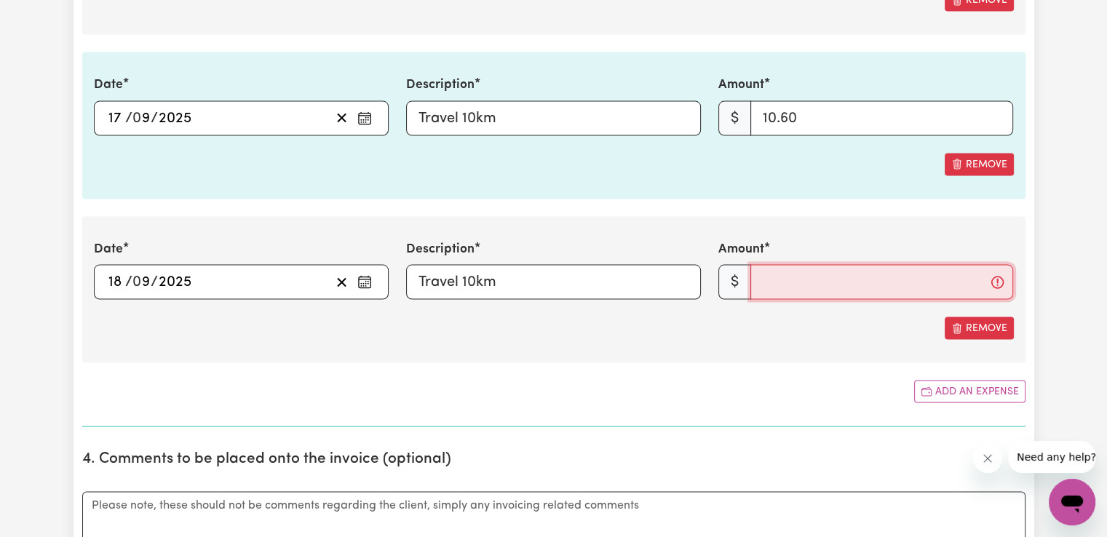
click at [774, 282] on input "Amount" at bounding box center [881, 282] width 263 height 35
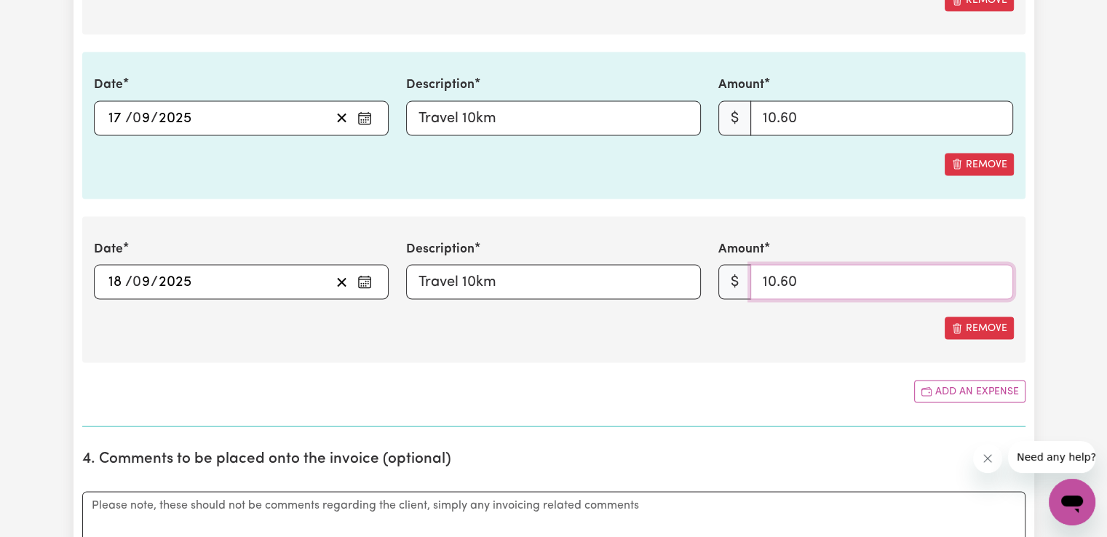
type input "10.60"
click at [472, 345] on div "Date [DATE] 18 / 0 9 / 2025 « ‹ [DATE] › » Mon Tue Wed Thu Fri Sat Sun 1 2 3 4 …" at bounding box center [553, 290] width 943 height 146
click at [979, 385] on button "Add an expense" at bounding box center [969, 392] width 111 height 23
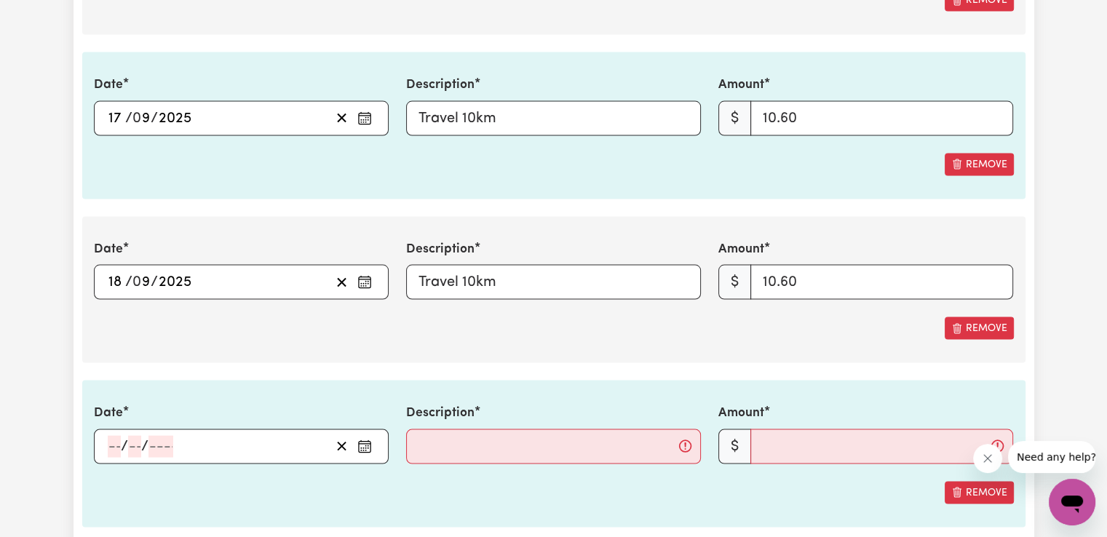
click at [359, 443] on rect "Enter the date of expense" at bounding box center [365, 447] width 12 height 11
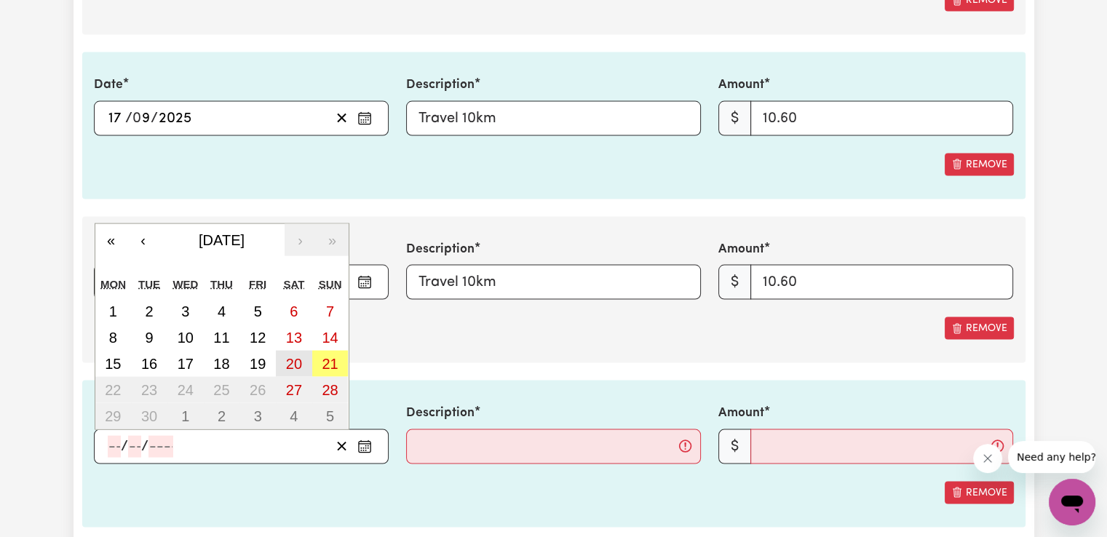
click at [299, 356] on abbr "20" at bounding box center [294, 364] width 16 height 16
type input "[DATE]"
type input "20"
type input "9"
type input "2025"
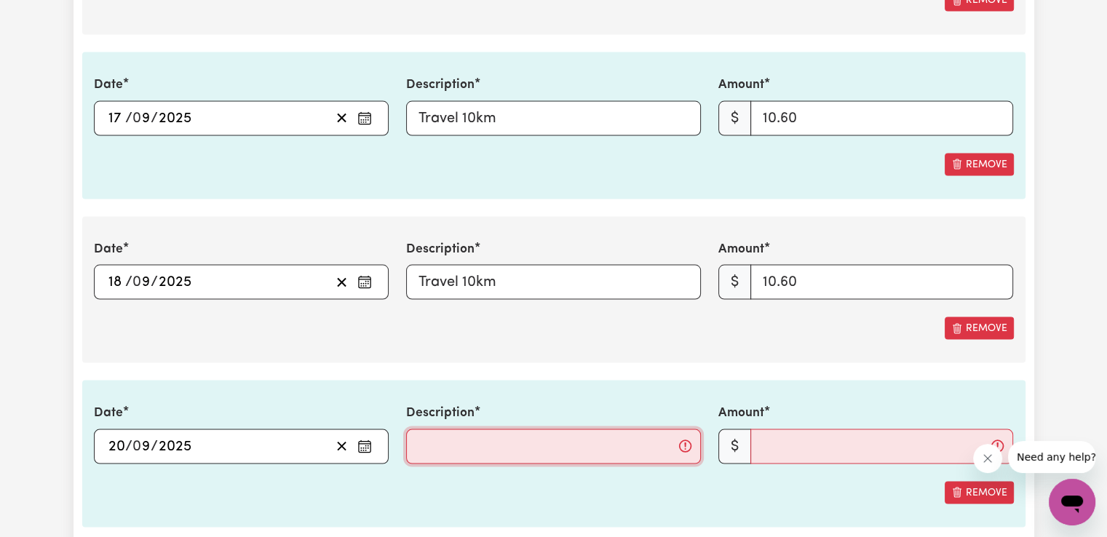
click at [552, 429] on input "Description" at bounding box center [553, 446] width 295 height 35
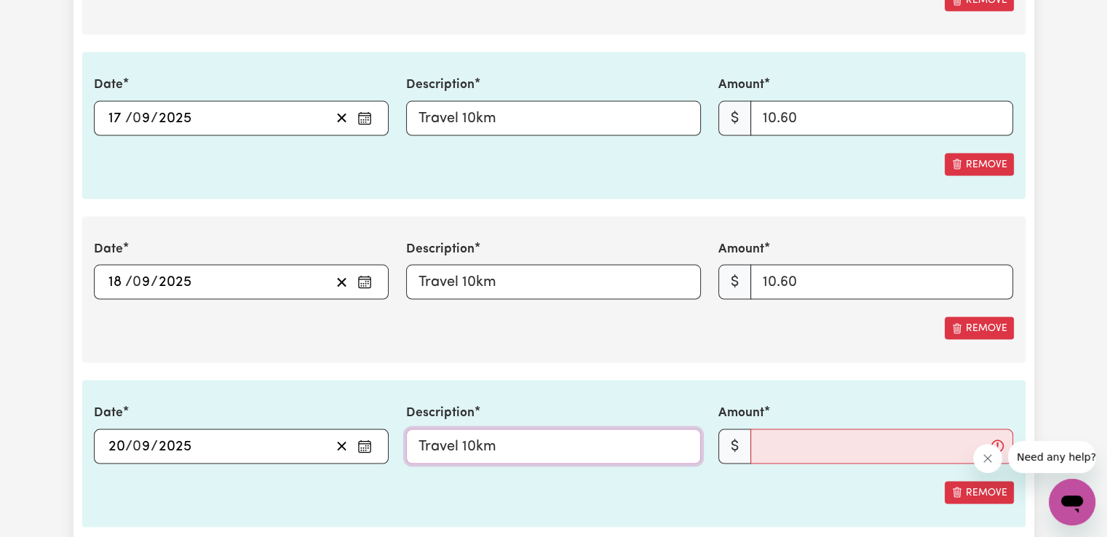
click at [475, 437] on input "Travel 10km" at bounding box center [553, 446] width 295 height 35
type input "Travel 8km"
click at [787, 442] on input "Amount" at bounding box center [881, 446] width 263 height 35
click at [590, 448] on input "Travel 8km" at bounding box center [553, 446] width 295 height 35
click at [836, 443] on input "Amount" at bounding box center [881, 446] width 263 height 35
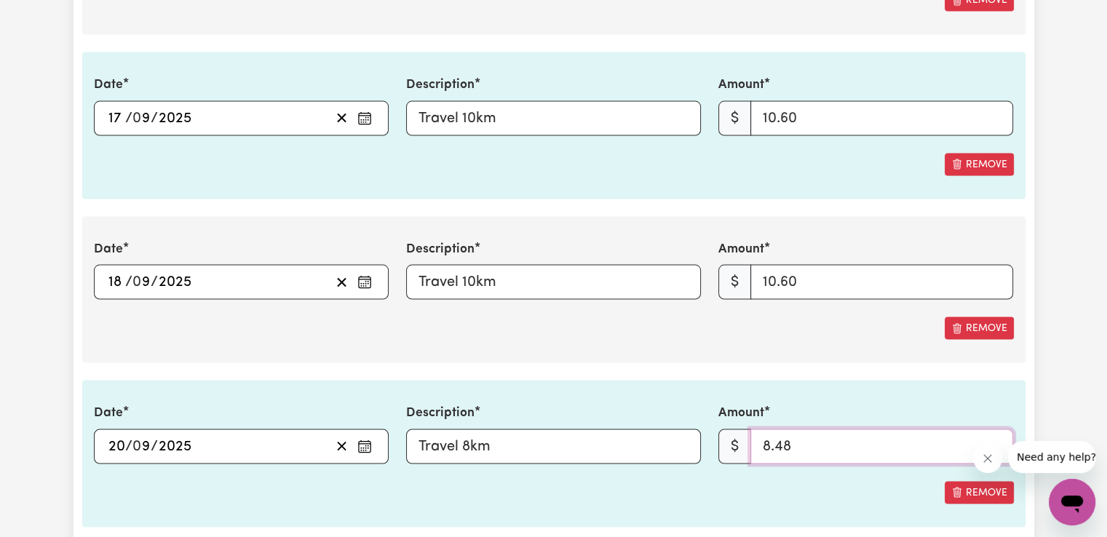
type input "8.48"
click at [820, 284] on input "10.60" at bounding box center [881, 282] width 263 height 35
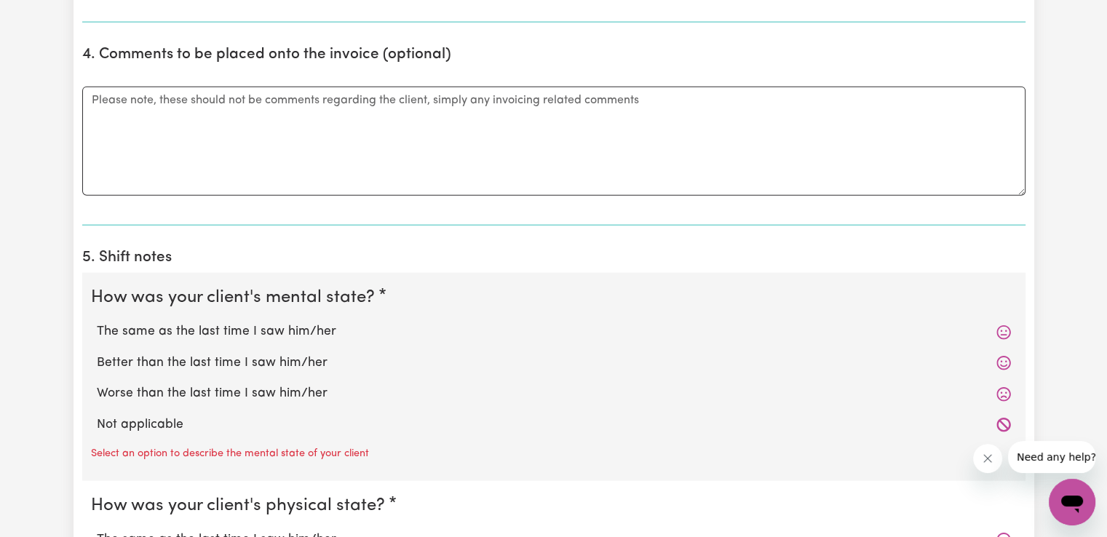
scroll to position [3377, 0]
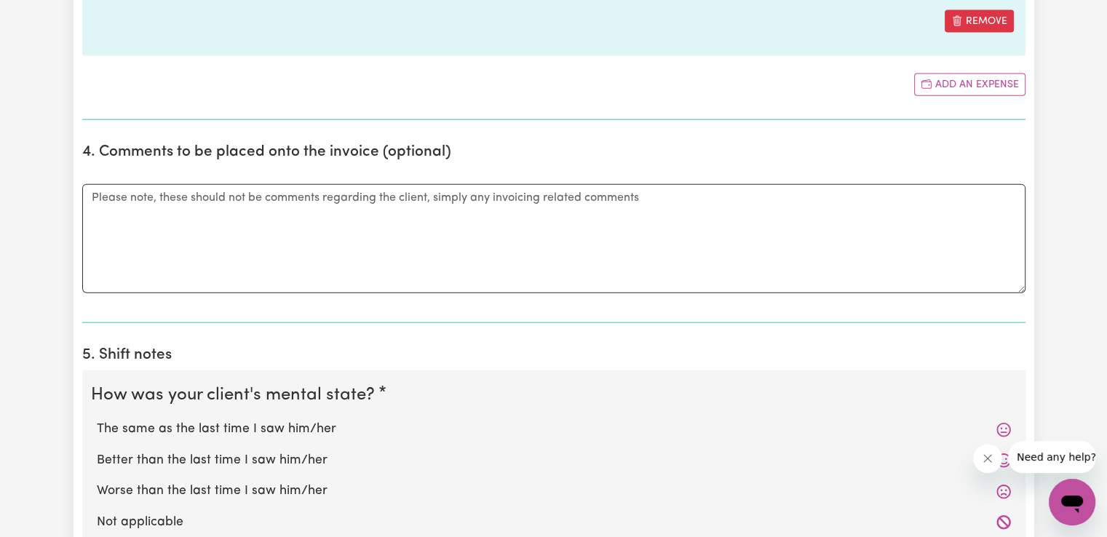
click at [261, 482] on label "Worse than the last time I saw him/her" at bounding box center [554, 491] width 914 height 19
click at [97, 482] on input "Worse than the last time I saw him/her" at bounding box center [96, 481] width 1 height 1
radio input "true"
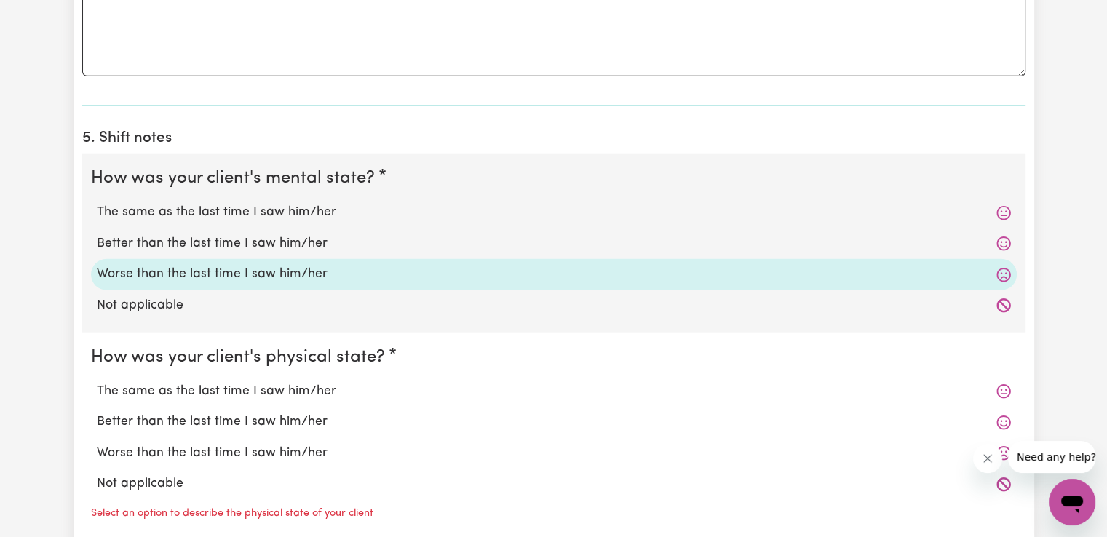
scroll to position [3654, 0]
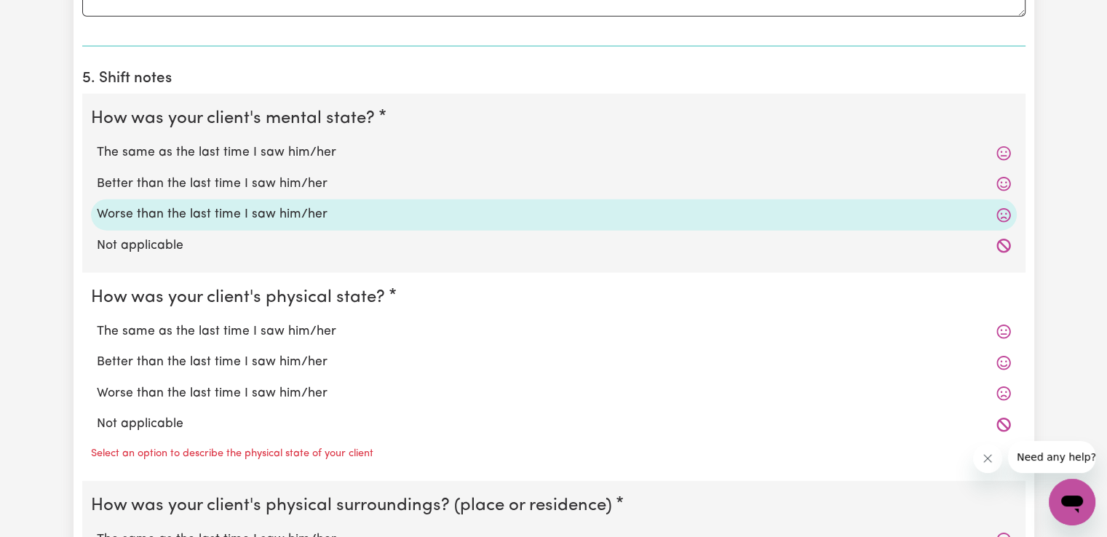
click at [225, 389] on label "Worse than the last time I saw him/her" at bounding box center [554, 393] width 914 height 19
click at [97, 384] on input "Worse than the last time I saw him/her" at bounding box center [96, 384] width 1 height 1
radio input "true"
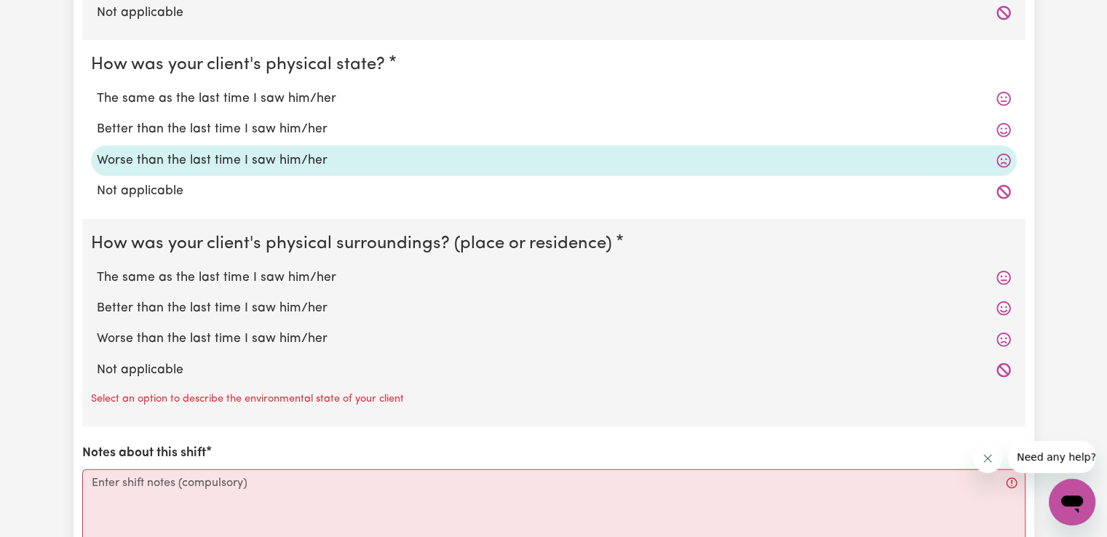
scroll to position [3918, 0]
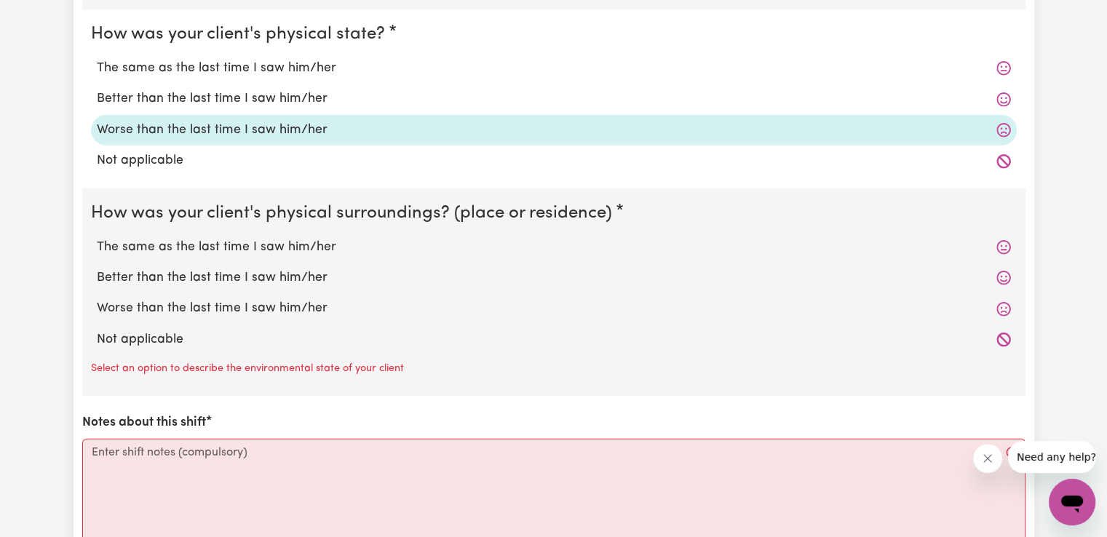
click at [264, 243] on label "The same as the last time I saw him/her" at bounding box center [554, 247] width 914 height 19
click at [97, 238] on input "The same as the last time I saw him/her" at bounding box center [96, 237] width 1 height 1
radio input "true"
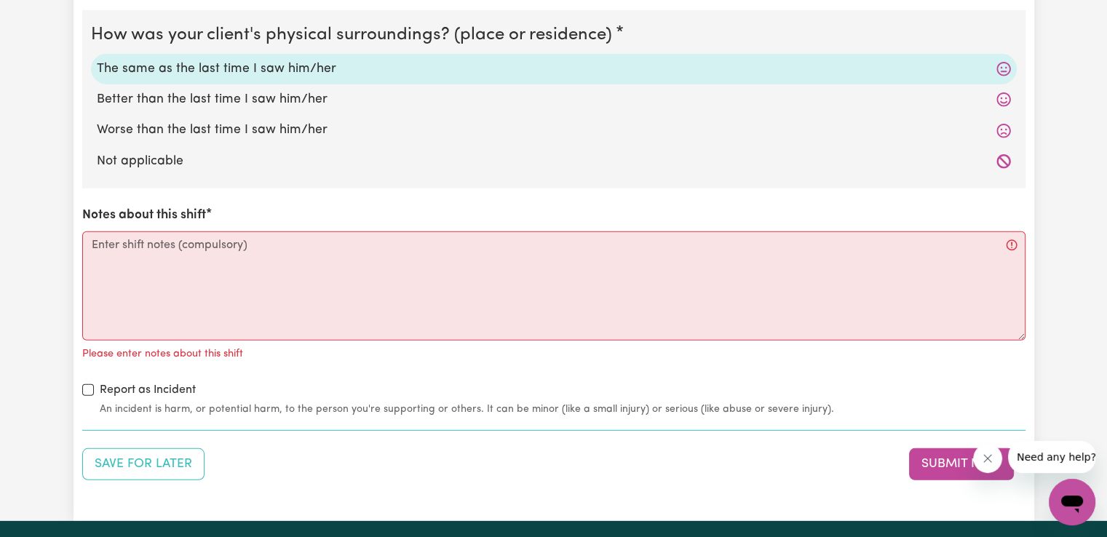
scroll to position [4083, 0]
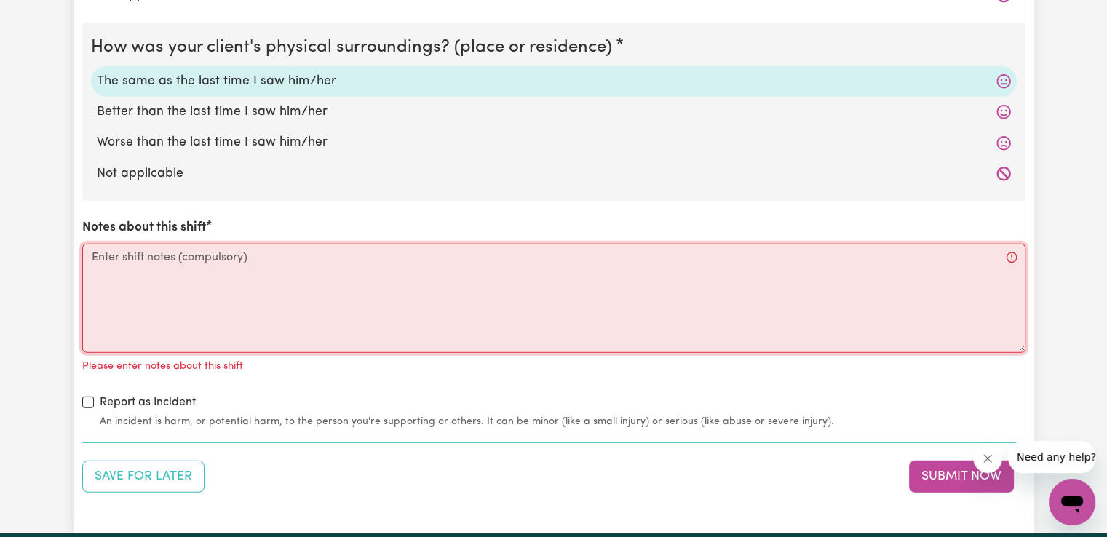
click at [303, 258] on textarea "Notes about this shift" at bounding box center [553, 298] width 943 height 109
paste textarea "Access community, social, recreational and assistance with self care activities"
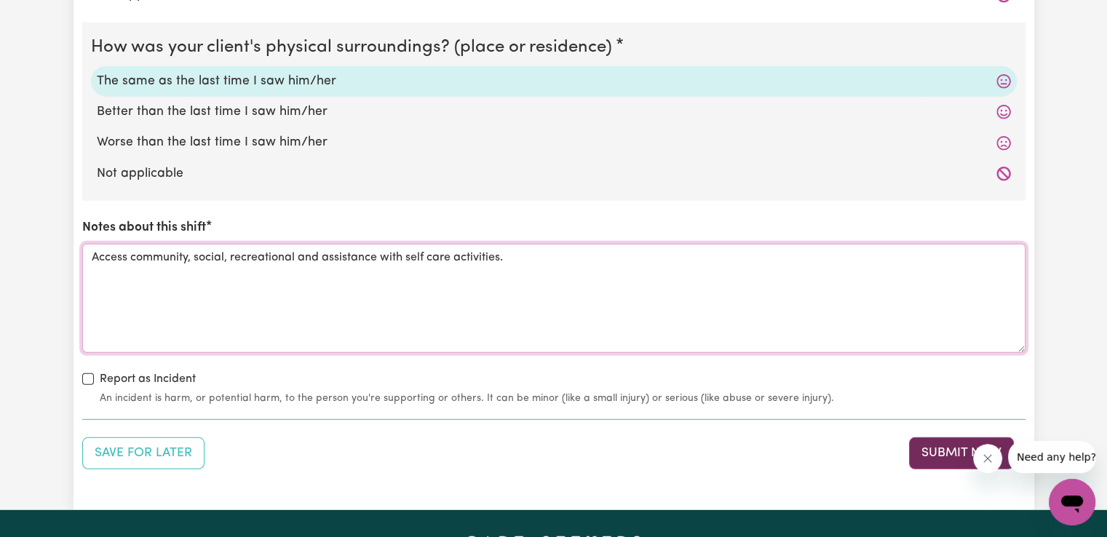
type textarea "Access community, social, recreational and assistance with self care activities."
click at [930, 446] on button "Submit Now" at bounding box center [961, 453] width 105 height 32
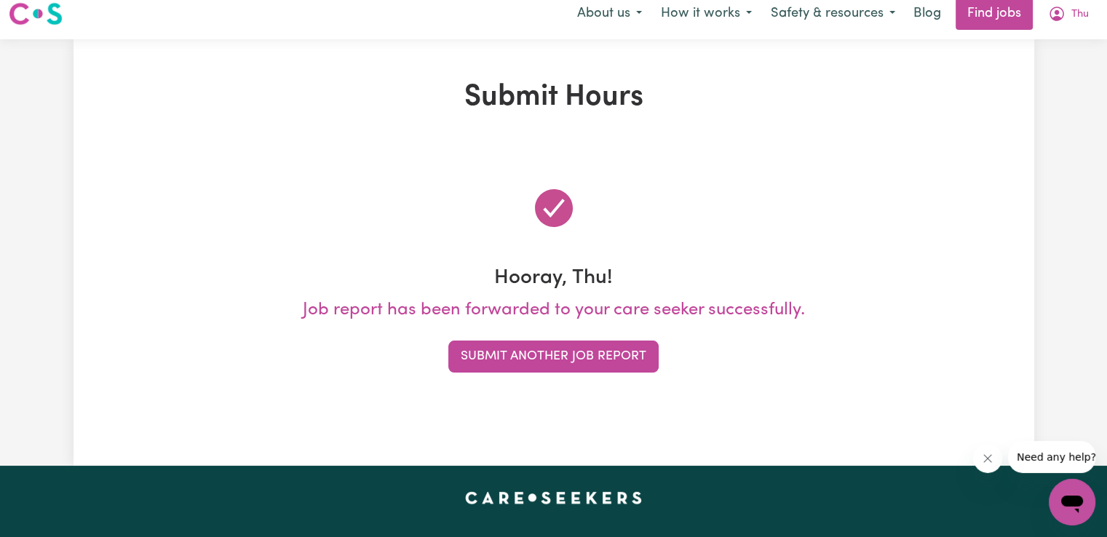
scroll to position [0, 0]
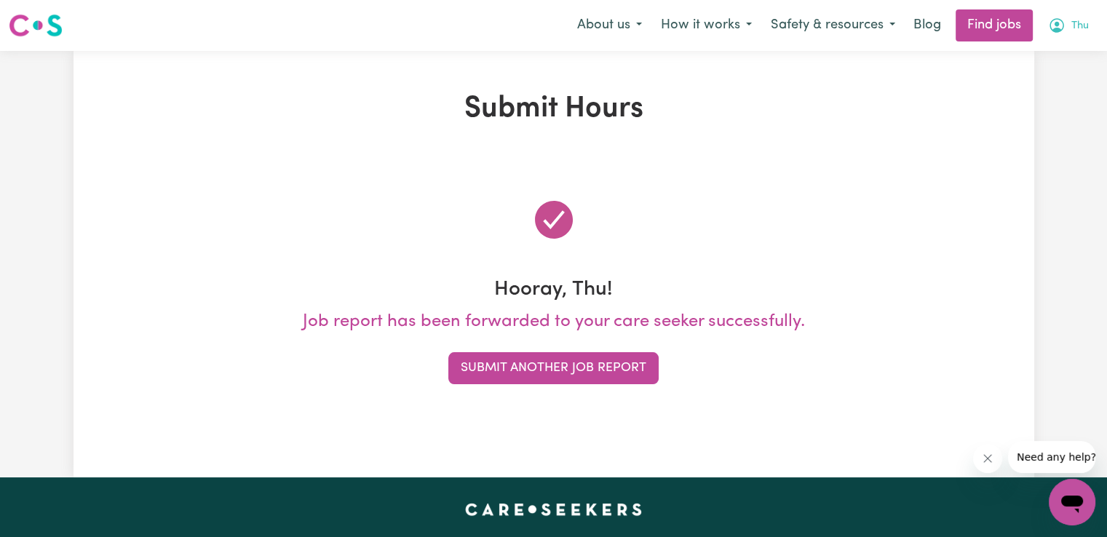
click at [1082, 24] on span "Thu" at bounding box center [1079, 26] width 17 height 16
click at [1020, 66] on link "My Account" at bounding box center [1040, 57] width 115 height 28
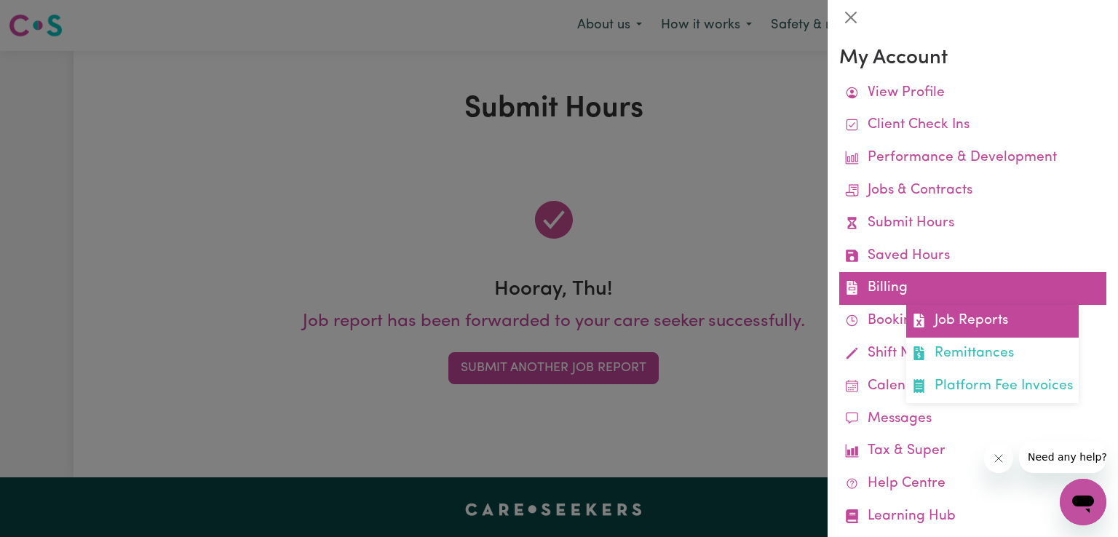
click at [959, 331] on link "Job Reports" at bounding box center [992, 321] width 173 height 33
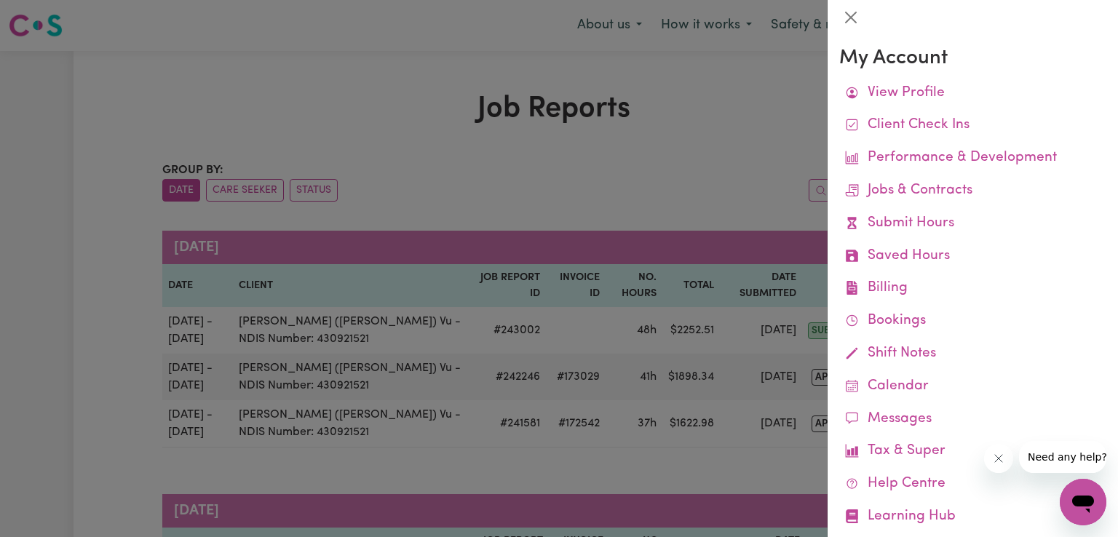
click at [489, 208] on div at bounding box center [559, 268] width 1118 height 537
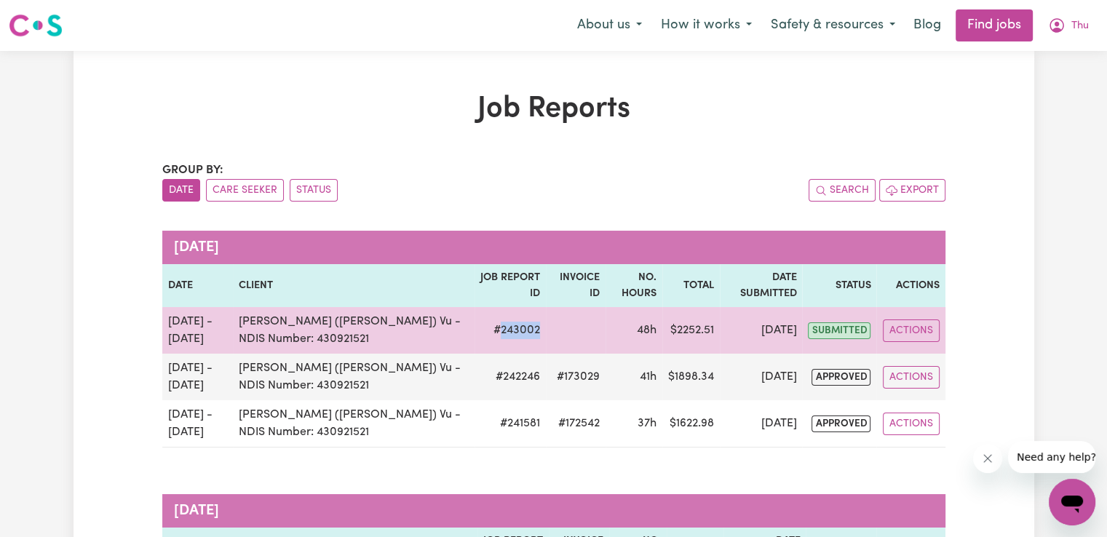
drag, startPoint x: 485, startPoint y: 330, endPoint x: 517, endPoint y: 333, distance: 32.2
click at [517, 333] on td "# 243002" at bounding box center [510, 330] width 71 height 47
copy td "243002"
click at [721, 332] on td "[DATE]" at bounding box center [761, 330] width 82 height 47
drag, startPoint x: 667, startPoint y: 330, endPoint x: 708, endPoint y: 335, distance: 41.0
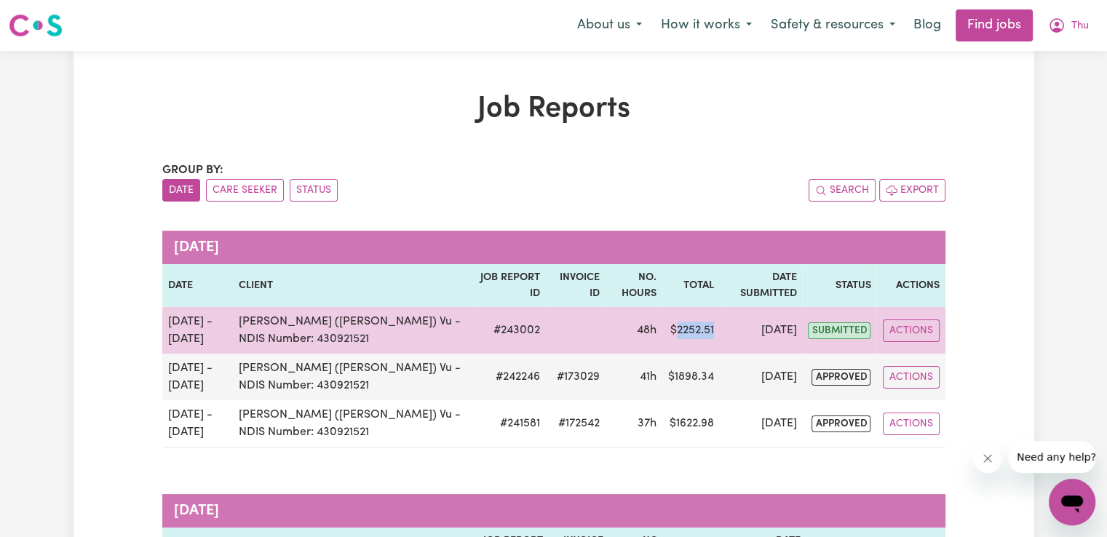
click at [708, 335] on td "$ 2252.51" at bounding box center [691, 330] width 58 height 47
copy td "2252.51"
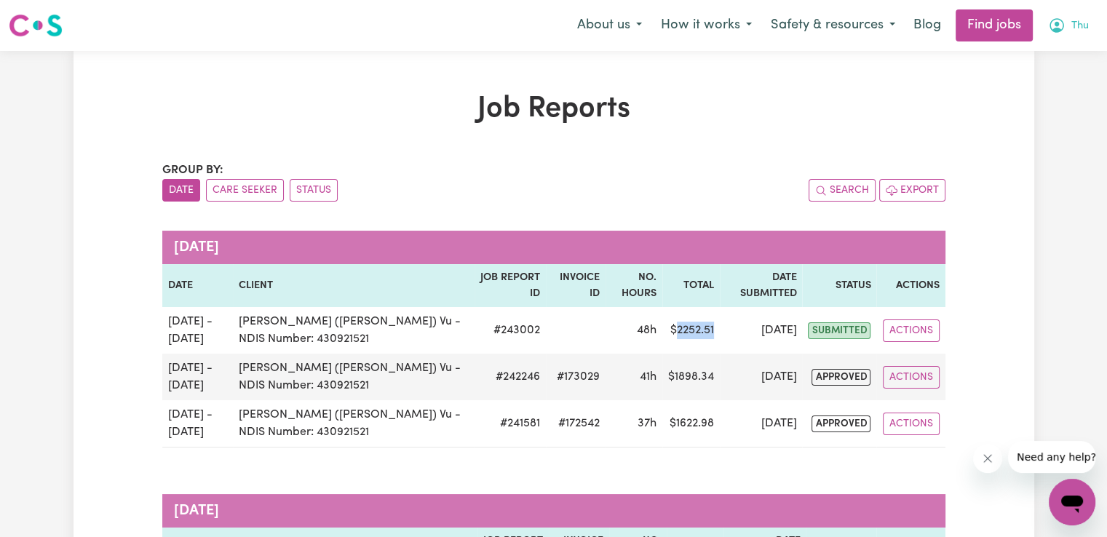
click at [1079, 25] on span "Thu" at bounding box center [1079, 26] width 17 height 16
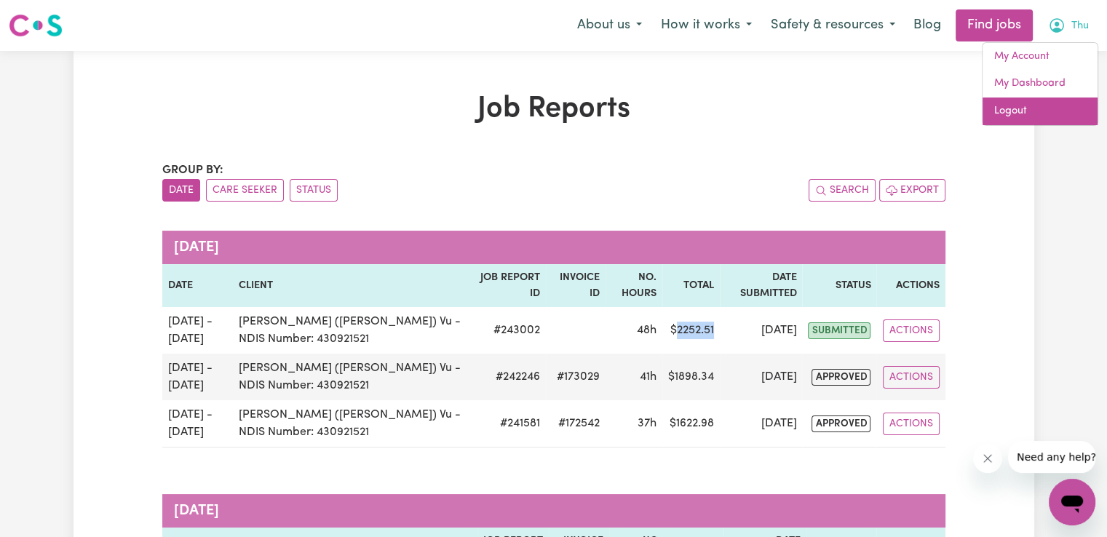
click at [1017, 114] on link "Logout" at bounding box center [1040, 112] width 115 height 28
